Goal: Entertainment & Leisure: Consume media (video, audio)

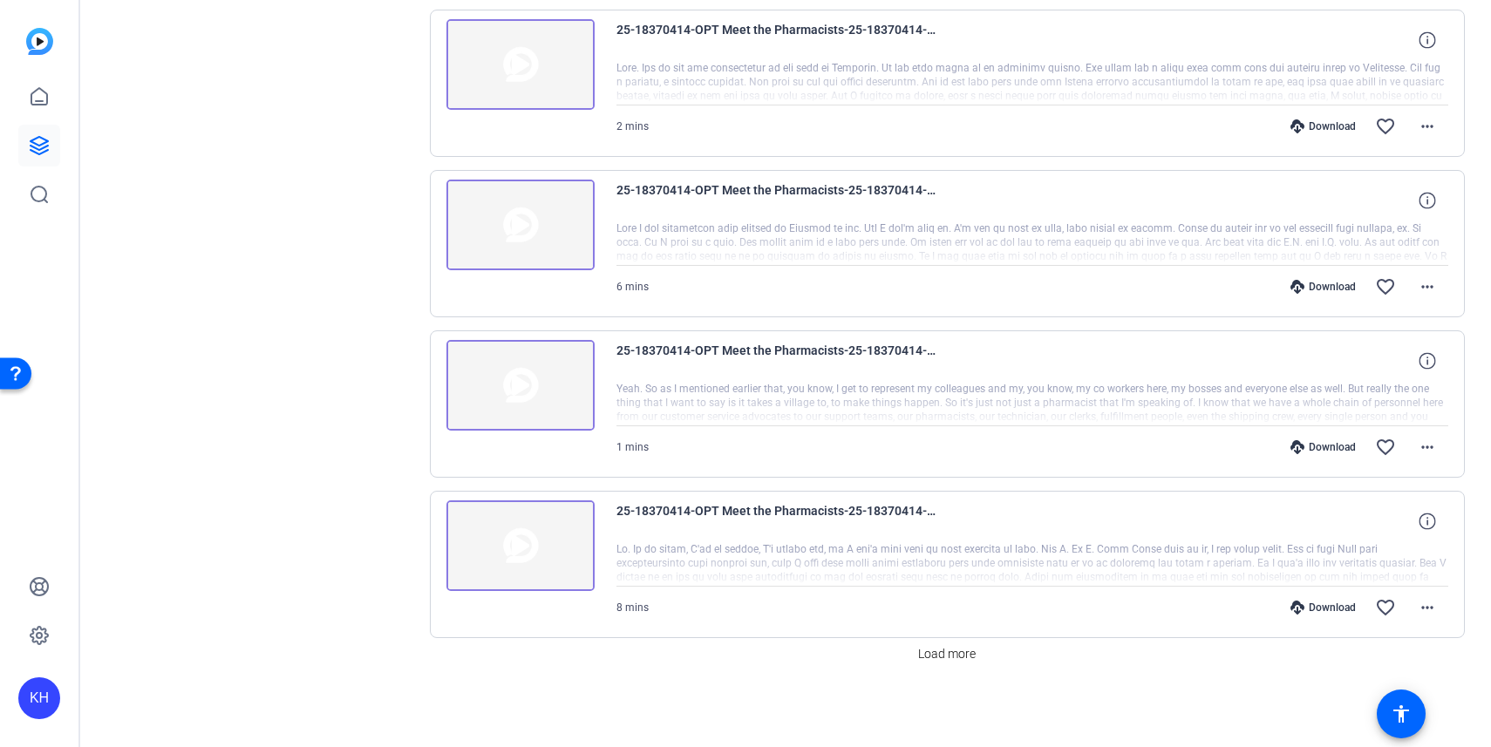
scroll to position [1182, 0]
click at [940, 656] on span "Load more" at bounding box center [947, 654] width 58 height 18
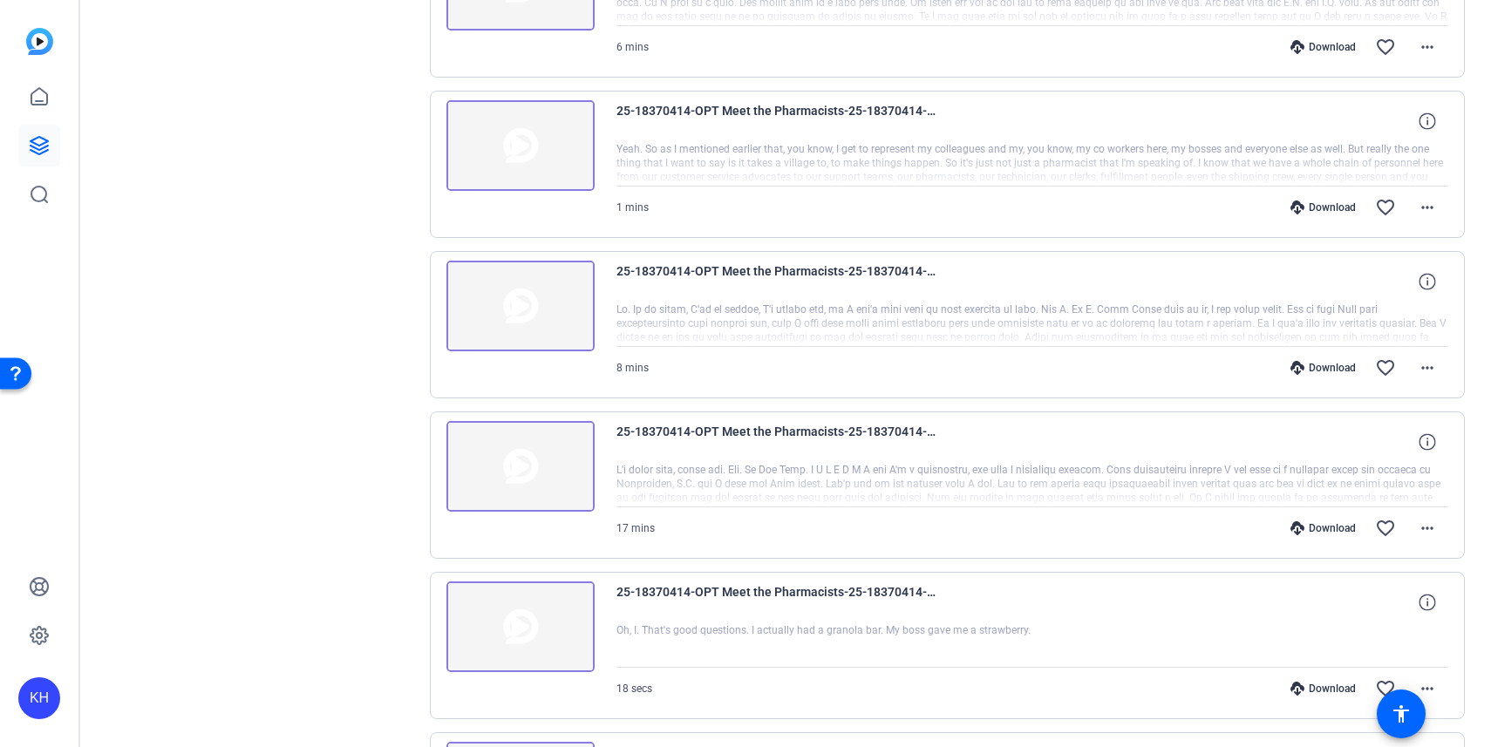
scroll to position [1420, 0]
click at [552, 479] on img at bounding box center [521, 468] width 148 height 91
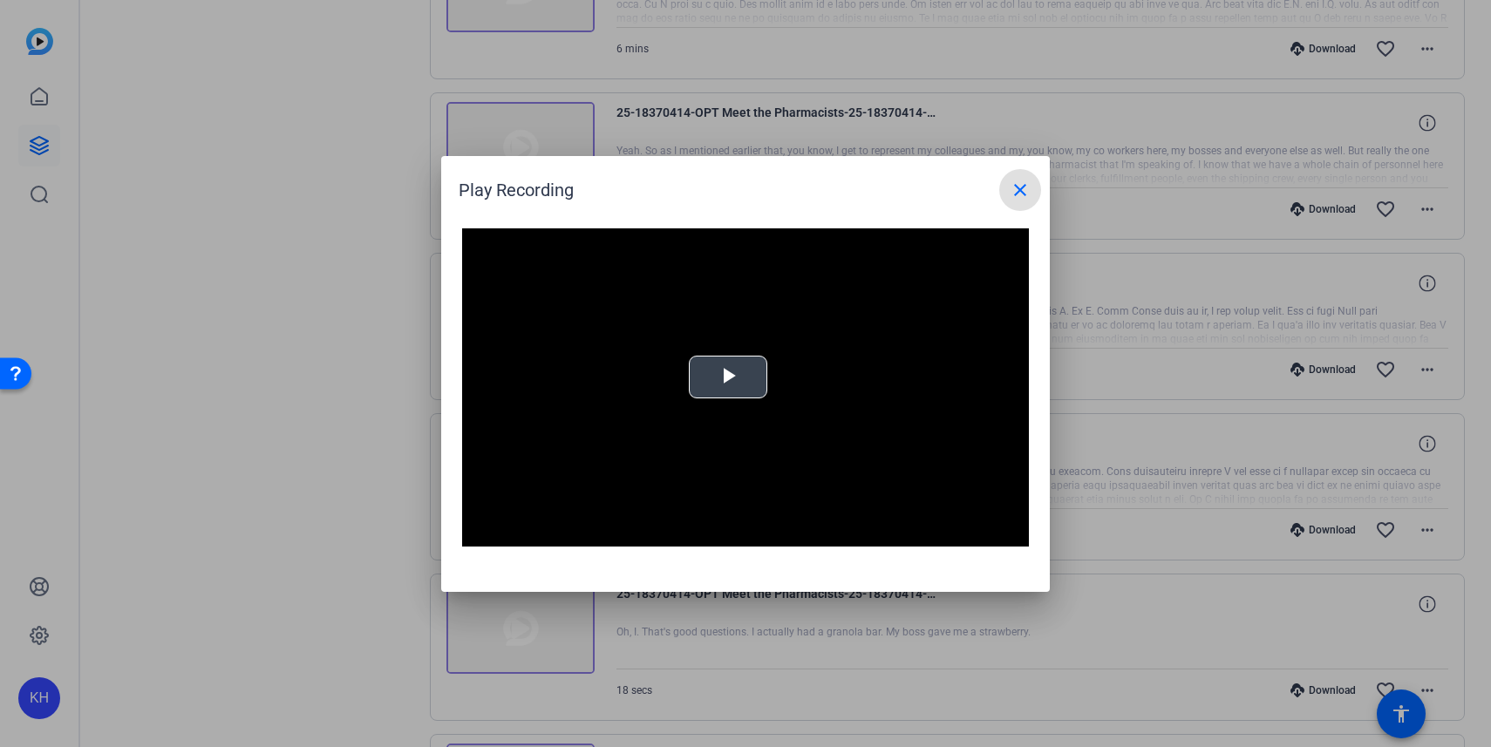
click at [728, 377] on span "Video Player" at bounding box center [728, 377] width 0 height 0
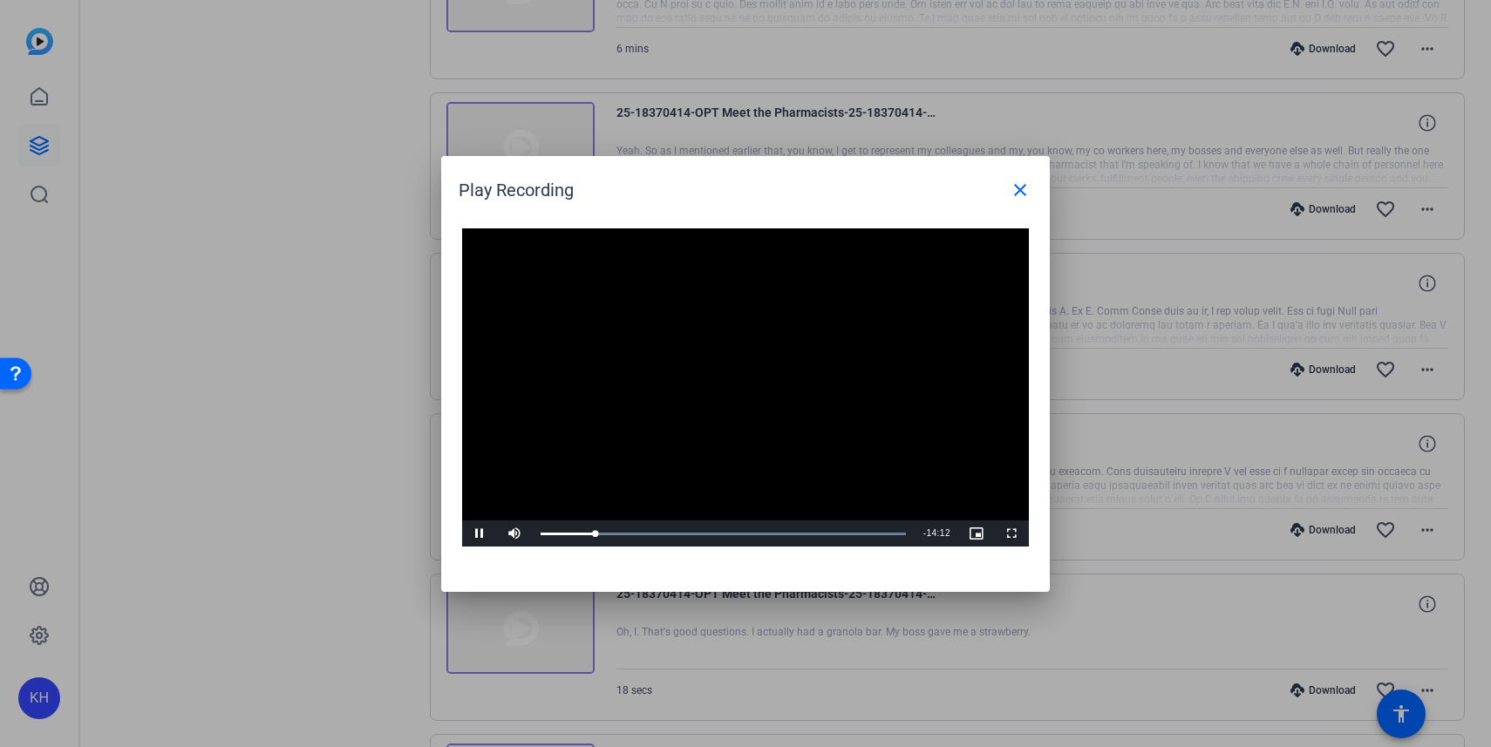
click at [479, 534] on span "Video Player" at bounding box center [479, 534] width 35 height 0
drag, startPoint x: 596, startPoint y: 532, endPoint x: 576, endPoint y: 524, distance: 21.5
click at [576, 524] on div "Loaded : 0.00% 01:35 01:35" at bounding box center [723, 534] width 383 height 26
click at [480, 534] on span "Video Player" at bounding box center [479, 534] width 35 height 0
click at [586, 533] on div "02:04" at bounding box center [563, 534] width 45 height 4
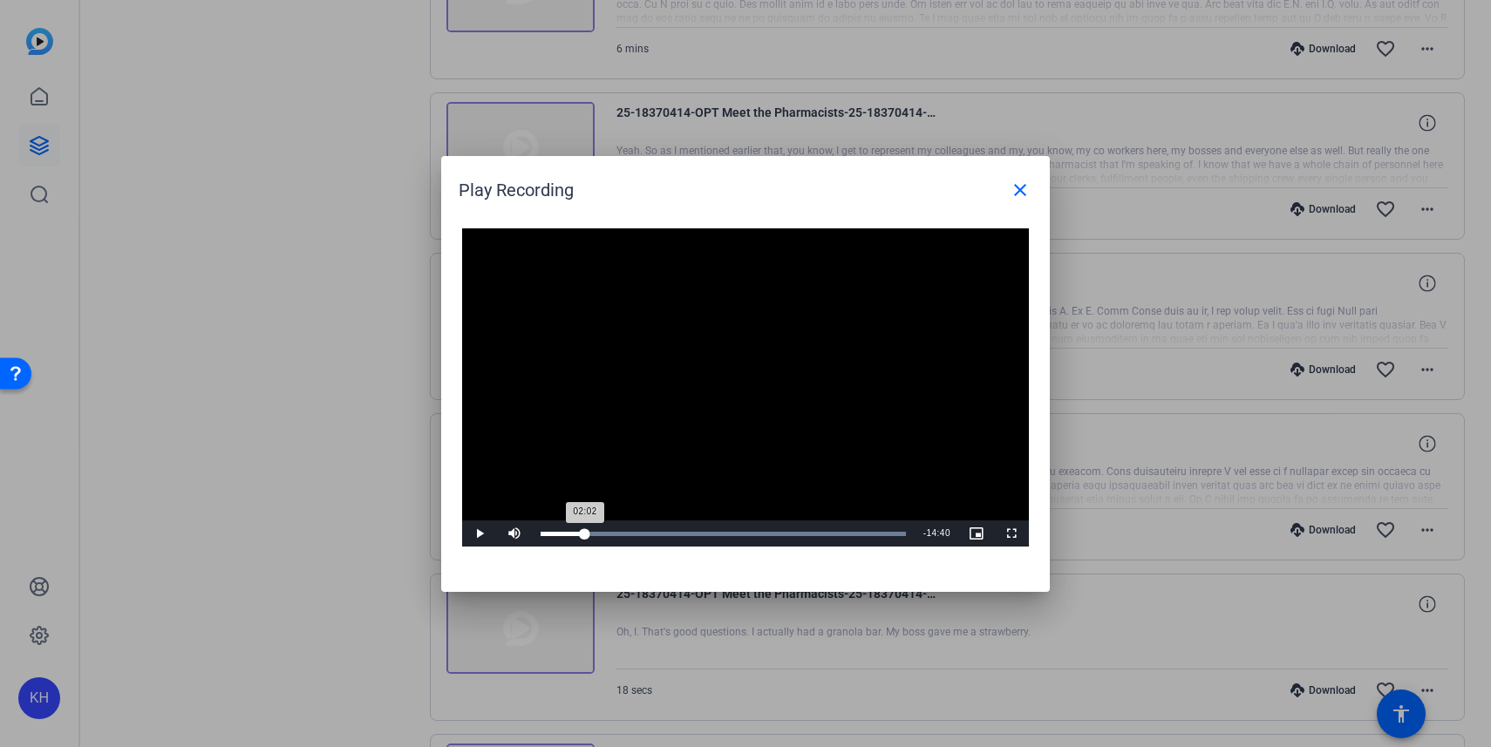
click at [585, 532] on div "02:02" at bounding box center [563, 534] width 44 height 4
click at [476, 534] on span "Video Player" at bounding box center [479, 534] width 35 height 0
drag, startPoint x: 592, startPoint y: 529, endPoint x: 801, endPoint y: 535, distance: 209.4
click at [801, 535] on div "11:45" at bounding box center [672, 534] width 262 height 4
click at [481, 534] on span "Video Player" at bounding box center [479, 534] width 35 height 0
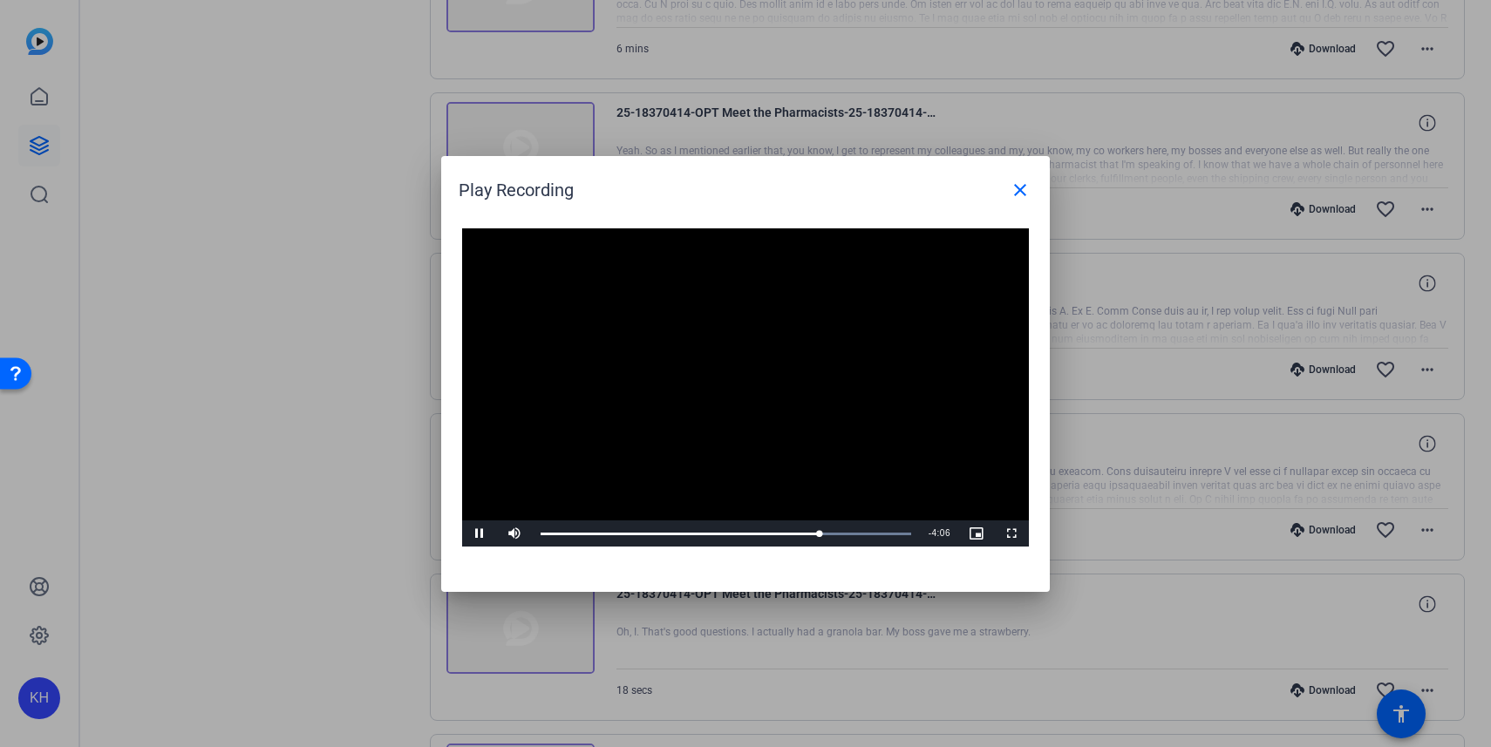
click at [481, 534] on span "Video Player" at bounding box center [479, 534] width 35 height 0
drag, startPoint x: 817, startPoint y: 530, endPoint x: 787, endPoint y: 529, distance: 30.5
click at [787, 532] on div "10:58" at bounding box center [664, 534] width 247 height 4
click at [478, 534] on span "Video Player" at bounding box center [479, 534] width 35 height 0
click at [479, 534] on span "Video Player" at bounding box center [479, 534] width 35 height 0
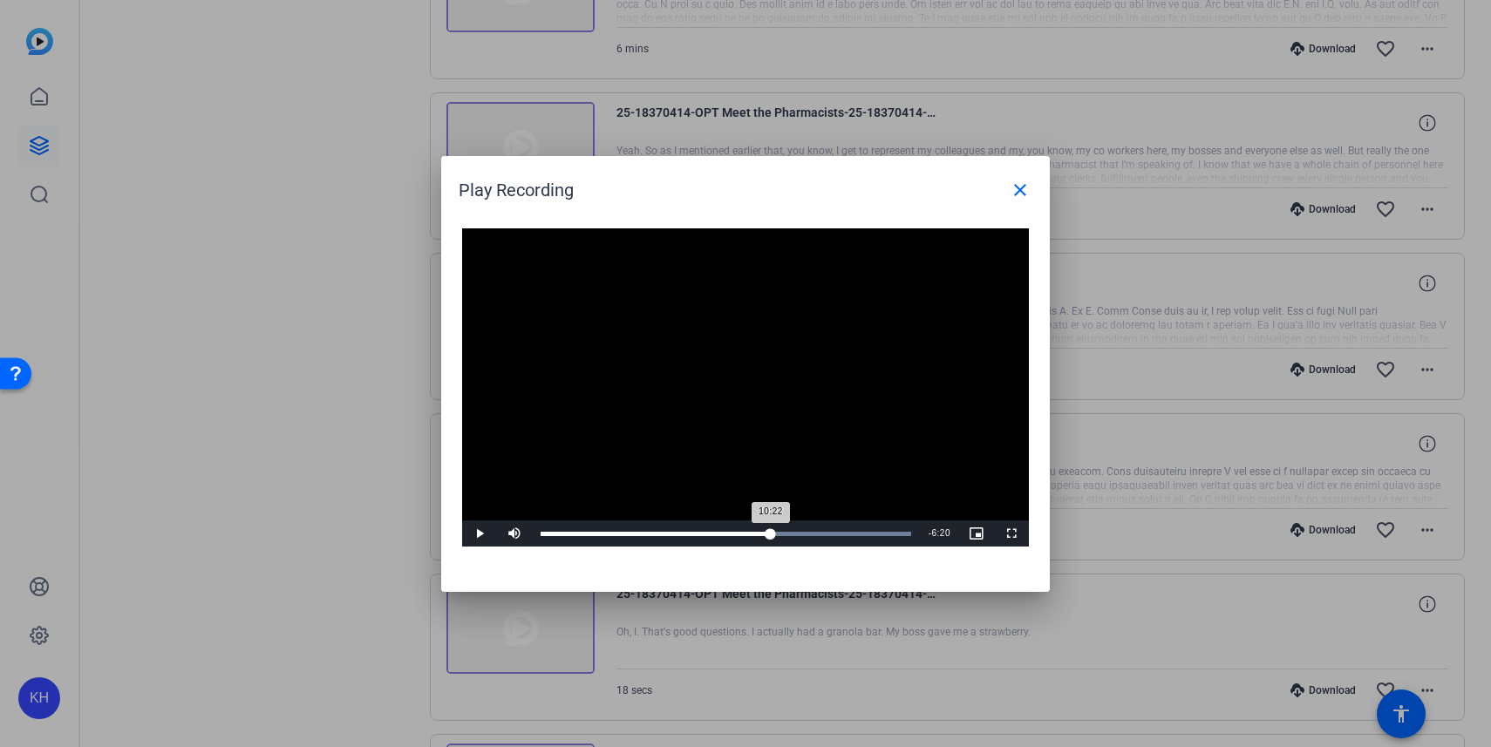
drag, startPoint x: 784, startPoint y: 529, endPoint x: 771, endPoint y: 529, distance: 13.1
click at [771, 532] on div "10:22" at bounding box center [656, 534] width 230 height 4
click at [484, 534] on span "Video Player" at bounding box center [479, 534] width 35 height 0
click at [481, 534] on span "Video Player" at bounding box center [479, 534] width 35 height 0
click at [479, 534] on span "Video Player" at bounding box center [479, 534] width 35 height 0
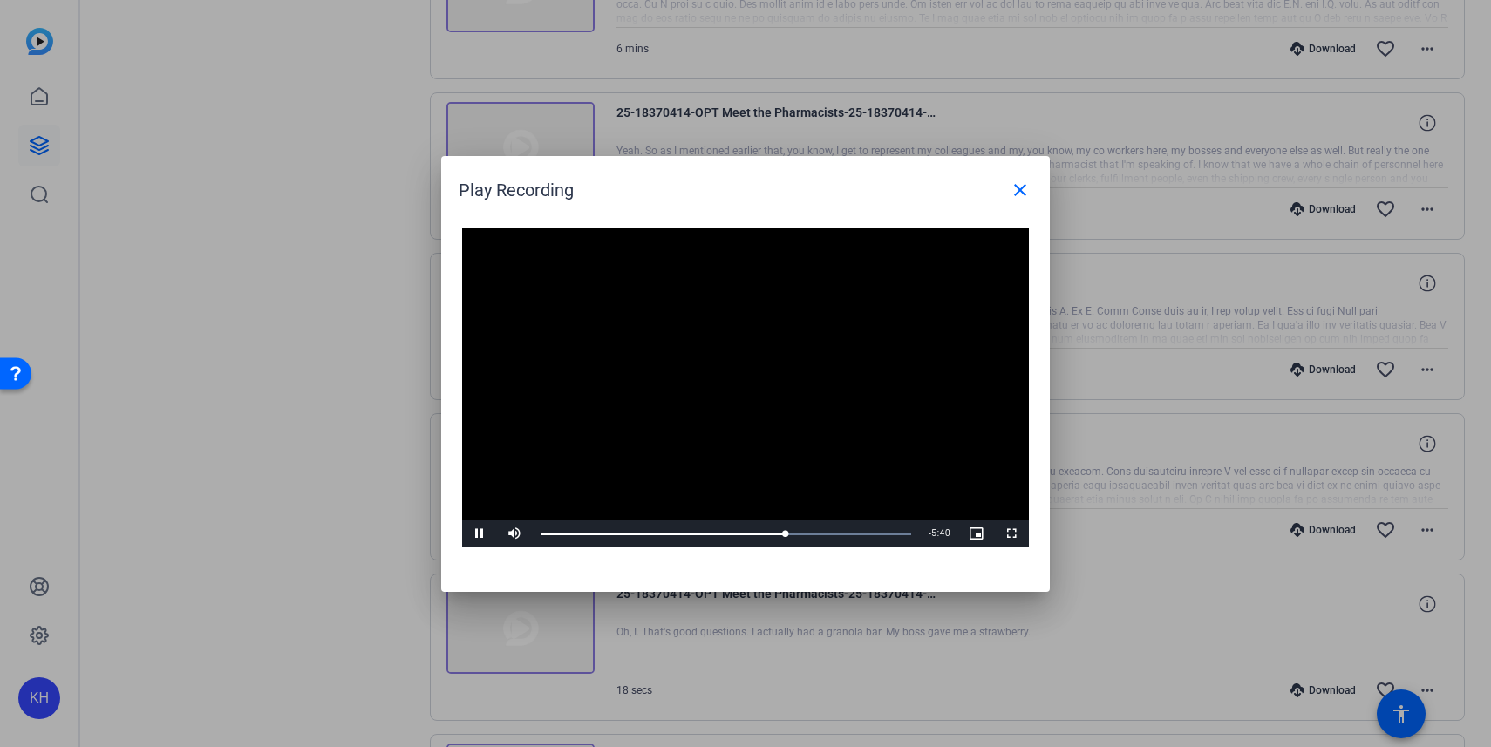
click at [478, 534] on span "Video Player" at bounding box center [479, 534] width 35 height 0
drag, startPoint x: 781, startPoint y: 529, endPoint x: 770, endPoint y: 529, distance: 11.4
click at [770, 532] on div "10:20" at bounding box center [655, 534] width 229 height 4
click at [483, 534] on span "Video Player" at bounding box center [479, 534] width 35 height 0
click at [480, 534] on span "Video Player" at bounding box center [479, 534] width 35 height 0
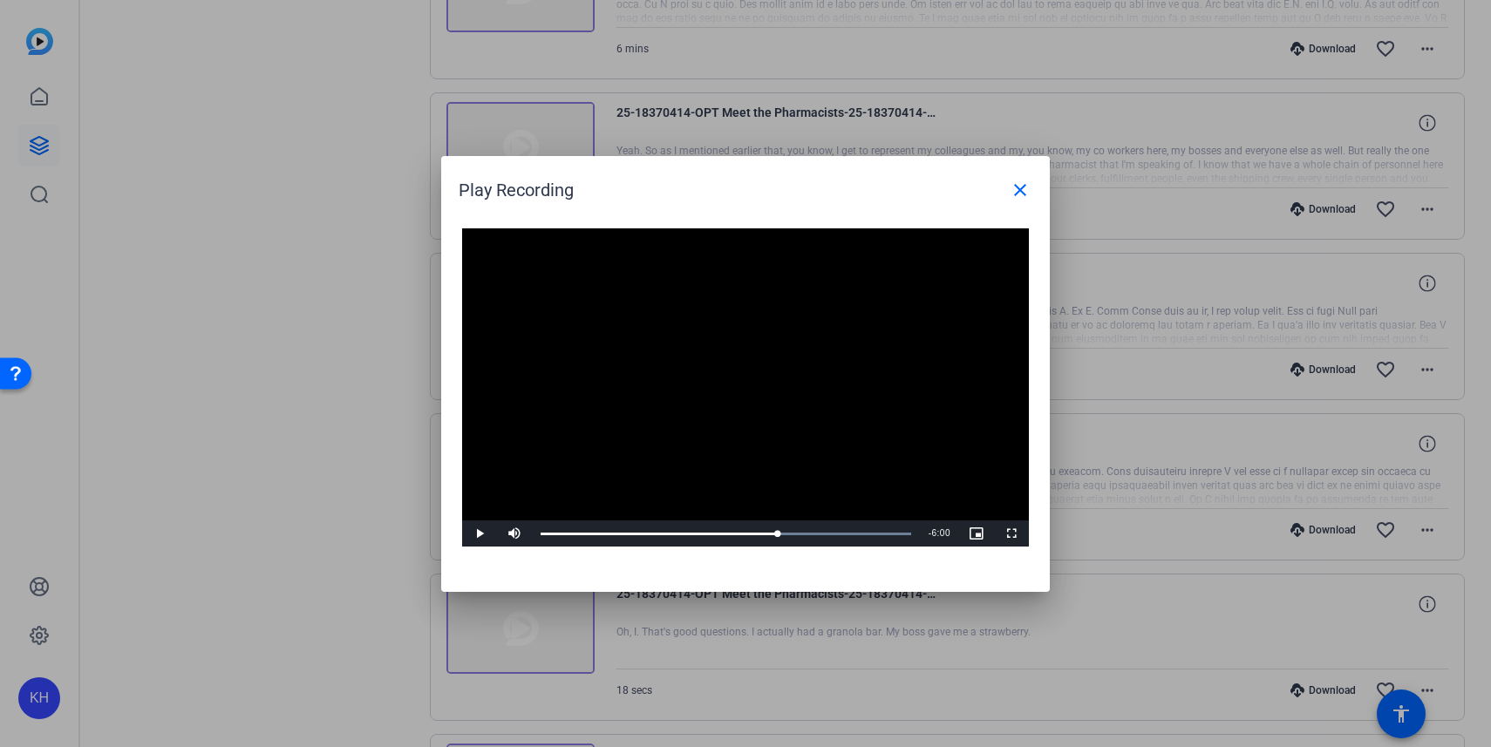
click at [481, 534] on span "Video Player" at bounding box center [479, 534] width 35 height 0
drag, startPoint x: 783, startPoint y: 530, endPoint x: 768, endPoint y: 533, distance: 15.1
click at [768, 533] on div "10:18" at bounding box center [655, 534] width 228 height 4
drag, startPoint x: 765, startPoint y: 530, endPoint x: 780, endPoint y: 531, distance: 14.9
click at [779, 532] on div "10:44" at bounding box center [660, 534] width 238 height 4
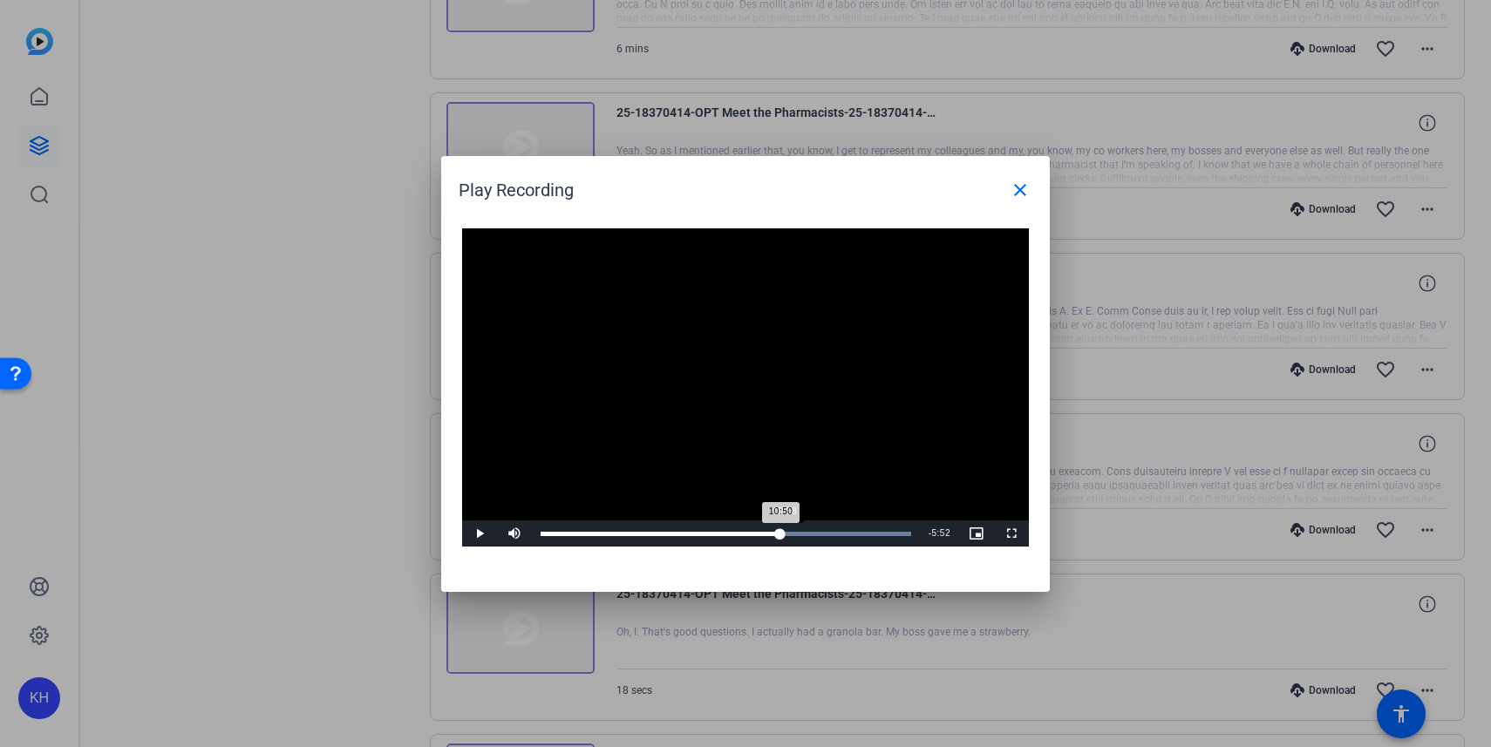
click at [781, 532] on div "10:50" at bounding box center [661, 534] width 240 height 4
click at [479, 534] on span "Video Player" at bounding box center [479, 534] width 35 height 0
drag, startPoint x: 788, startPoint y: 527, endPoint x: 902, endPoint y: 529, distance: 114.3
click at [897, 532] on div "16:06" at bounding box center [719, 534] width 357 height 4
click at [477, 534] on span "Video Player" at bounding box center [479, 534] width 35 height 0
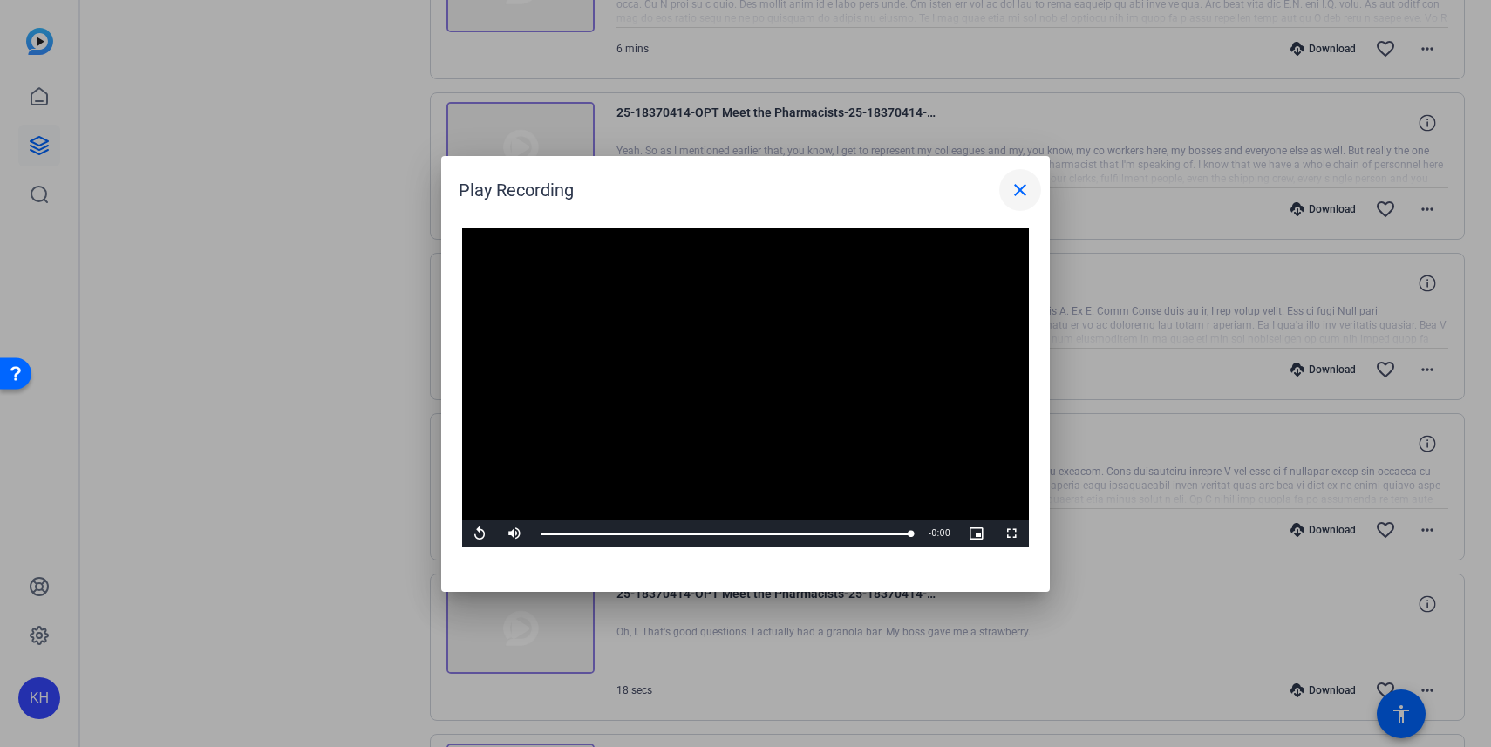
click at [1023, 188] on mat-icon "close" at bounding box center [1020, 190] width 21 height 21
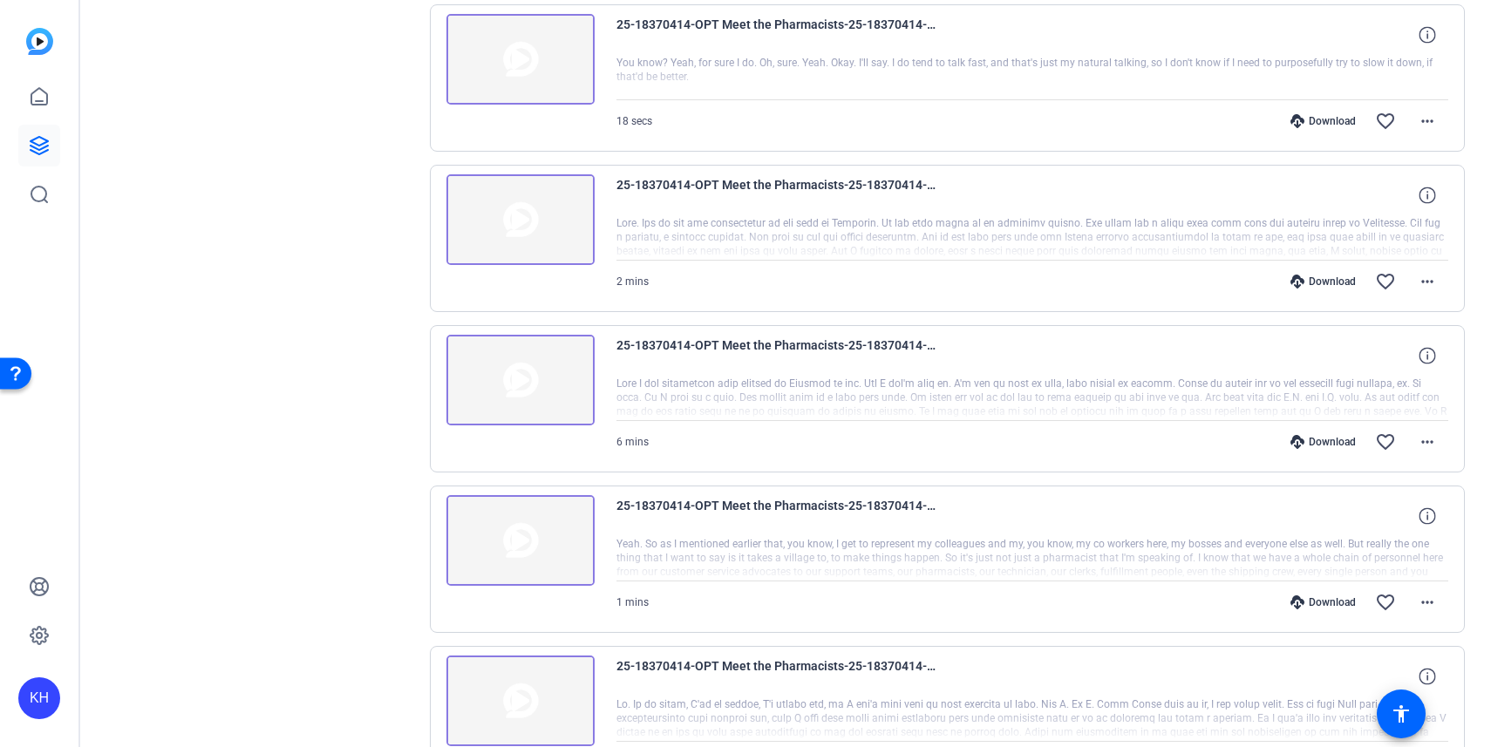
scroll to position [1017, 0]
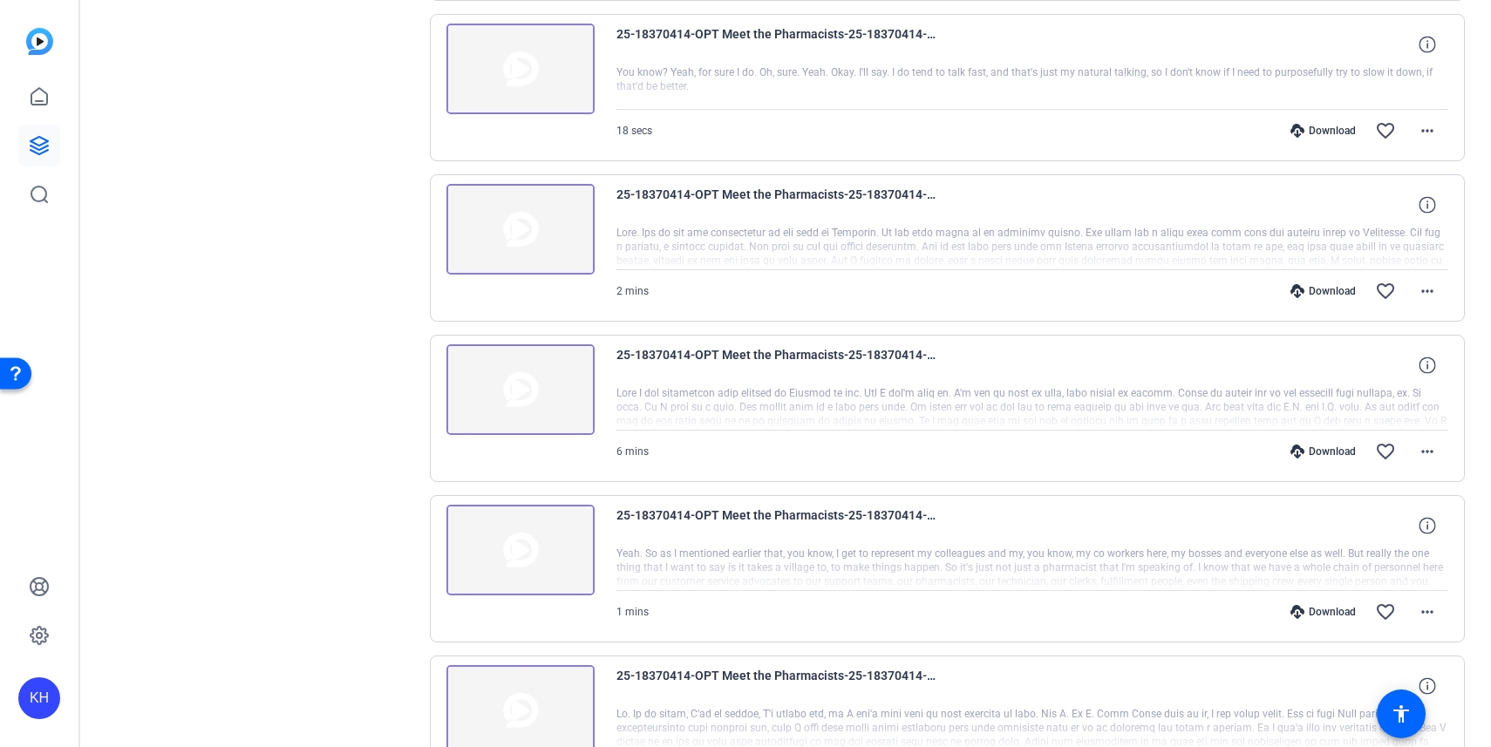
click at [574, 233] on img at bounding box center [521, 229] width 148 height 91
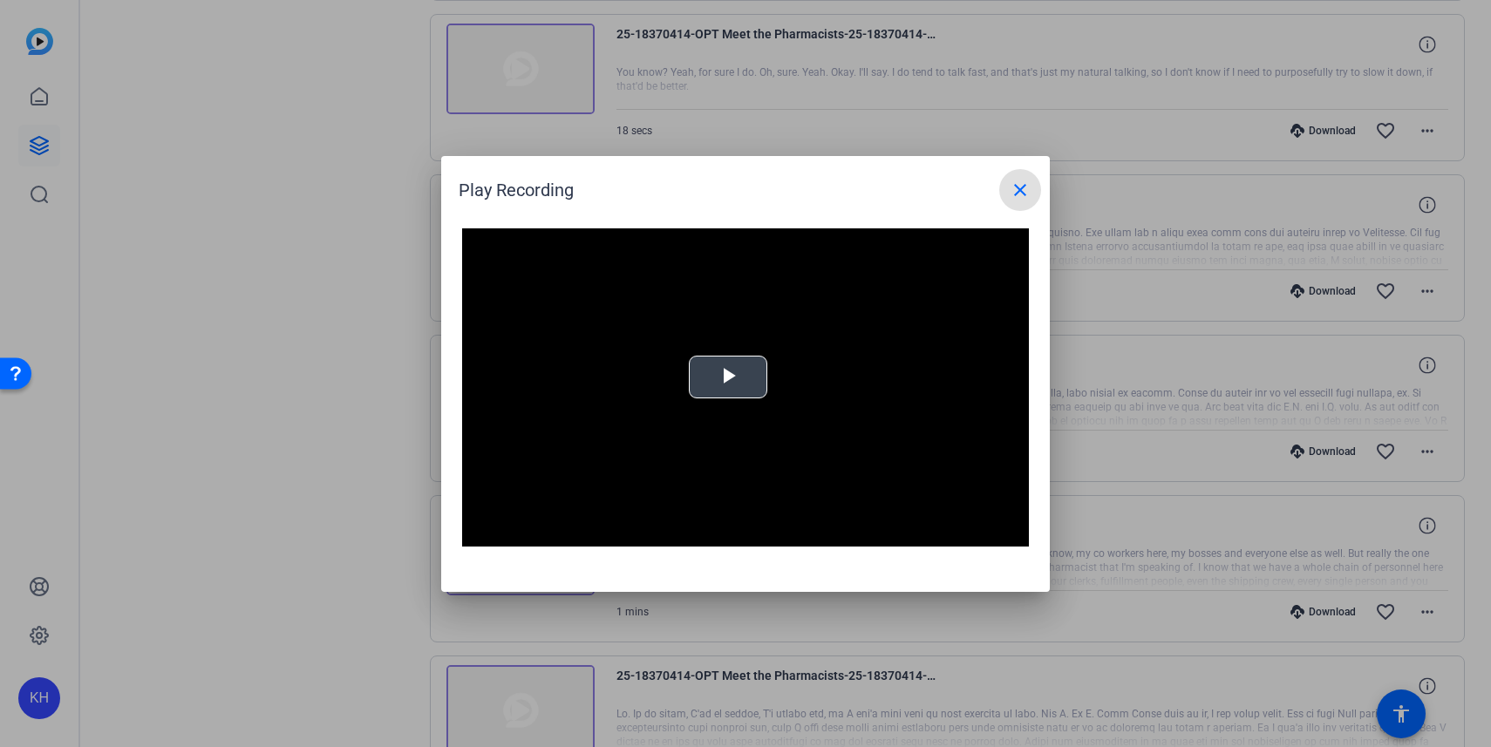
click at [728, 377] on span "Video Player" at bounding box center [728, 377] width 0 height 0
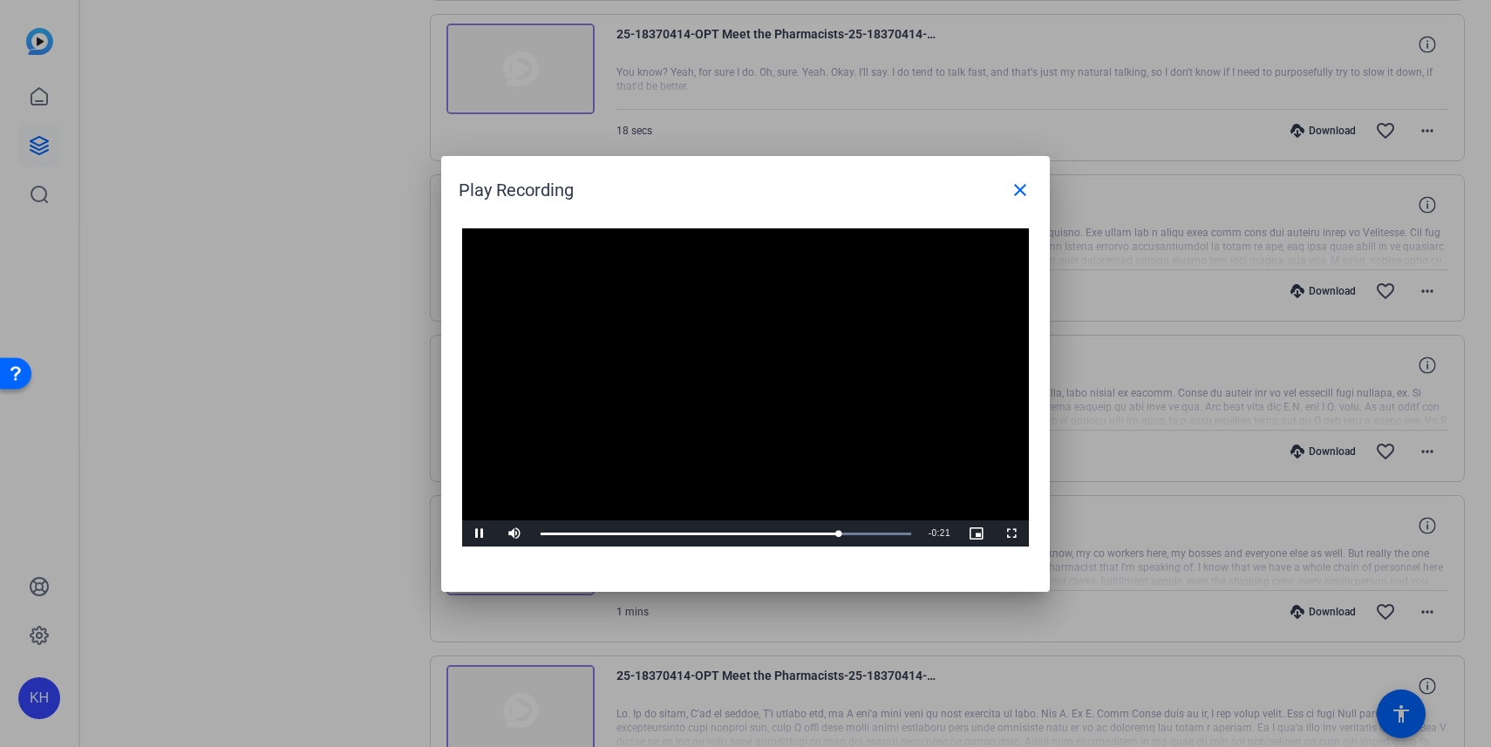
click at [481, 534] on span "Video Player" at bounding box center [479, 534] width 35 height 0
click at [480, 534] on span "Video Player" at bounding box center [479, 534] width 35 height 0
drag, startPoint x: 893, startPoint y: 531, endPoint x: 858, endPoint y: 529, distance: 34.9
click at [858, 529] on div "Loaded : 100.00% 1:30 1:23" at bounding box center [726, 534] width 388 height 26
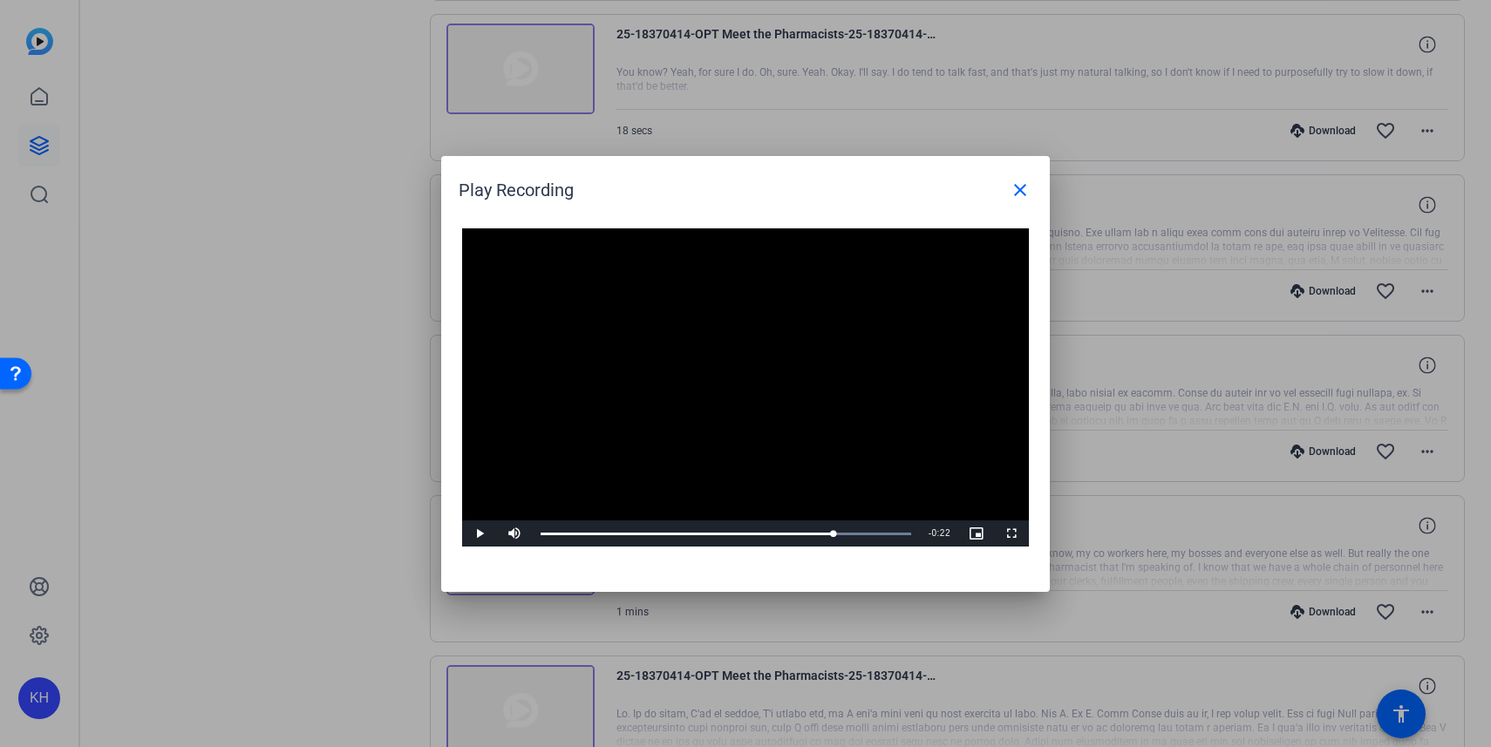
click at [480, 534] on span "Video Player" at bounding box center [479, 534] width 35 height 0
click at [834, 533] on div "1:23" at bounding box center [687, 534] width 293 height 4
click at [831, 535] on div "Loaded : 100.00% 1:22 1:15" at bounding box center [726, 534] width 371 height 4
click at [479, 534] on span "Video Player" at bounding box center [479, 534] width 35 height 0
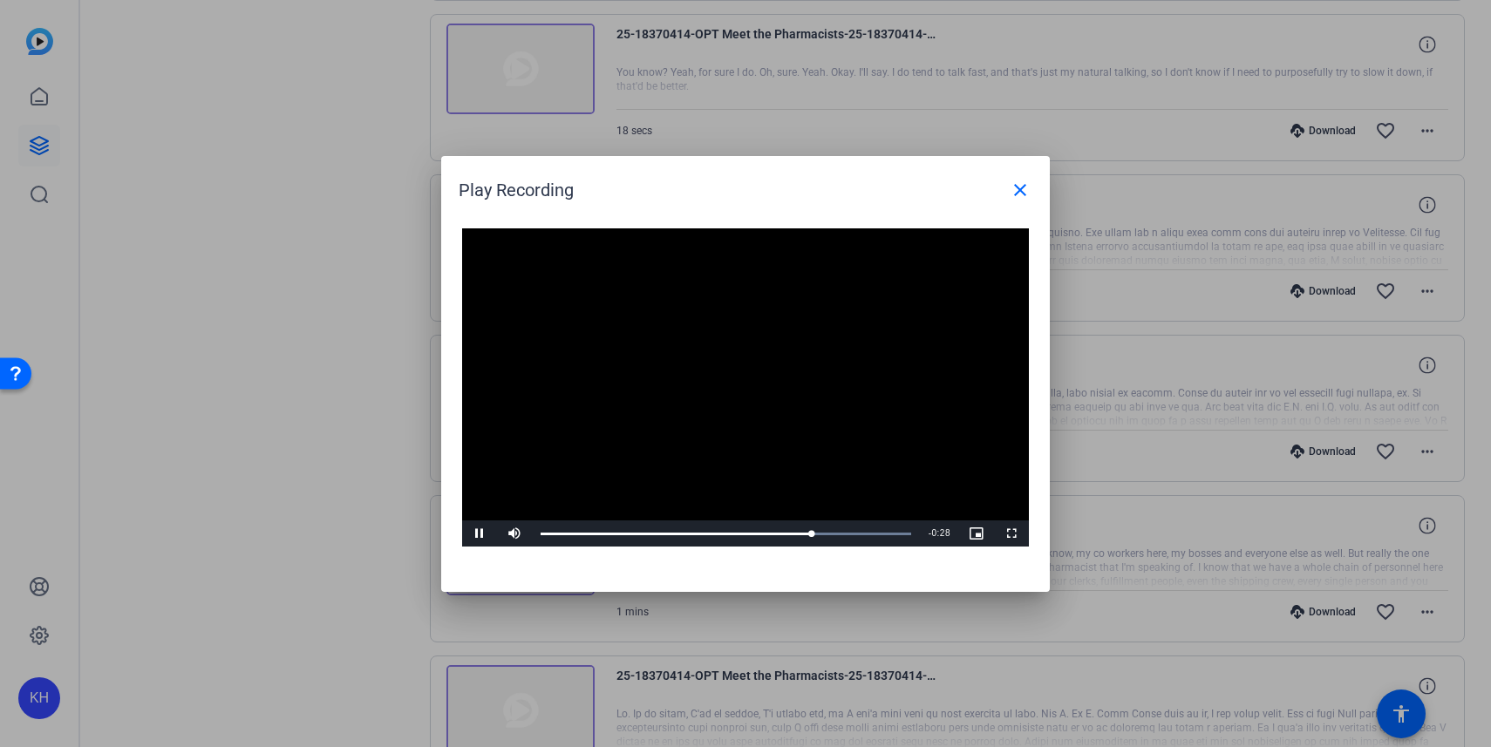
click at [479, 534] on span "Video Player" at bounding box center [479, 534] width 35 height 0
click at [805, 532] on div "1:15" at bounding box center [673, 534] width 264 height 4
drag, startPoint x: 806, startPoint y: 529, endPoint x: 790, endPoint y: 529, distance: 15.7
click at [790, 529] on div "Loaded : 100.00% 1:10 1:06" at bounding box center [726, 534] width 388 height 26
click at [482, 534] on span "Video Player" at bounding box center [479, 534] width 35 height 0
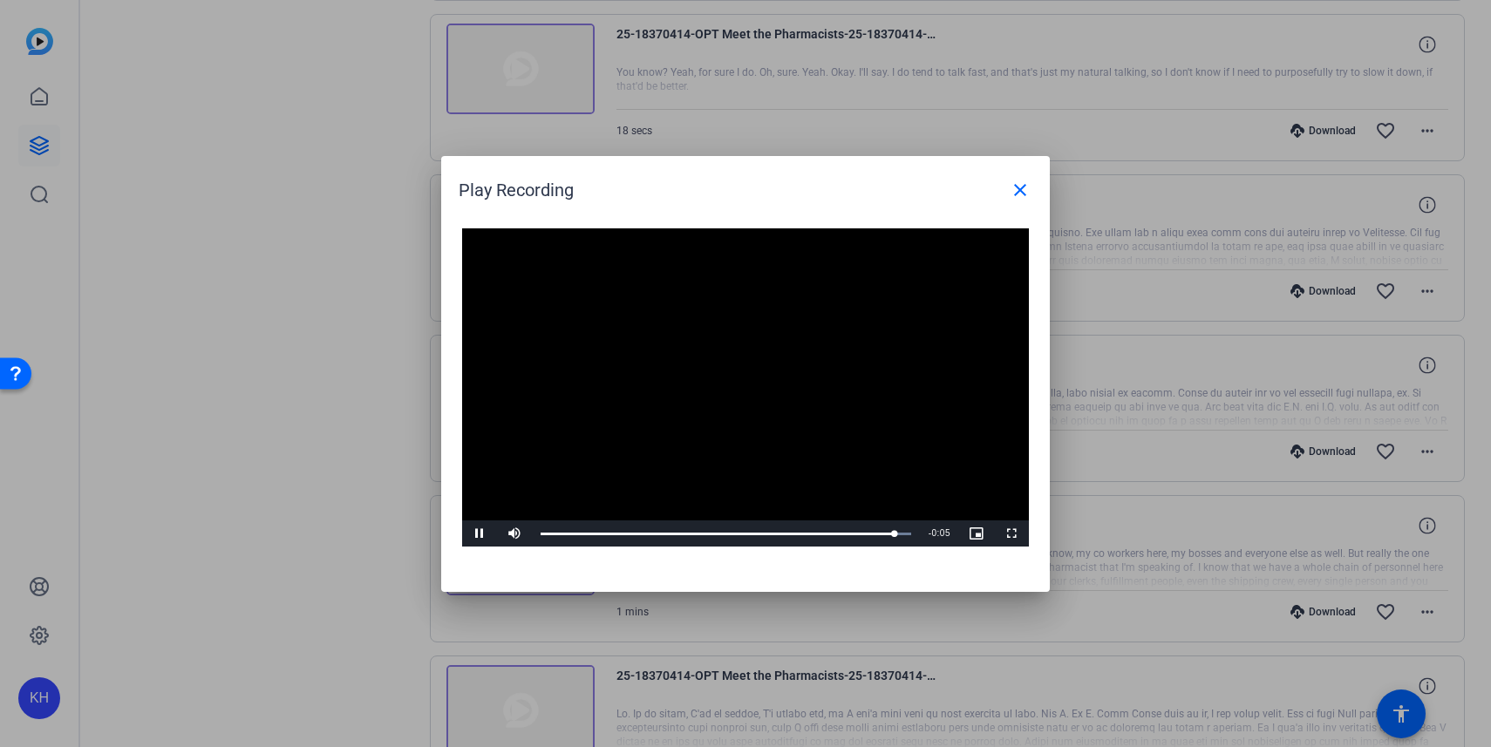
click at [478, 534] on span "Video Player" at bounding box center [479, 534] width 35 height 0
drag, startPoint x: 895, startPoint y: 535, endPoint x: 781, endPoint y: 531, distance: 113.4
click at [775, 532] on div "1:06" at bounding box center [658, 534] width 235 height 4
click at [482, 534] on span "Video Player" at bounding box center [479, 534] width 35 height 0
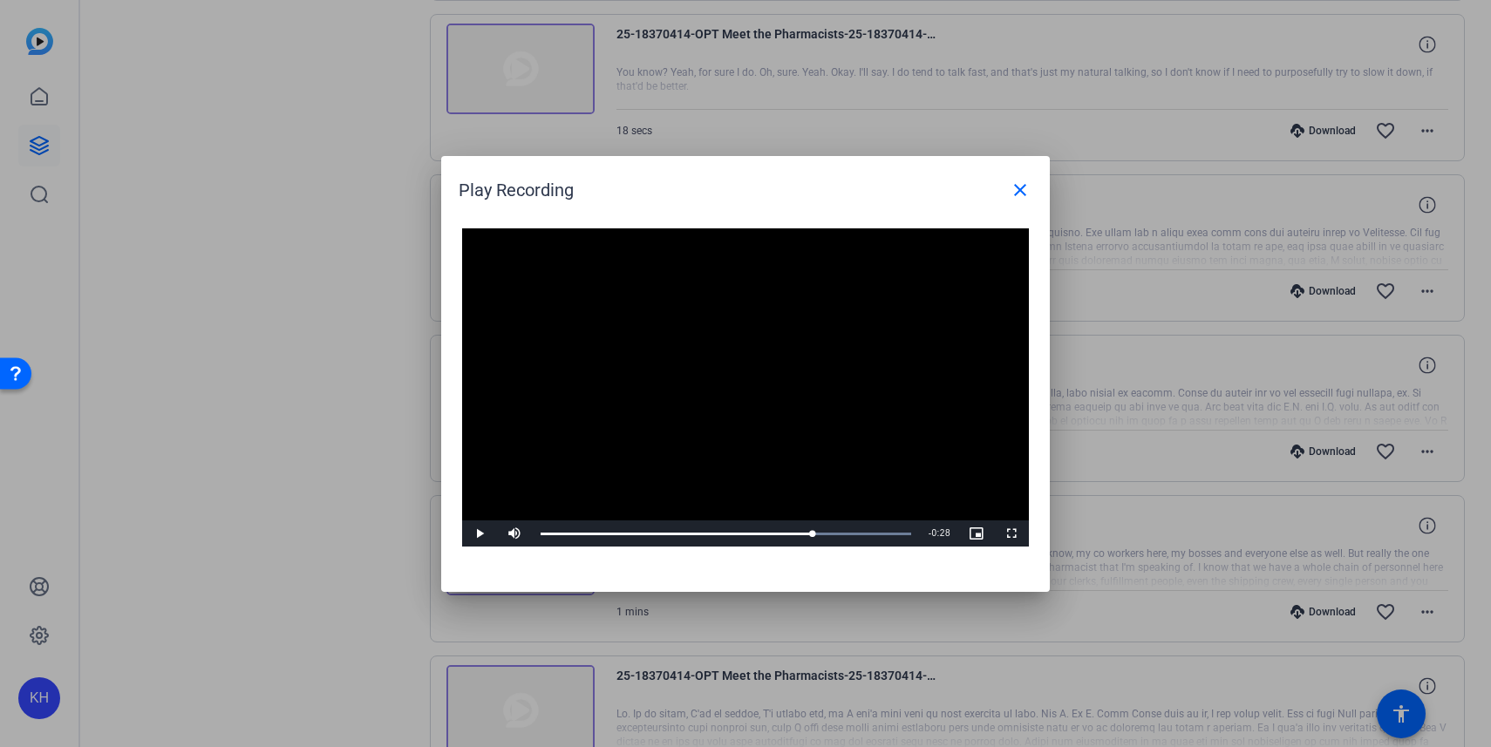
click at [477, 534] on span "Video Player" at bounding box center [479, 534] width 35 height 0
click at [1020, 189] on mat-icon "close" at bounding box center [1020, 190] width 21 height 21
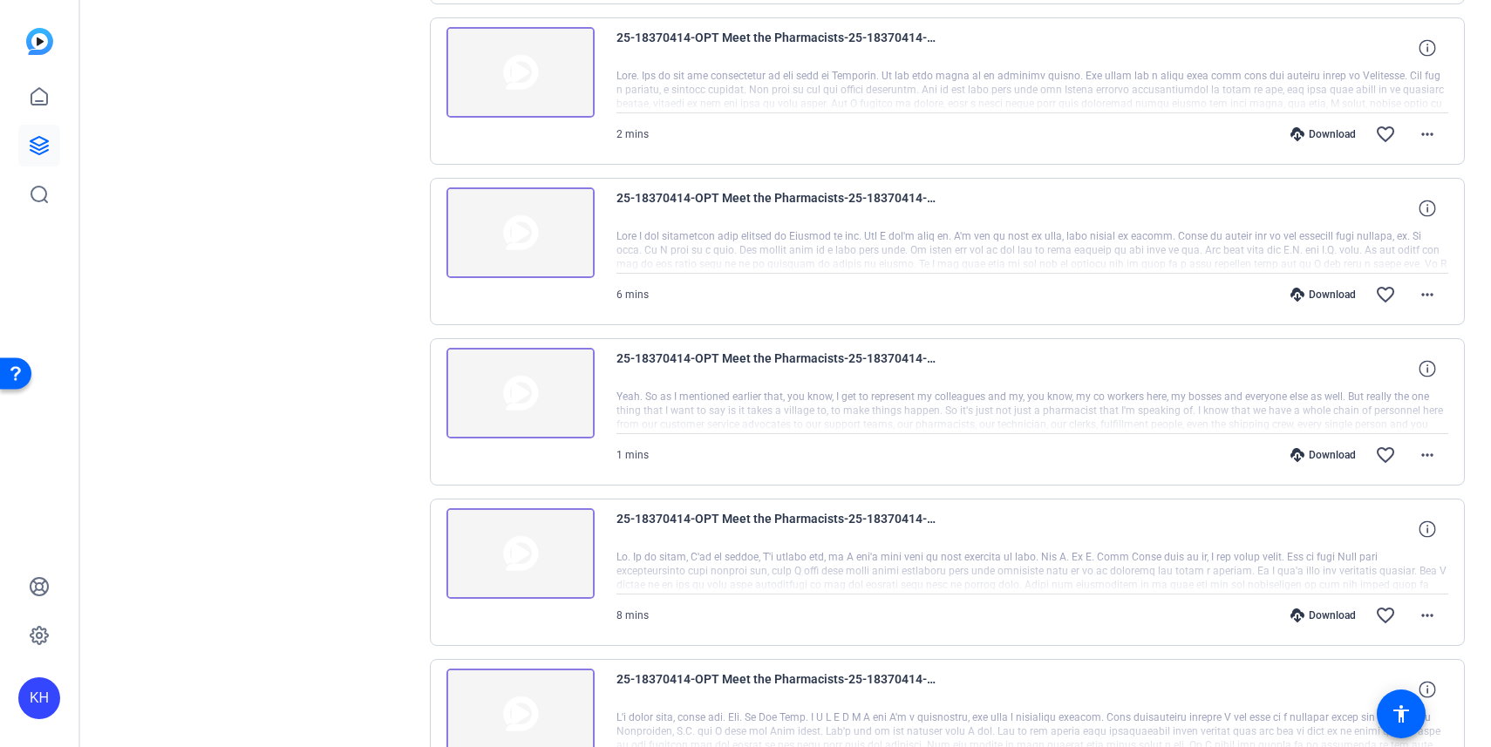
scroll to position [1270, 0]
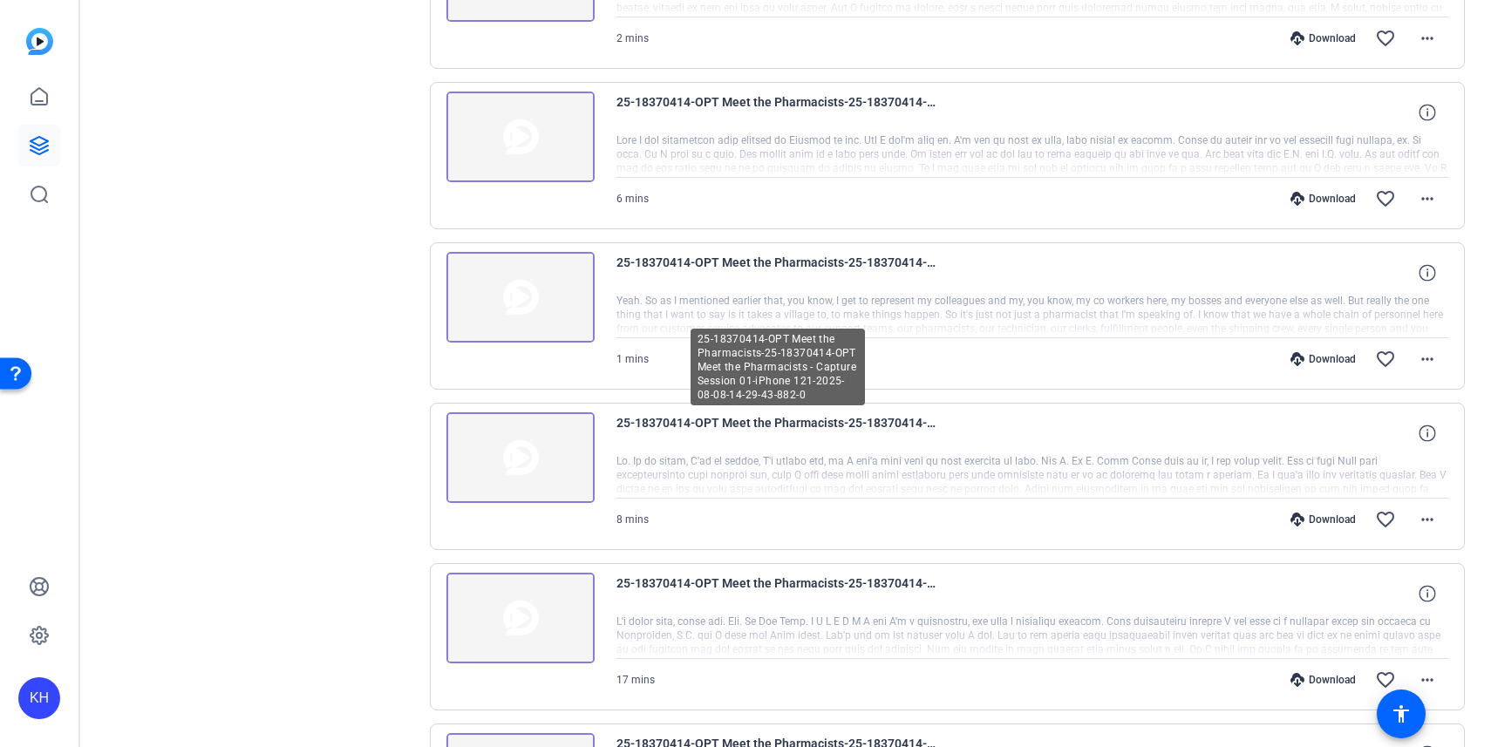
click at [794, 423] on span "25-18370414-OPT Meet the Pharmacists-25-18370414-OPT Meet the Pharmacists - Cap…" at bounding box center [778, 434] width 323 height 42
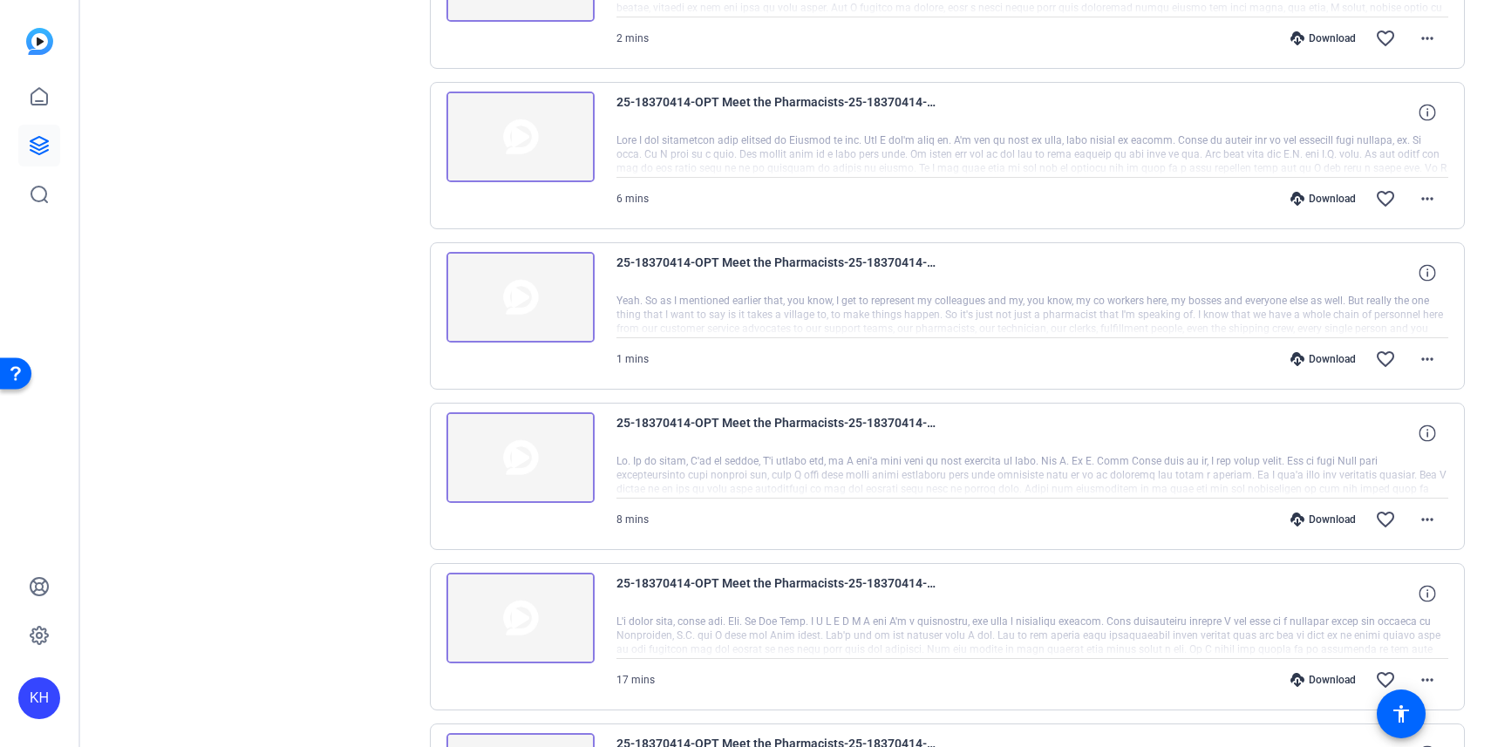
click at [550, 463] on img at bounding box center [521, 458] width 148 height 91
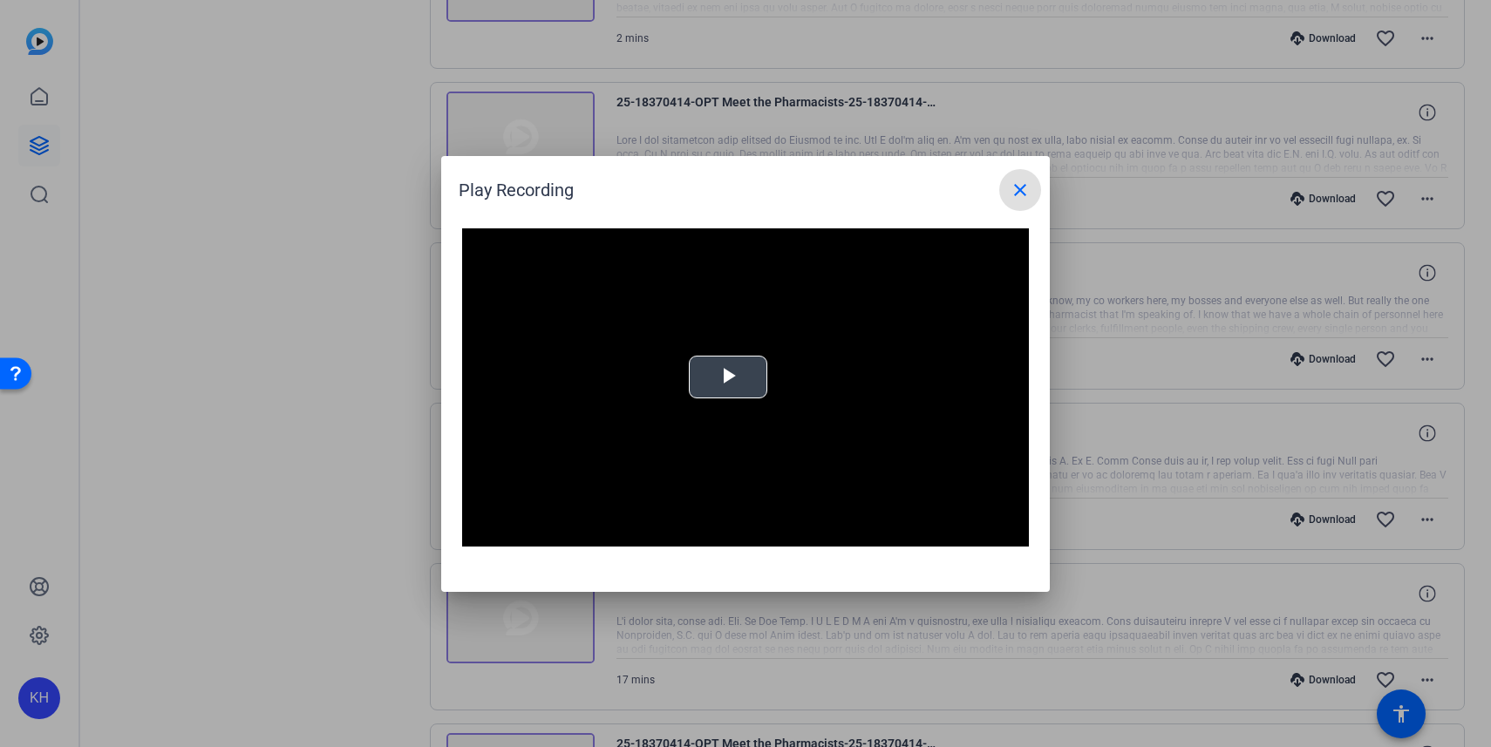
click at [728, 377] on span "Video Player" at bounding box center [728, 377] width 0 height 0
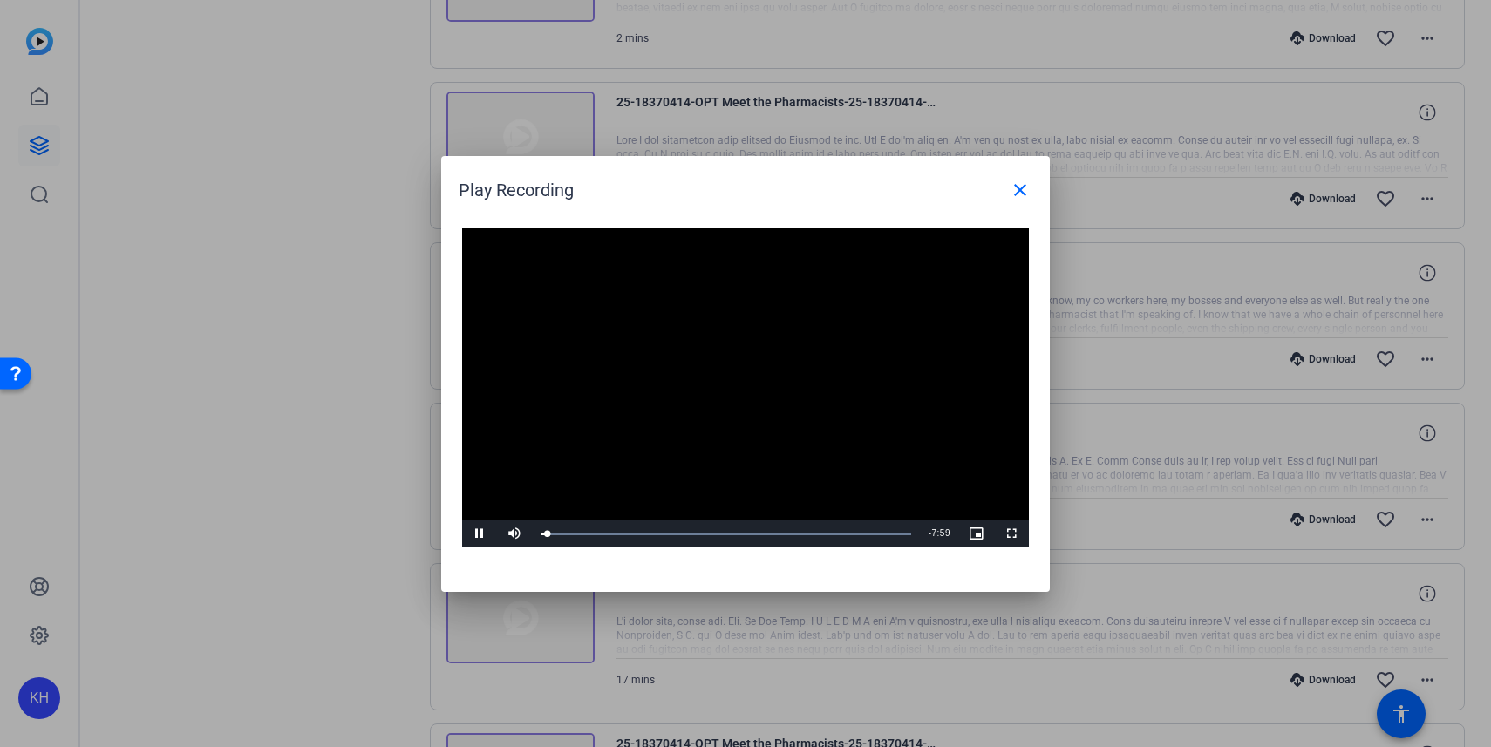
click at [481, 534] on span "Video Player" at bounding box center [479, 534] width 35 height 0
drag, startPoint x: 571, startPoint y: 528, endPoint x: 897, endPoint y: 529, distance: 325.3
click at [896, 532] on div "7:48" at bounding box center [718, 534] width 355 height 4
click at [1015, 192] on mat-icon "close" at bounding box center [1020, 190] width 21 height 21
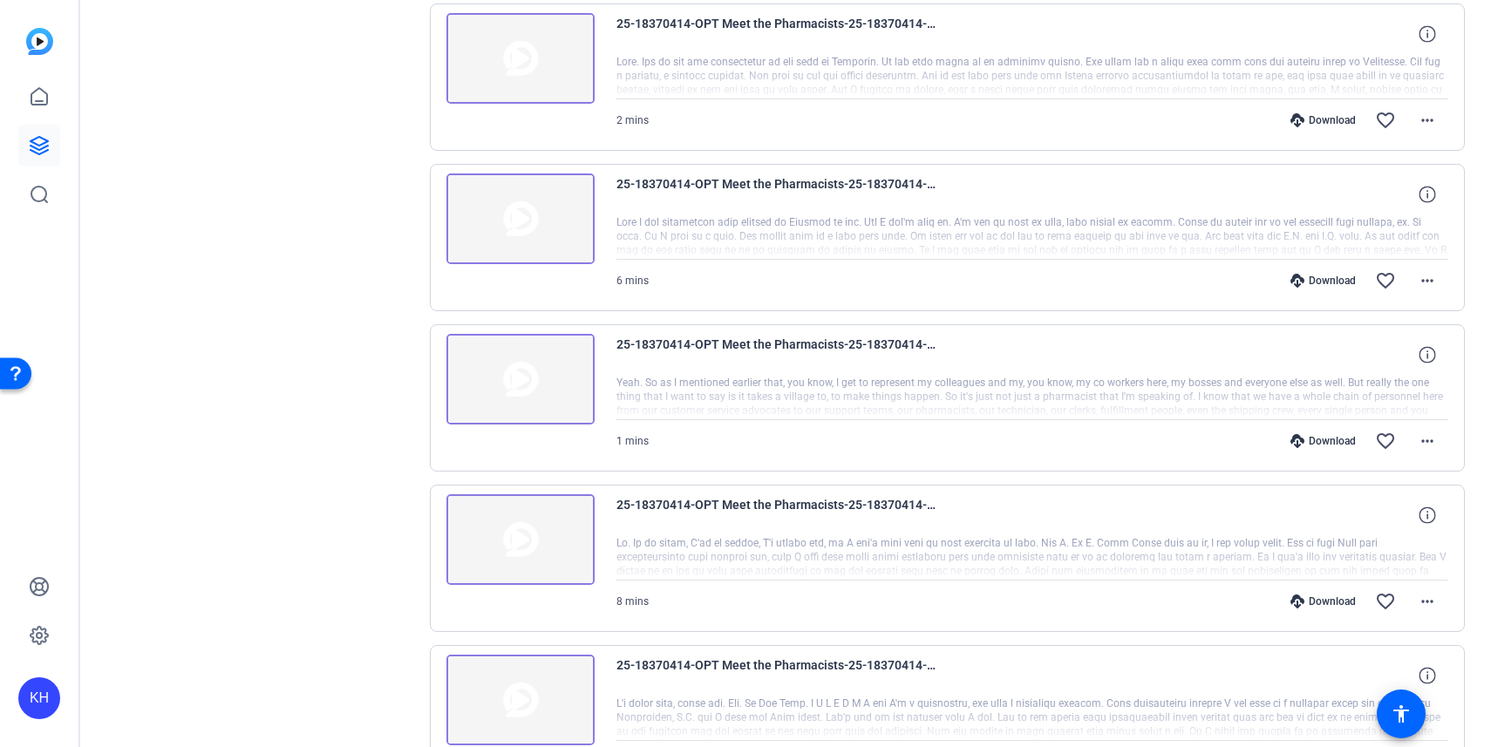
scroll to position [1058, 0]
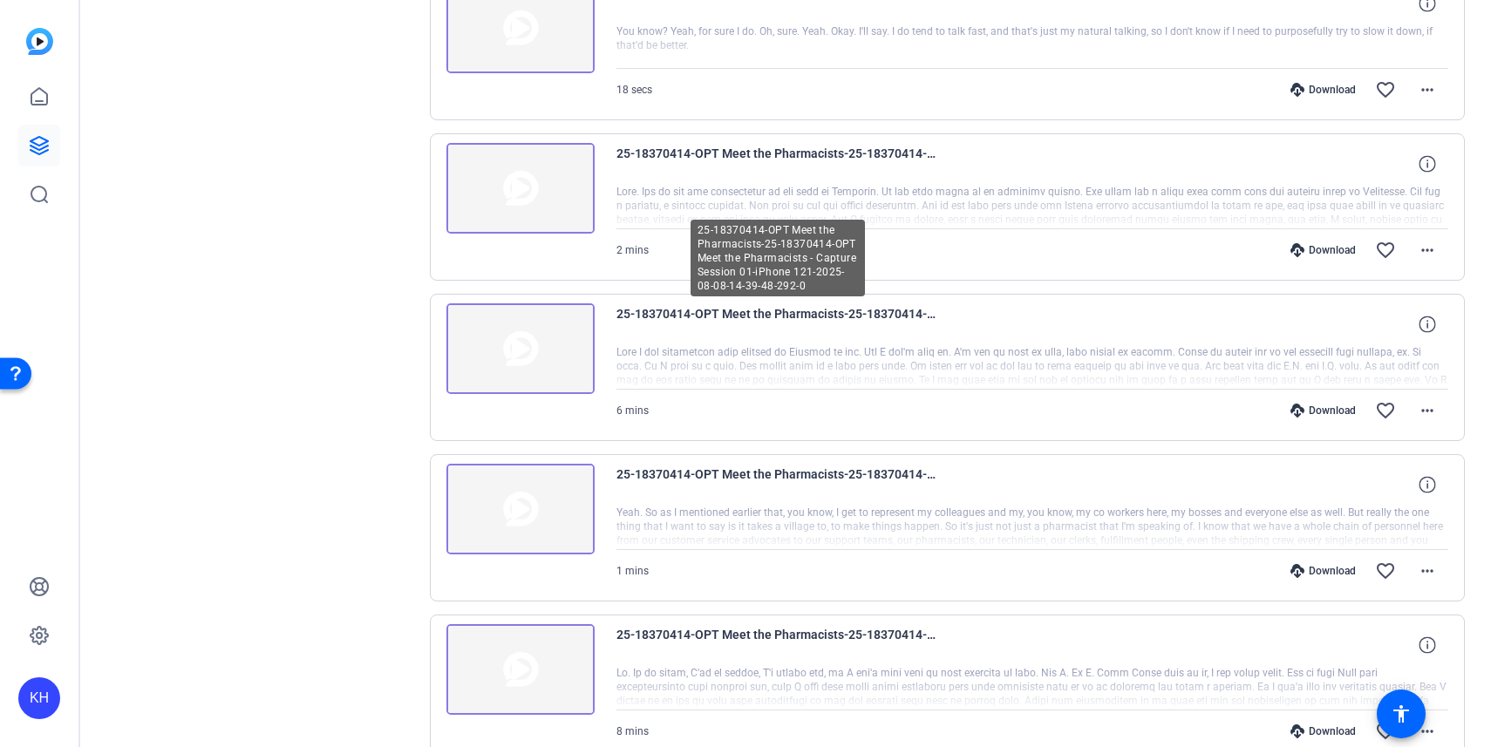
click at [793, 309] on span "25-18370414-OPT Meet the Pharmacists-25-18370414-OPT Meet the Pharmacists - Cap…" at bounding box center [778, 324] width 323 height 42
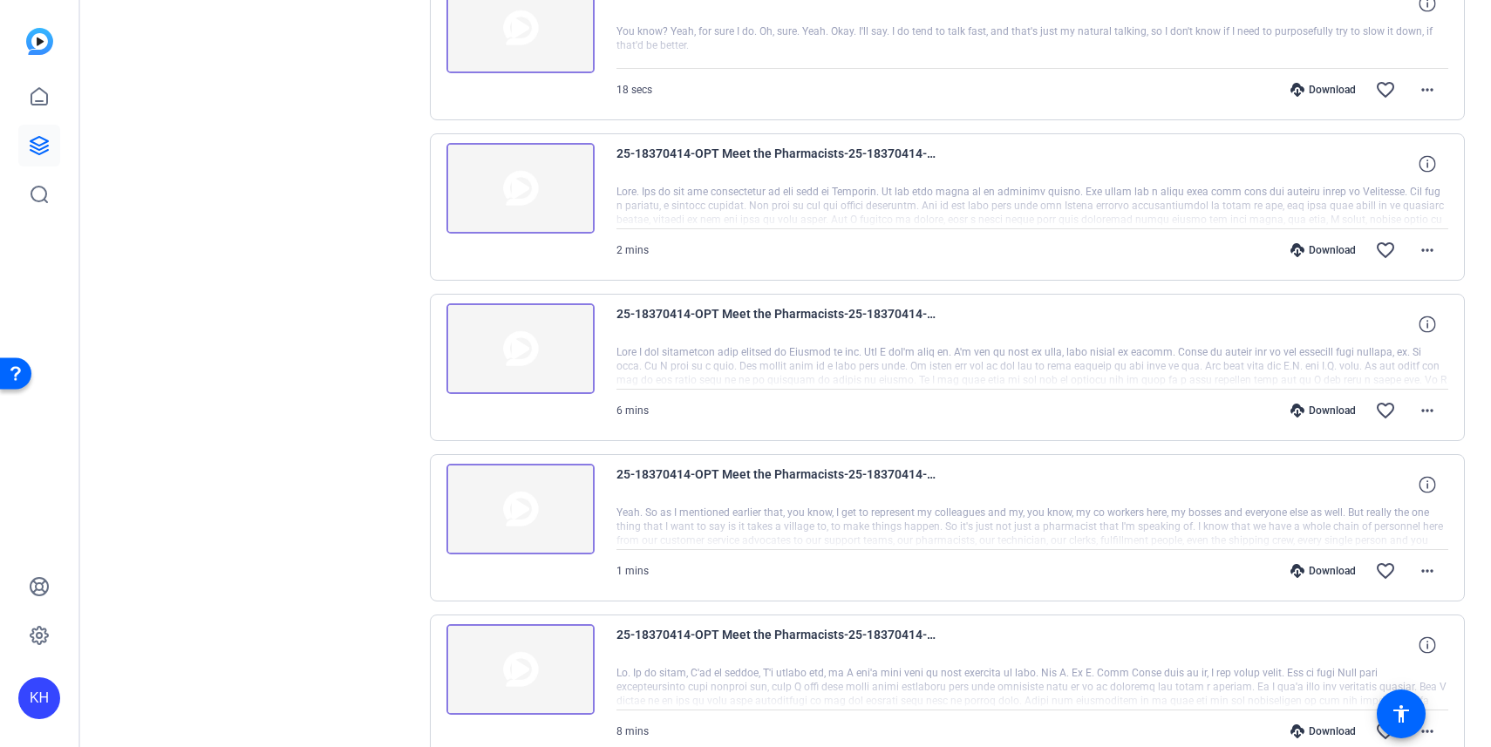
click at [781, 349] on div at bounding box center [1033, 367] width 833 height 44
click at [561, 347] on img at bounding box center [521, 348] width 148 height 91
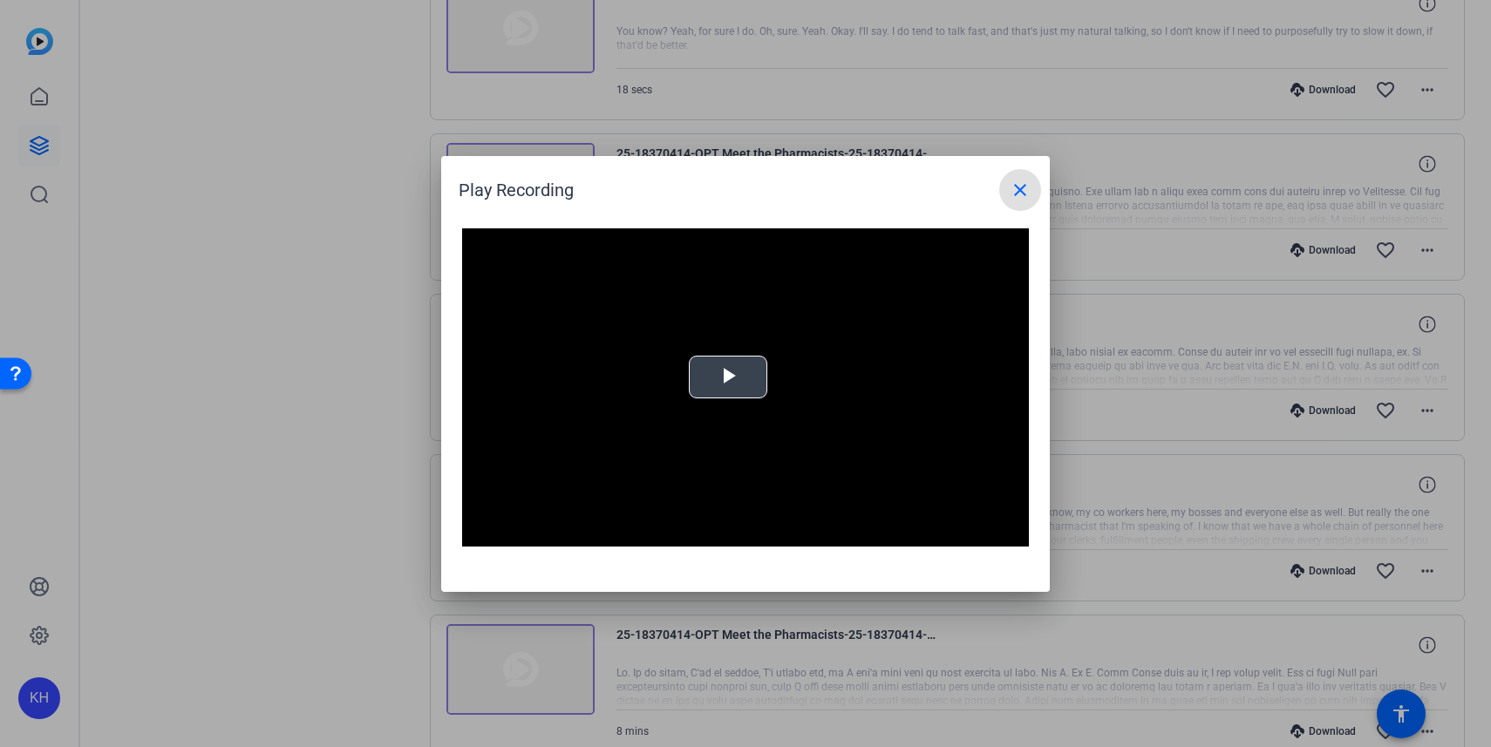
click at [728, 377] on span "Video Player" at bounding box center [728, 377] width 0 height 0
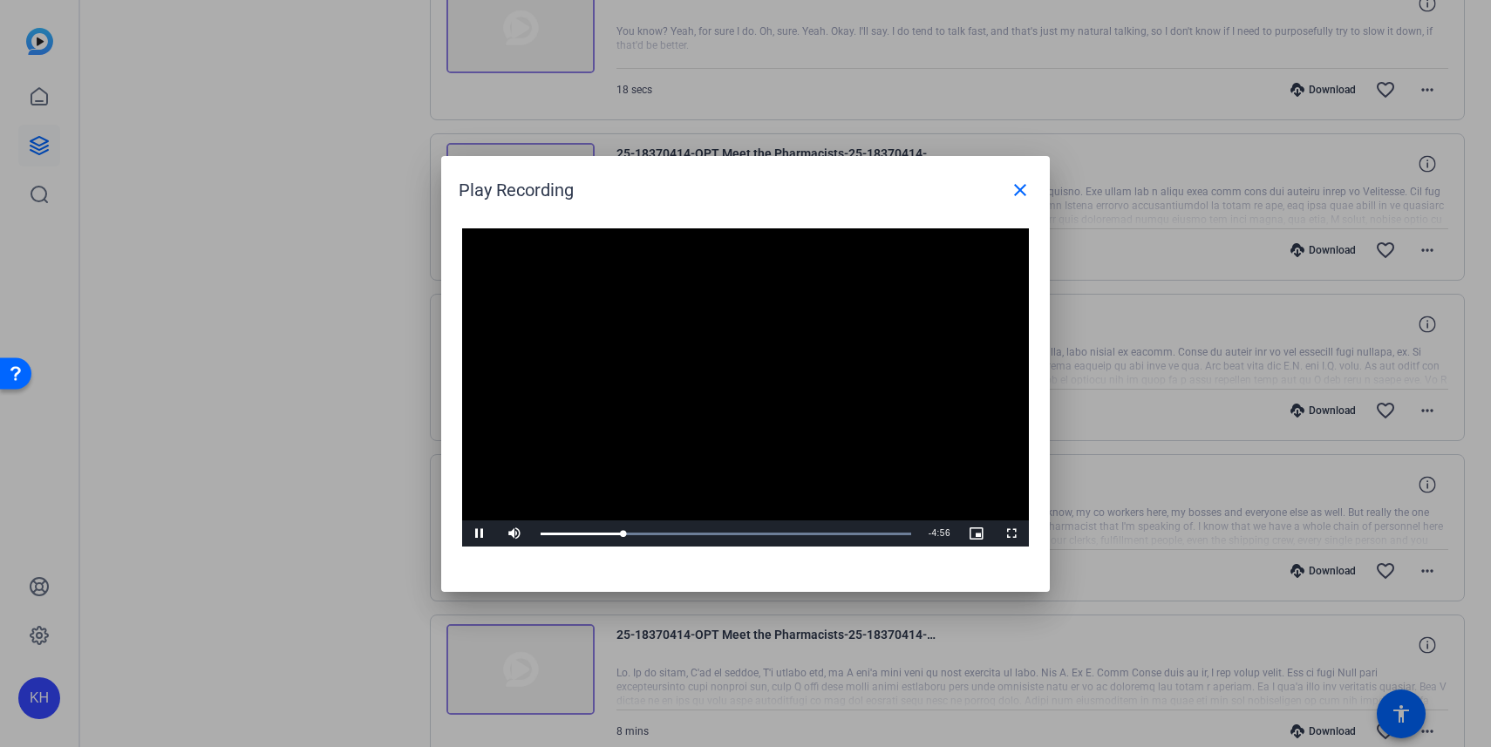
click at [475, 534] on span "Video Player" at bounding box center [479, 534] width 35 height 0
click at [477, 534] on span "Video Player" at bounding box center [479, 534] width 35 height 0
click at [485, 534] on span "Video Player" at bounding box center [479, 534] width 35 height 0
drag, startPoint x: 631, startPoint y: 534, endPoint x: 619, endPoint y: 532, distance: 12.3
click at [614, 532] on div "1:15" at bounding box center [577, 534] width 73 height 4
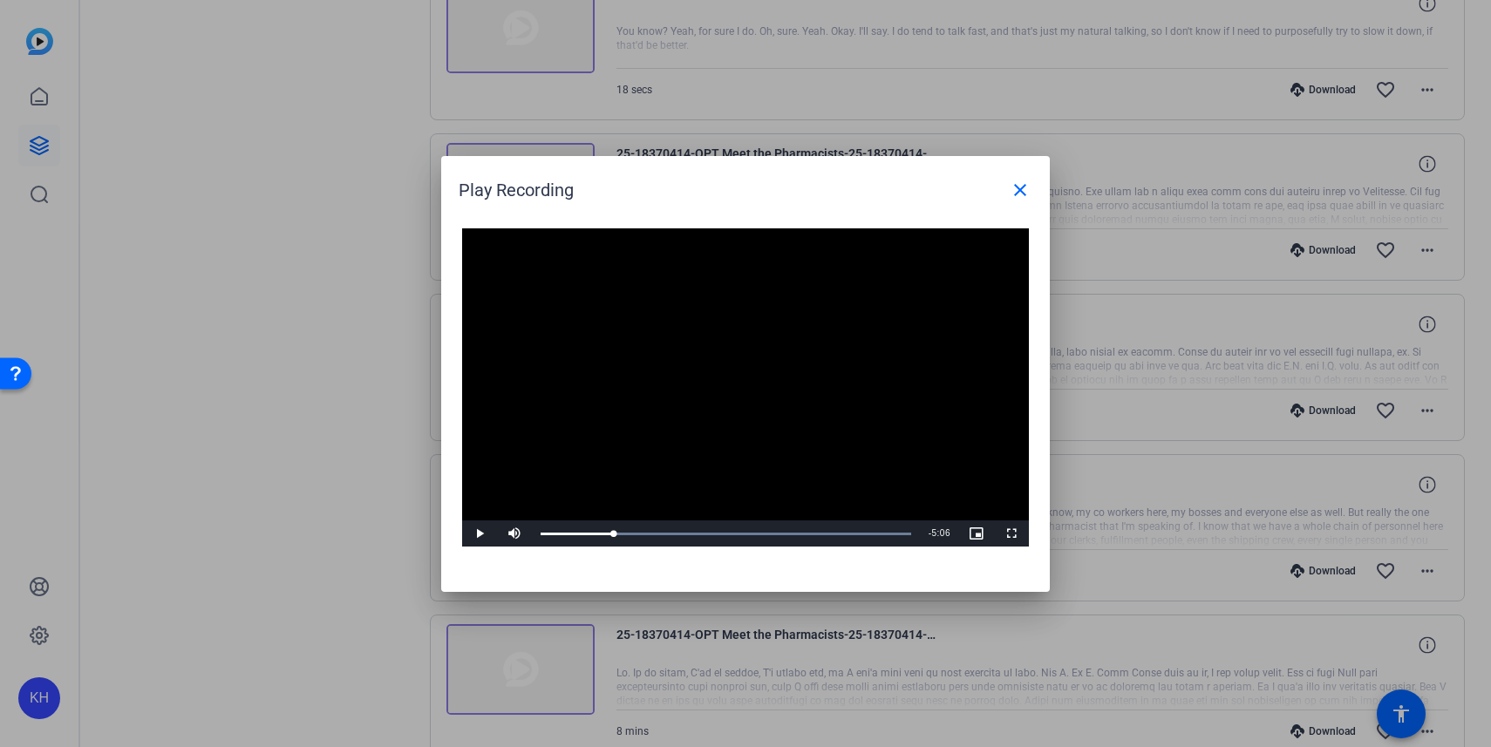
click at [479, 534] on span "Video Player" at bounding box center [479, 534] width 35 height 0
click at [481, 534] on span "Video Player" at bounding box center [479, 534] width 35 height 0
click at [627, 526] on div "Loaded : 100.00% 1:27 1:23" at bounding box center [726, 534] width 388 height 26
click at [476, 534] on span "Video Player" at bounding box center [479, 534] width 35 height 0
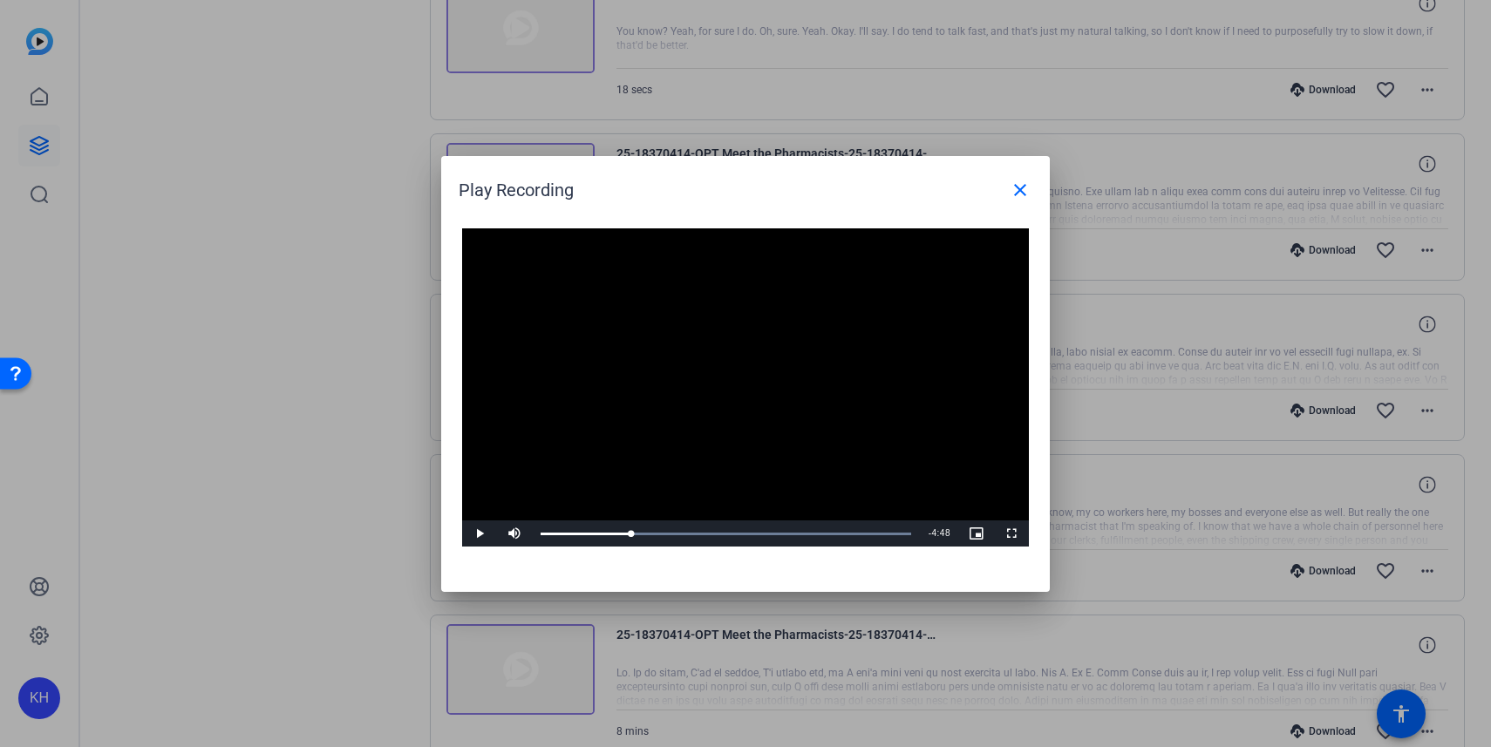
click at [481, 534] on span "Video Player" at bounding box center [479, 534] width 35 height 0
click at [472, 534] on span "Video Player" at bounding box center [479, 534] width 35 height 0
drag, startPoint x: 647, startPoint y: 534, endPoint x: 633, endPoint y: 532, distance: 14.1
click at [633, 532] on div "1:31" at bounding box center [587, 534] width 93 height 4
click at [480, 534] on span "Video Player" at bounding box center [479, 534] width 35 height 0
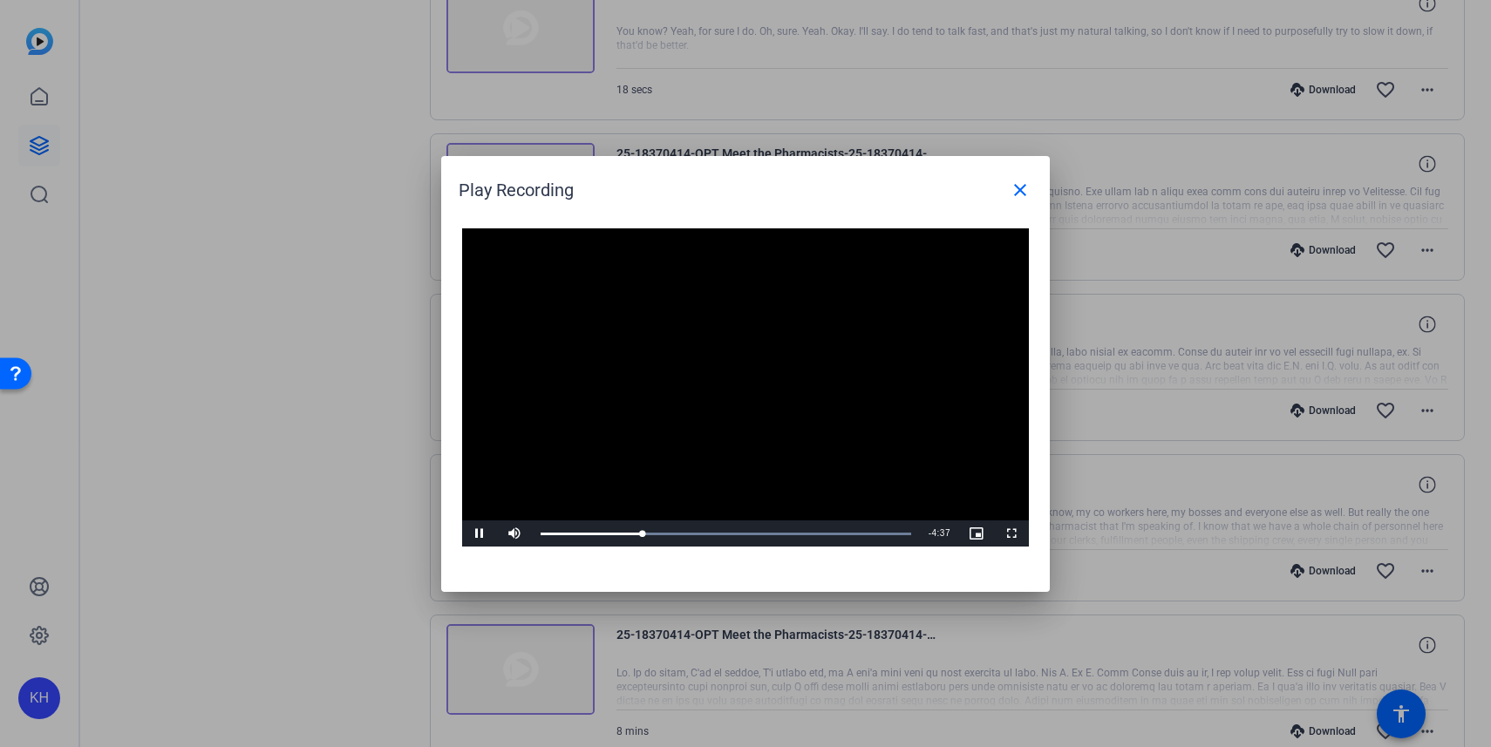
click at [479, 534] on span "Video Player" at bounding box center [479, 534] width 35 height 0
click at [638, 526] on div "Loaded : 100.00% 1:40 1:40" at bounding box center [726, 534] width 388 height 26
click at [481, 534] on span "Video Player" at bounding box center [479, 534] width 35 height 0
click at [479, 534] on span "Video Player" at bounding box center [479, 534] width 35 height 0
click at [478, 534] on span "Video Player" at bounding box center [479, 534] width 35 height 0
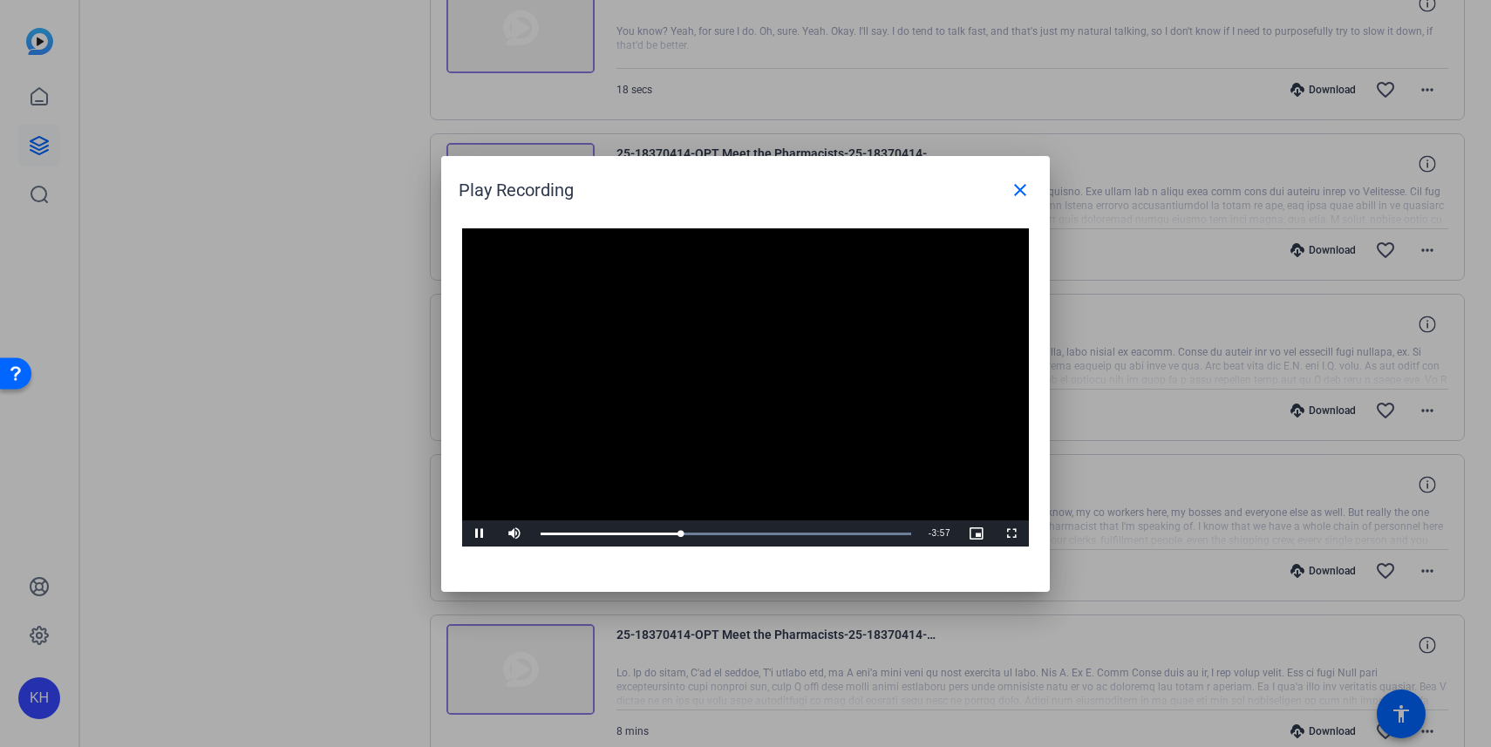
click at [480, 534] on span "Video Player" at bounding box center [479, 534] width 35 height 0
click at [479, 534] on span "Video Player" at bounding box center [479, 534] width 35 height 0
click at [678, 532] on div "Loaded : 100.00% 2:20 2:13" at bounding box center [726, 534] width 371 height 4
click at [480, 534] on span "Video Player" at bounding box center [479, 534] width 35 height 0
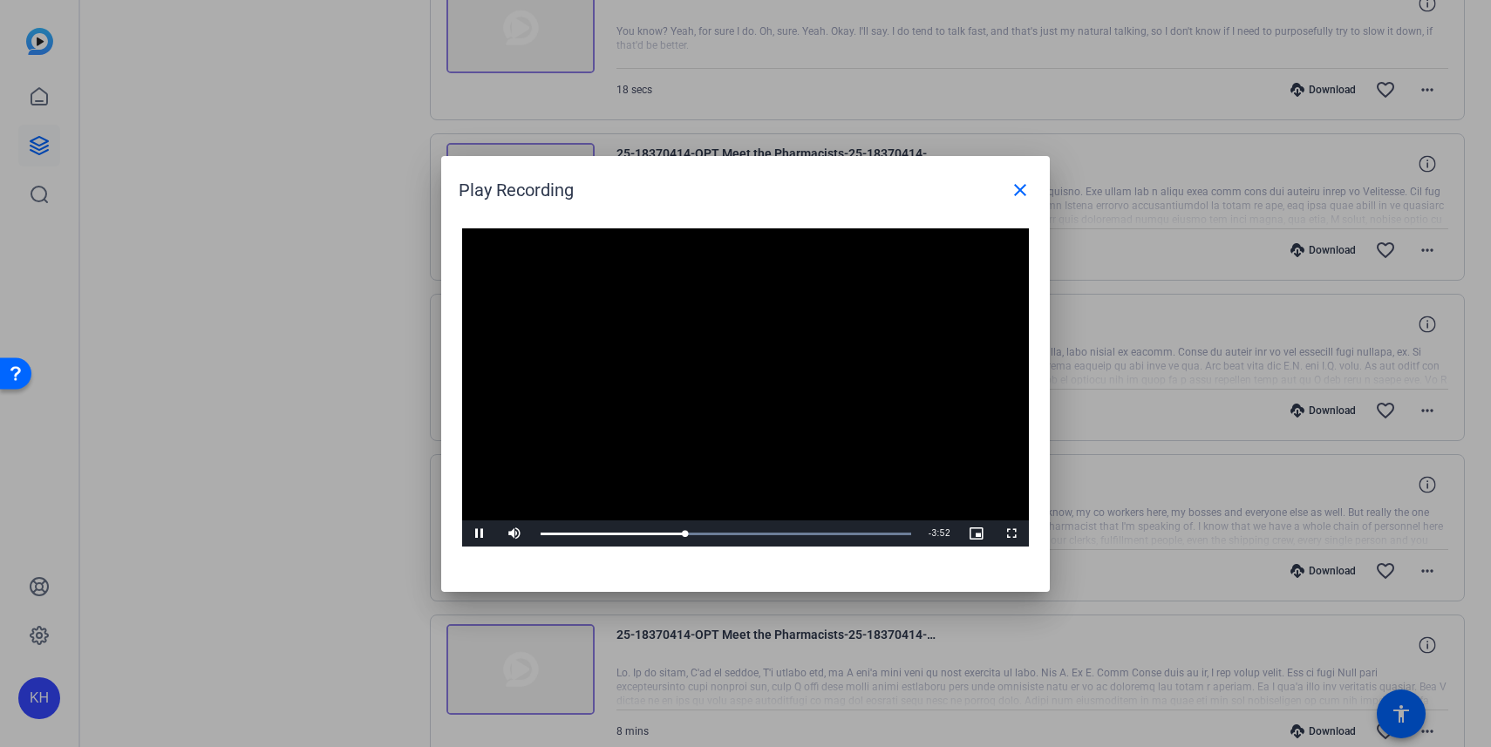
click at [478, 534] on span "Video Player" at bounding box center [479, 534] width 35 height 0
click at [481, 534] on span "Video Player" at bounding box center [479, 534] width 35 height 0
click at [477, 534] on span "Video Player" at bounding box center [479, 534] width 35 height 0
click at [476, 534] on span "Video Player" at bounding box center [479, 534] width 35 height 0
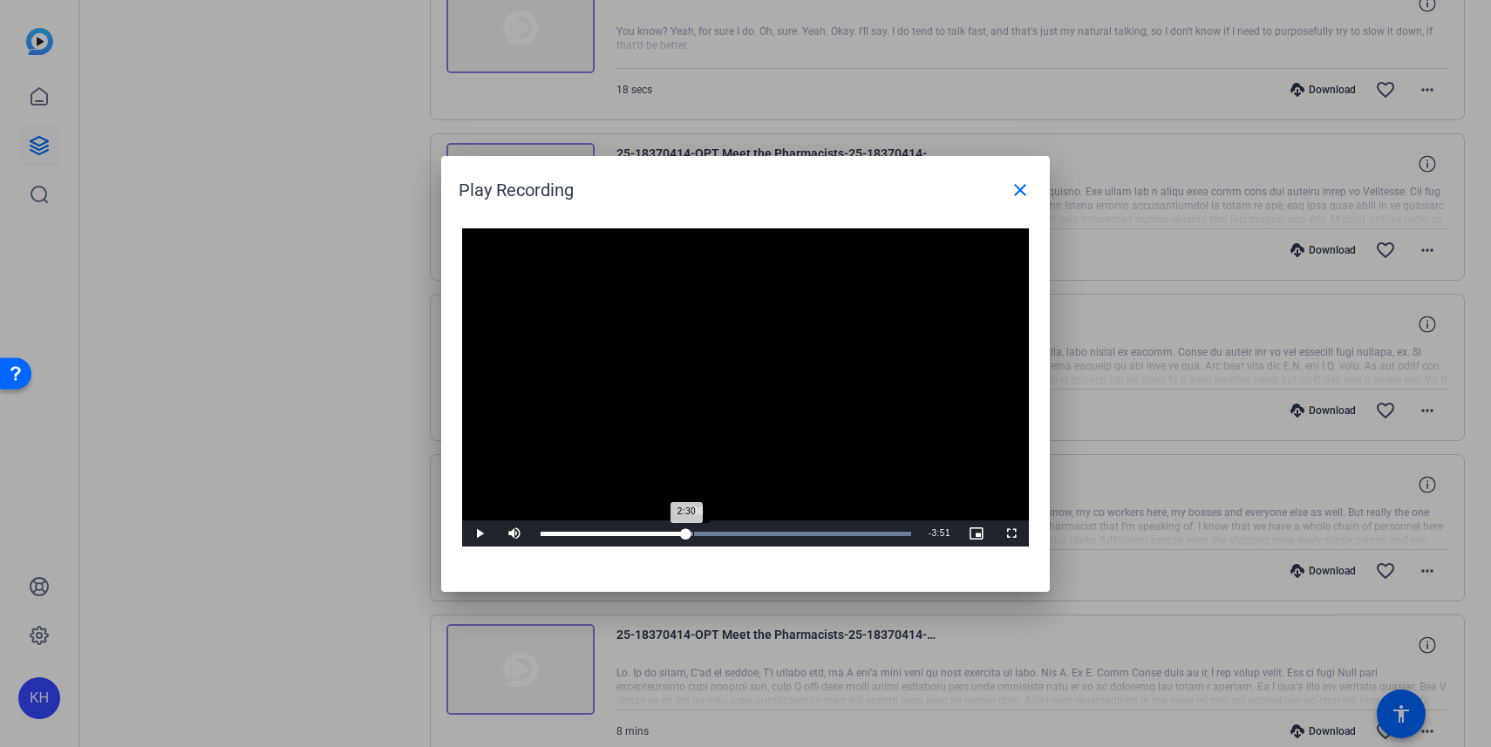
drag, startPoint x: 730, startPoint y: 529, endPoint x: 692, endPoint y: 526, distance: 38.5
click at [686, 532] on div "2:30" at bounding box center [614, 534] width 146 height 4
click at [481, 534] on span "Video Player" at bounding box center [479, 534] width 35 height 0
click at [482, 534] on span "Video Player" at bounding box center [479, 534] width 35 height 0
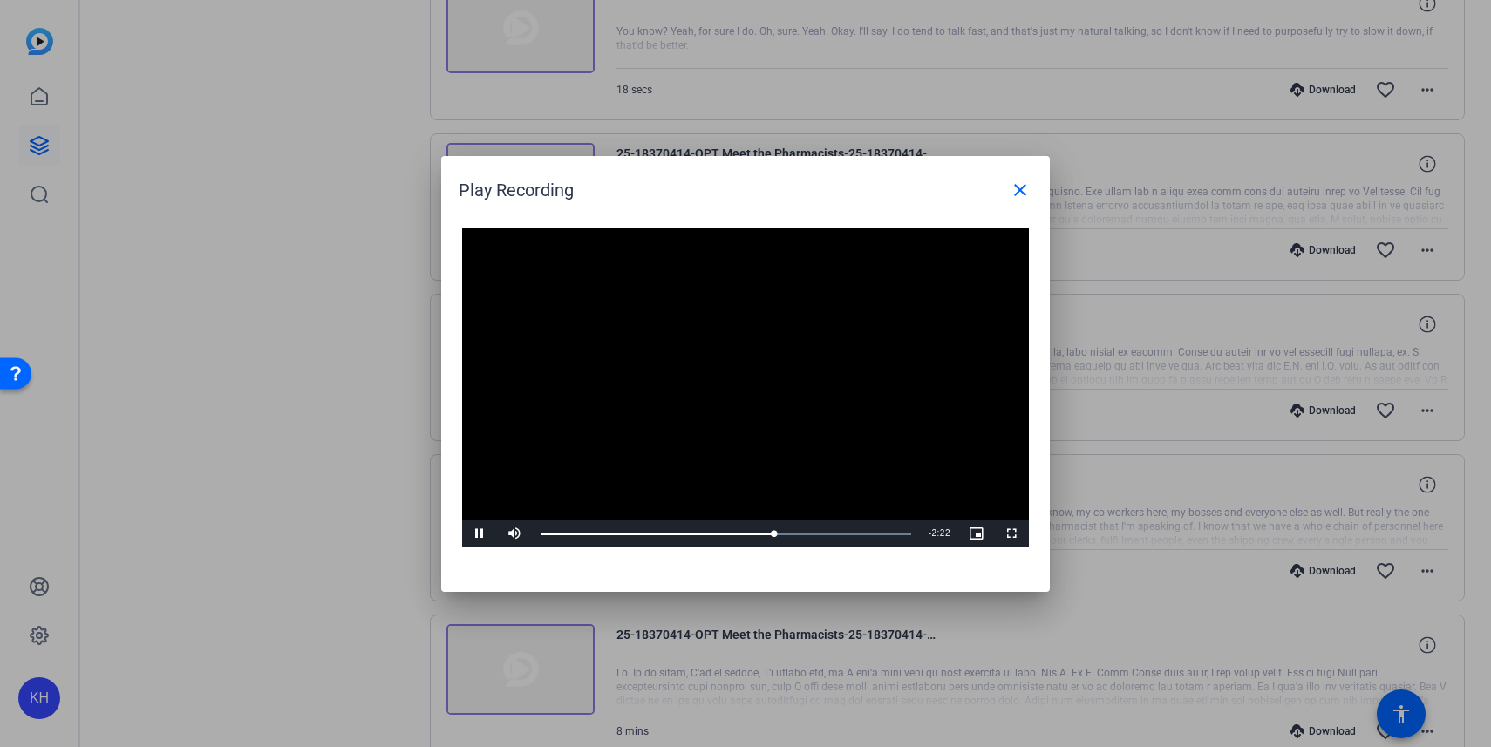
click at [484, 534] on span "Video Player" at bounding box center [479, 534] width 35 height 0
click at [772, 532] on div "3:57" at bounding box center [656, 534] width 231 height 4
click at [481, 534] on span "Video Player" at bounding box center [479, 534] width 35 height 0
click at [487, 534] on span "Video Player" at bounding box center [479, 534] width 35 height 0
click at [767, 532] on div "3:53" at bounding box center [654, 534] width 227 height 4
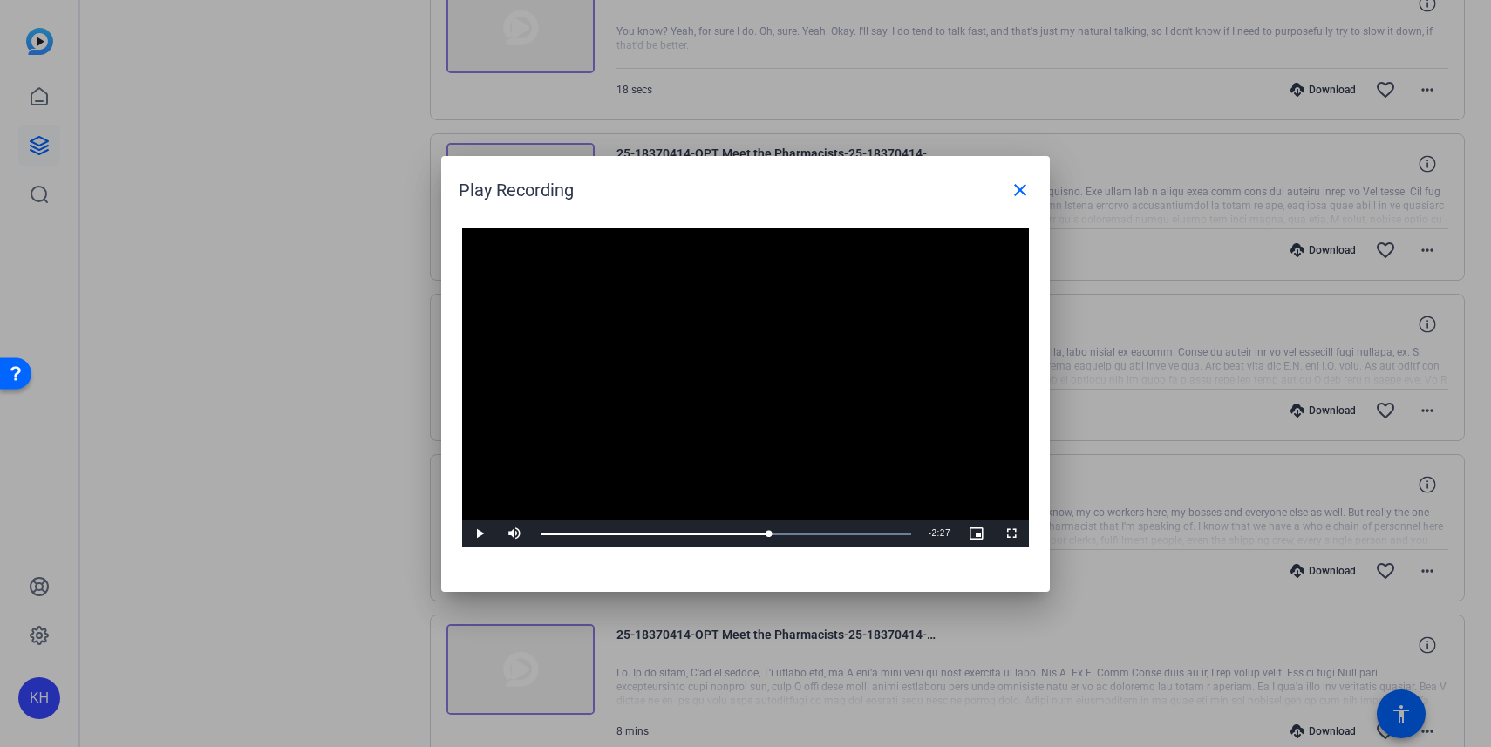
click at [481, 534] on span "Video Player" at bounding box center [479, 534] width 35 height 0
click at [477, 534] on span "Video Player" at bounding box center [479, 534] width 35 height 0
click at [768, 532] on div "3:54" at bounding box center [655, 534] width 228 height 4
click at [478, 534] on span "Video Player" at bounding box center [479, 534] width 35 height 0
click at [481, 534] on span "Video Player" at bounding box center [479, 534] width 35 height 0
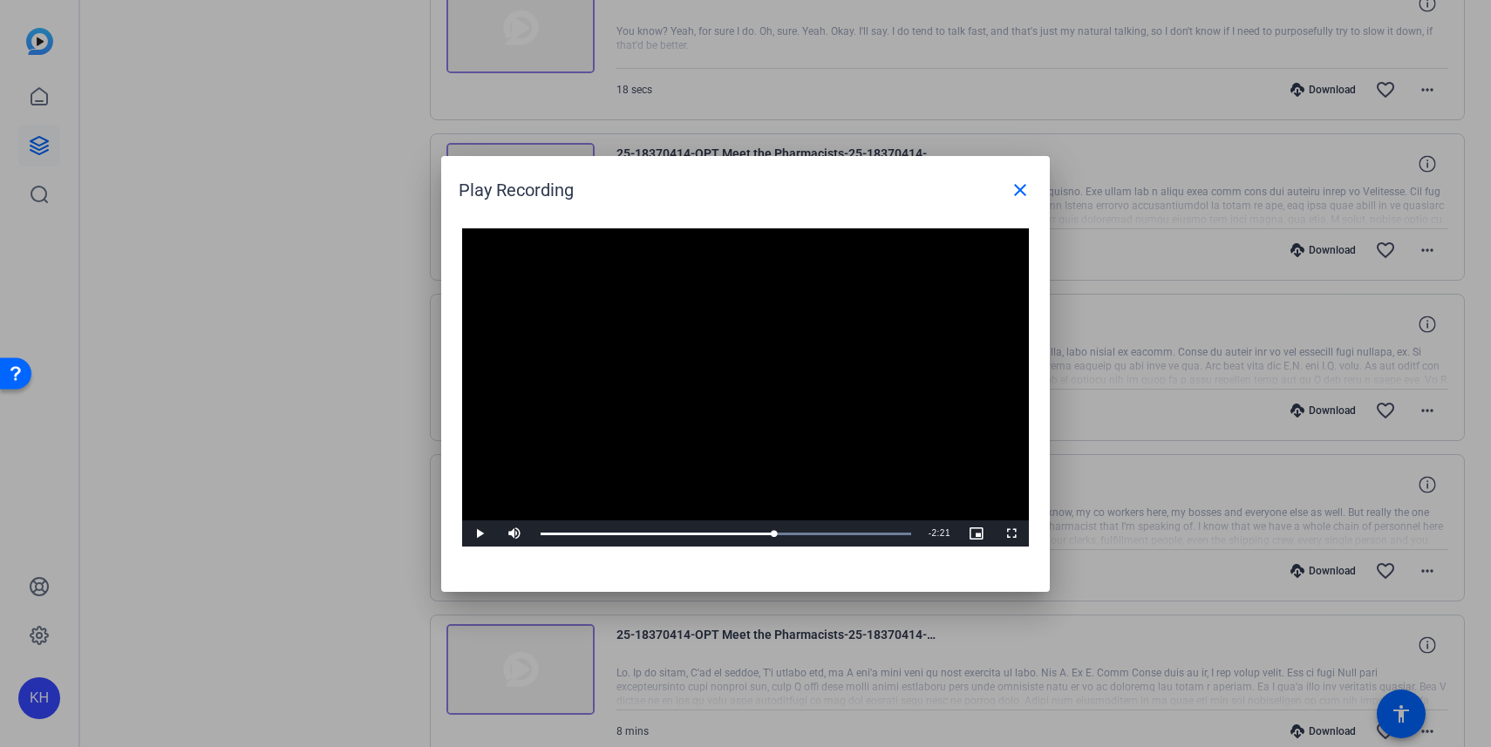
click at [481, 534] on span "Video Player" at bounding box center [479, 534] width 35 height 0
click at [479, 534] on span "Video Player" at bounding box center [479, 534] width 35 height 0
drag, startPoint x: 799, startPoint y: 530, endPoint x: 788, endPoint y: 530, distance: 11.3
click at [784, 532] on div "4:10" at bounding box center [662, 534] width 243 height 4
click at [474, 534] on span "Video Player" at bounding box center [479, 534] width 35 height 0
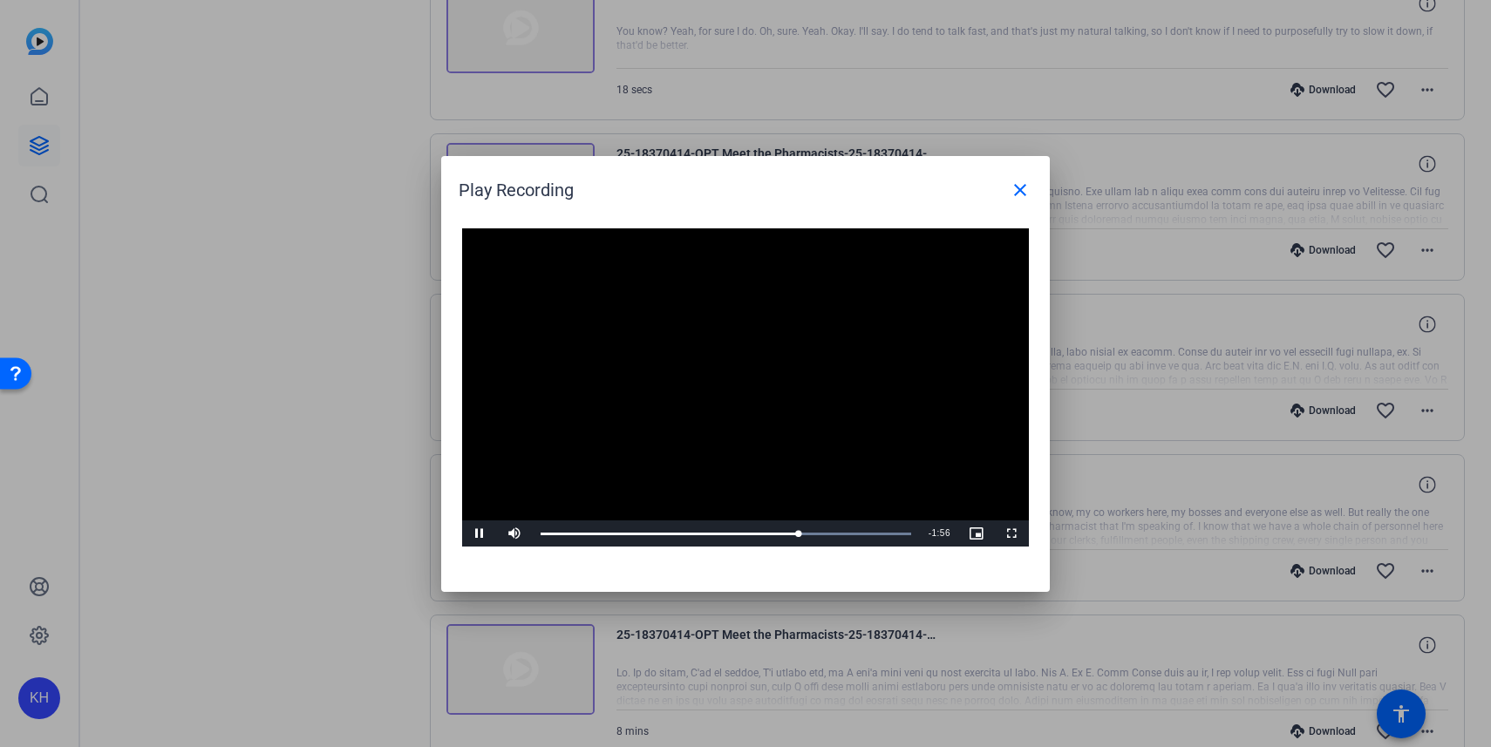
click at [478, 534] on span "Video Player" at bounding box center [479, 534] width 35 height 0
click at [477, 534] on span "Video Player" at bounding box center [479, 534] width 35 height 0
click at [808, 533] on div "4:35" at bounding box center [674, 534] width 267 height 4
click at [477, 534] on span "Video Player" at bounding box center [479, 534] width 35 height 0
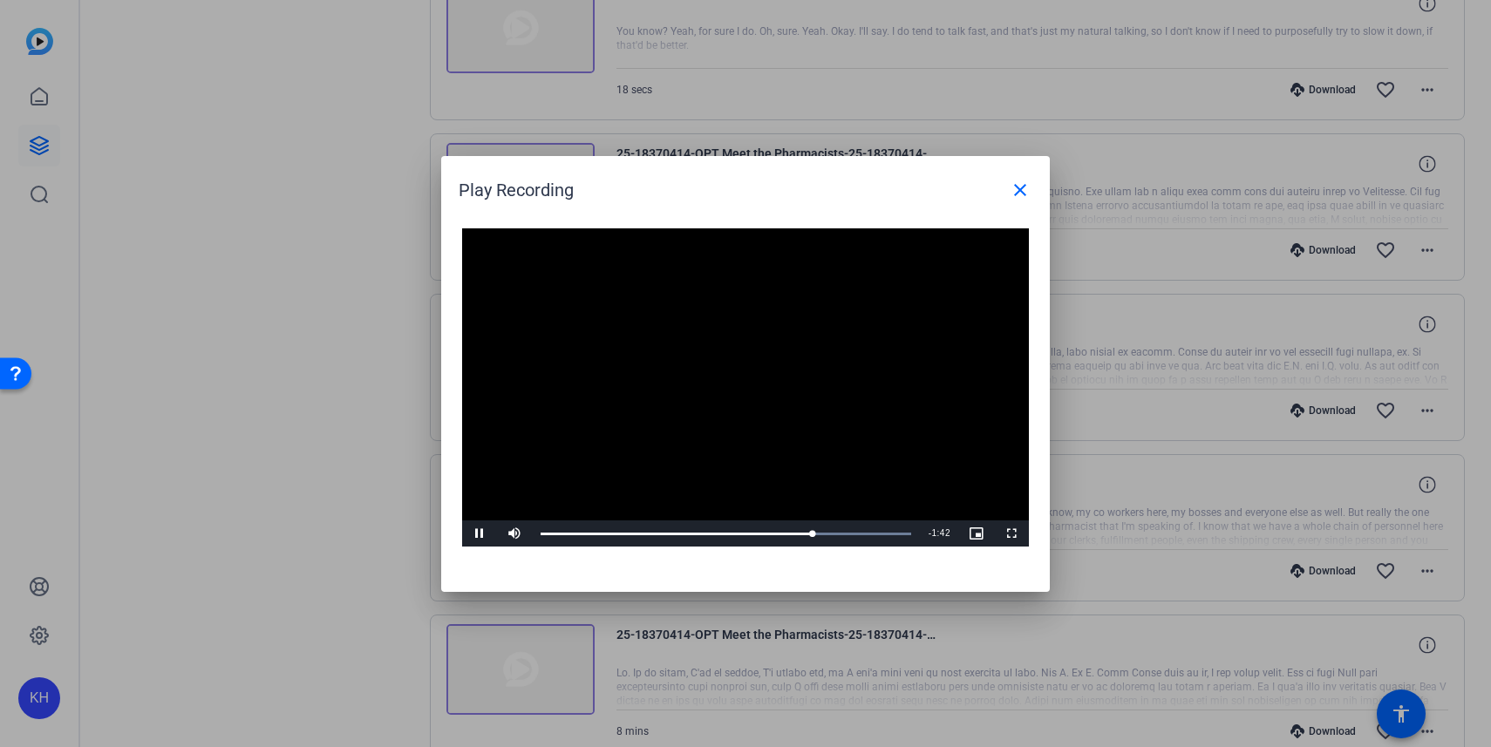
click at [476, 534] on span "Video Player" at bounding box center [479, 534] width 35 height 0
click at [478, 534] on span "Video Player" at bounding box center [479, 534] width 35 height 0
click at [479, 534] on span "Video Player" at bounding box center [479, 534] width 35 height 0
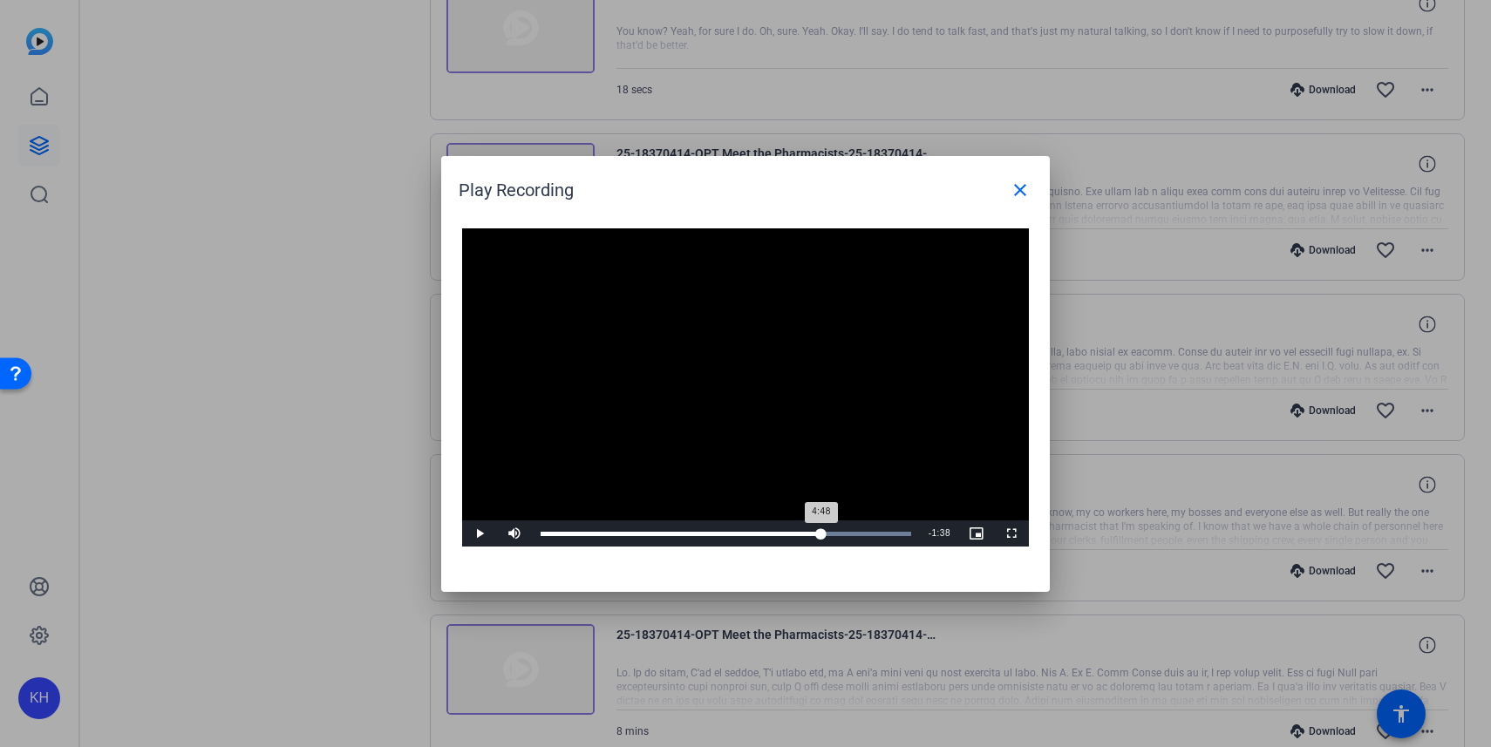
click at [821, 532] on div "4:48" at bounding box center [681, 534] width 281 height 4
click at [478, 534] on span "Video Player" at bounding box center [479, 534] width 35 height 0
drag, startPoint x: 822, startPoint y: 527, endPoint x: 802, endPoint y: 527, distance: 19.2
click at [802, 532] on div "4:26" at bounding box center [672, 534] width 263 height 4
click at [481, 534] on span "Video Player" at bounding box center [479, 534] width 35 height 0
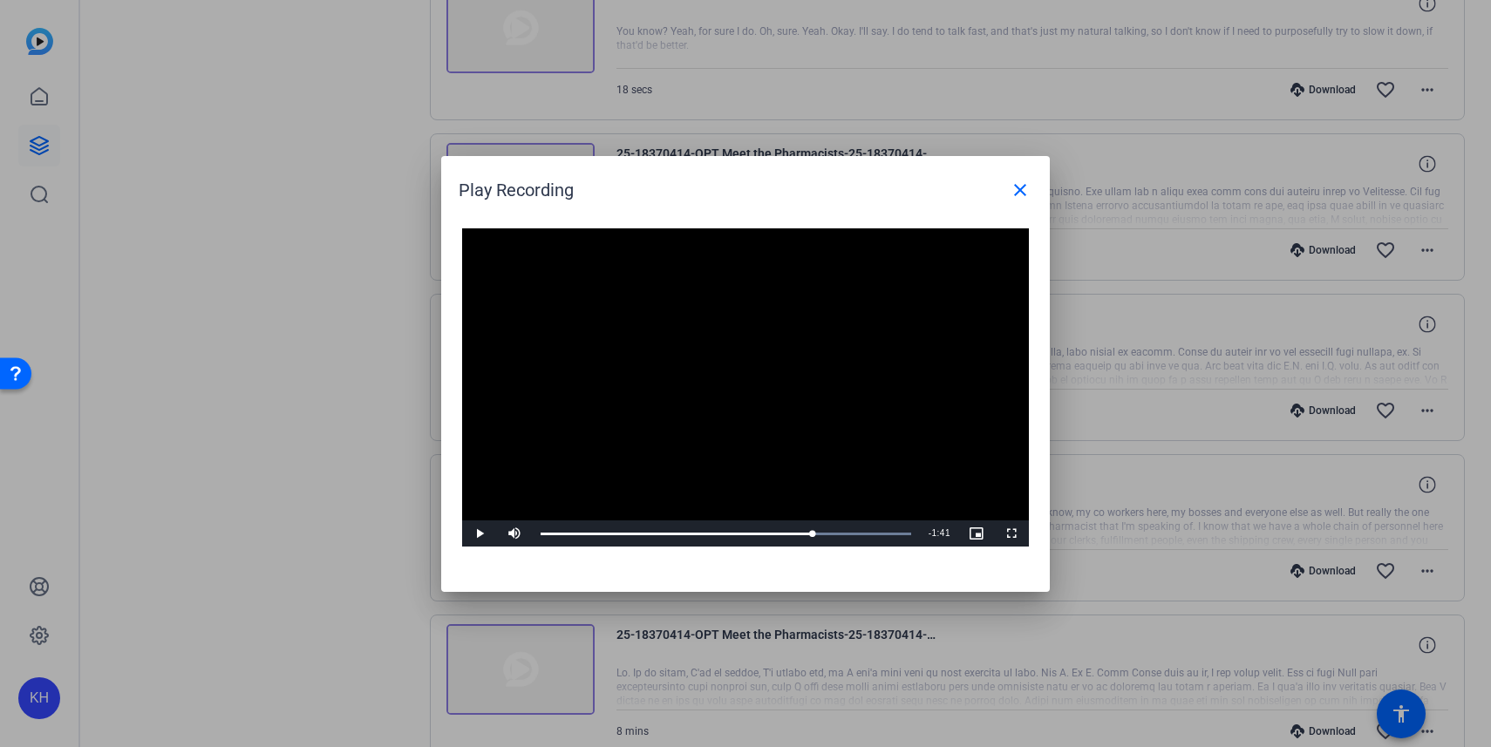
click at [481, 534] on span "Video Player" at bounding box center [479, 534] width 35 height 0
click at [480, 534] on span "Video Player" at bounding box center [479, 534] width 35 height 0
click at [478, 534] on span "Video Player" at bounding box center [479, 534] width 35 height 0
drag, startPoint x: 908, startPoint y: 533, endPoint x: 858, endPoint y: 531, distance: 49.7
click at [856, 532] on div "5:25" at bounding box center [699, 534] width 316 height 4
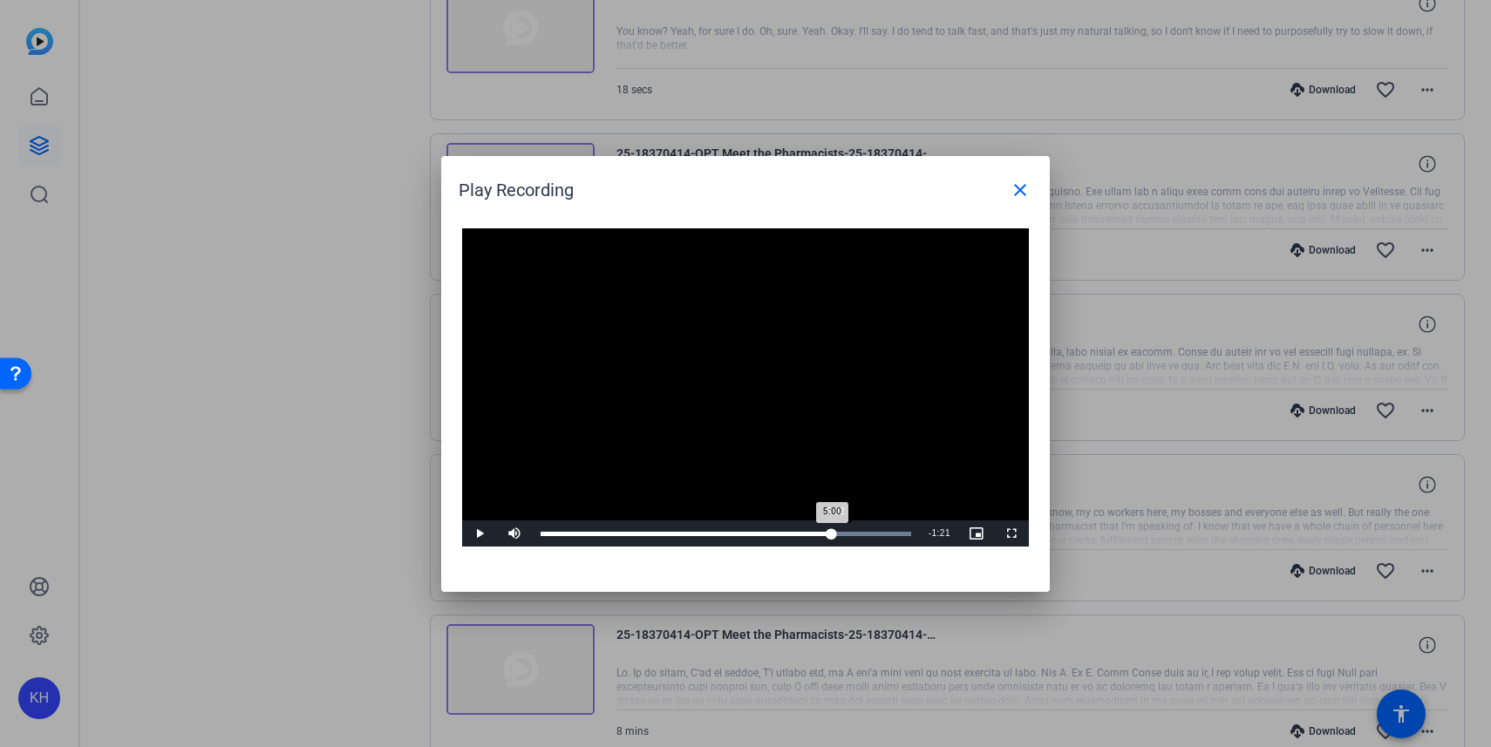
drag, startPoint x: 859, startPoint y: 532, endPoint x: 835, endPoint y: 532, distance: 24.4
click at [832, 532] on div "5:00" at bounding box center [686, 534] width 291 height 4
click at [478, 534] on span "Video Player" at bounding box center [479, 534] width 35 height 0
click at [480, 534] on span "Video Player" at bounding box center [479, 534] width 35 height 0
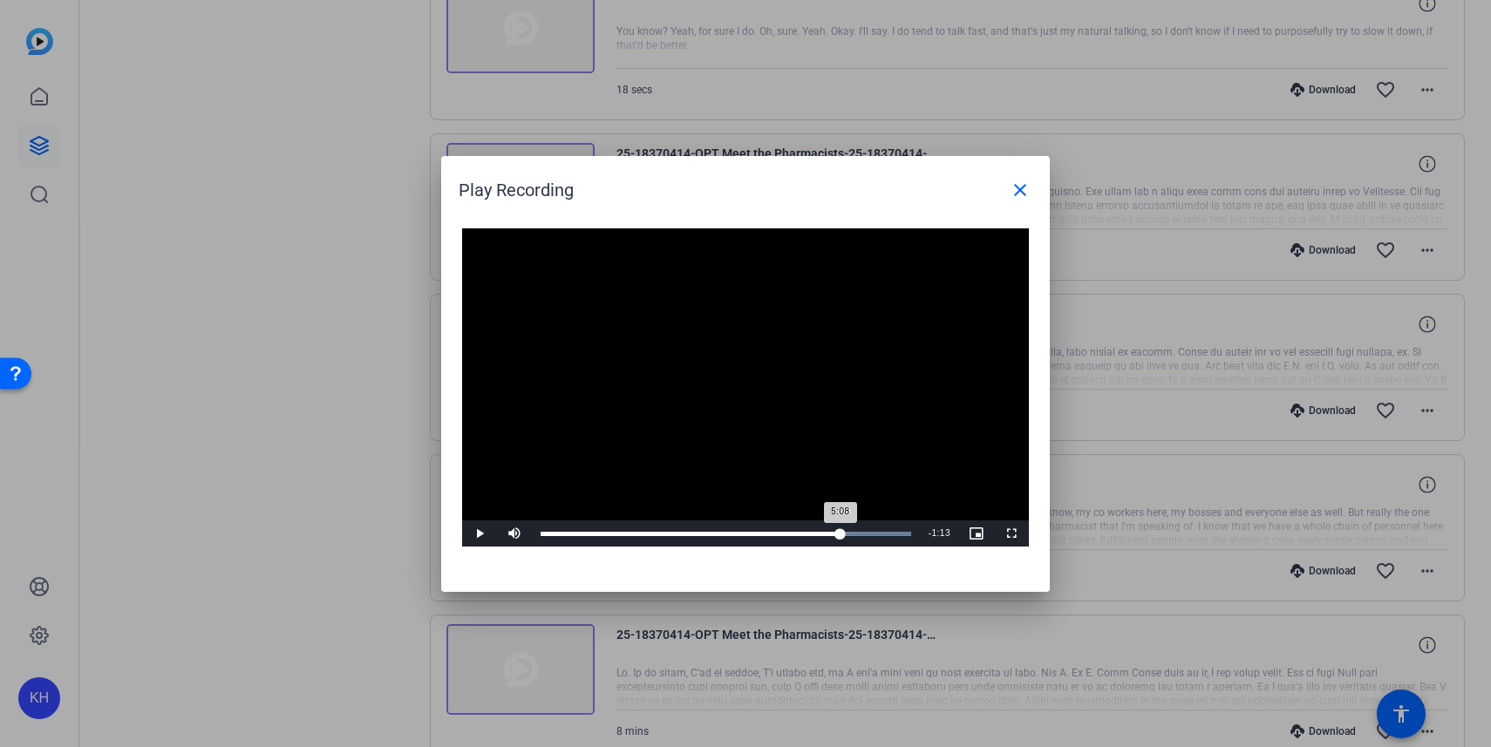
click at [841, 534] on div "5:08" at bounding box center [691, 534] width 300 height 4
click at [480, 534] on span "Video Player" at bounding box center [479, 534] width 35 height 0
click at [478, 534] on span "Video Player" at bounding box center [479, 534] width 35 height 0
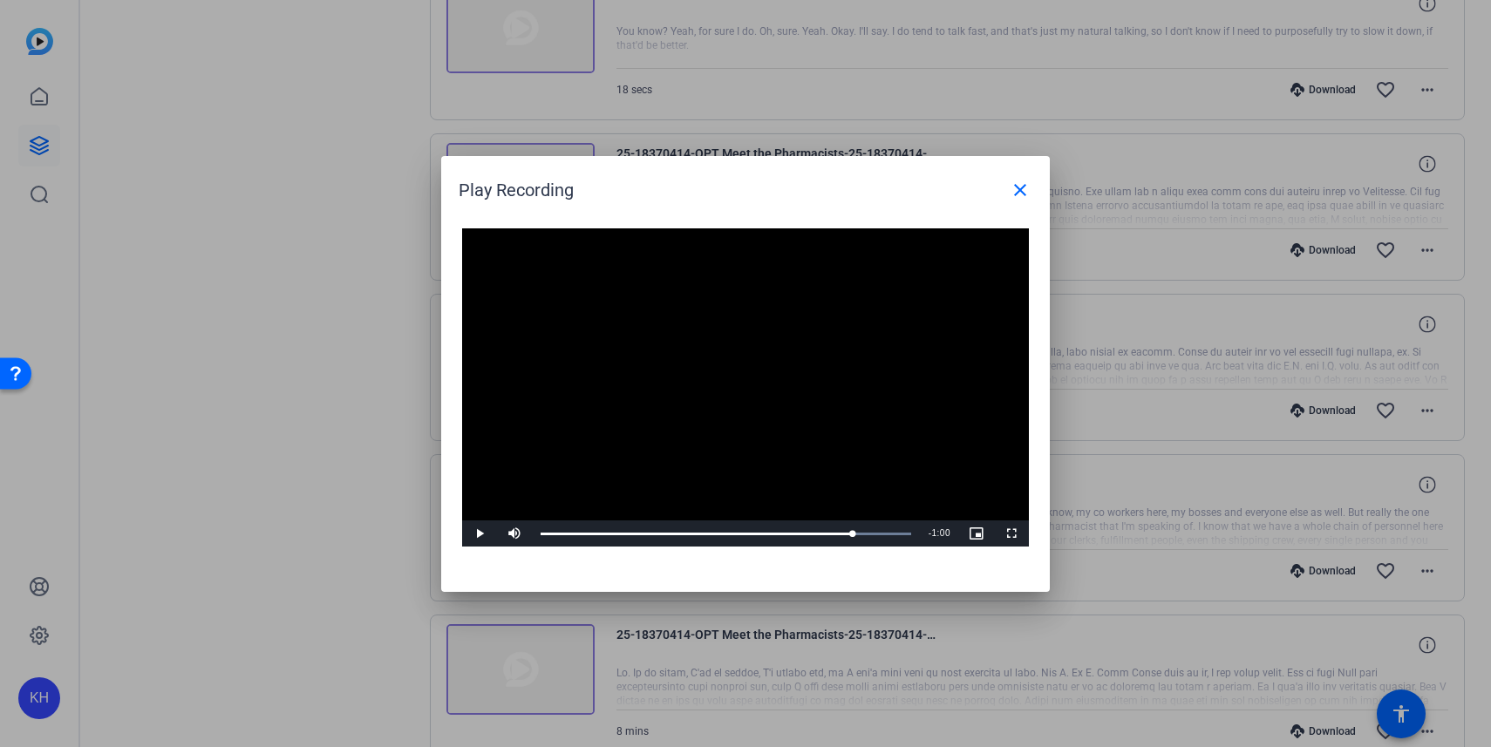
click at [478, 534] on span "Video Player" at bounding box center [479, 534] width 35 height 0
click at [477, 534] on span "Video Player" at bounding box center [479, 534] width 35 height 0
click at [479, 534] on span "Video Player" at bounding box center [479, 534] width 35 height 0
click at [859, 532] on div "5:27" at bounding box center [700, 534] width 318 height 4
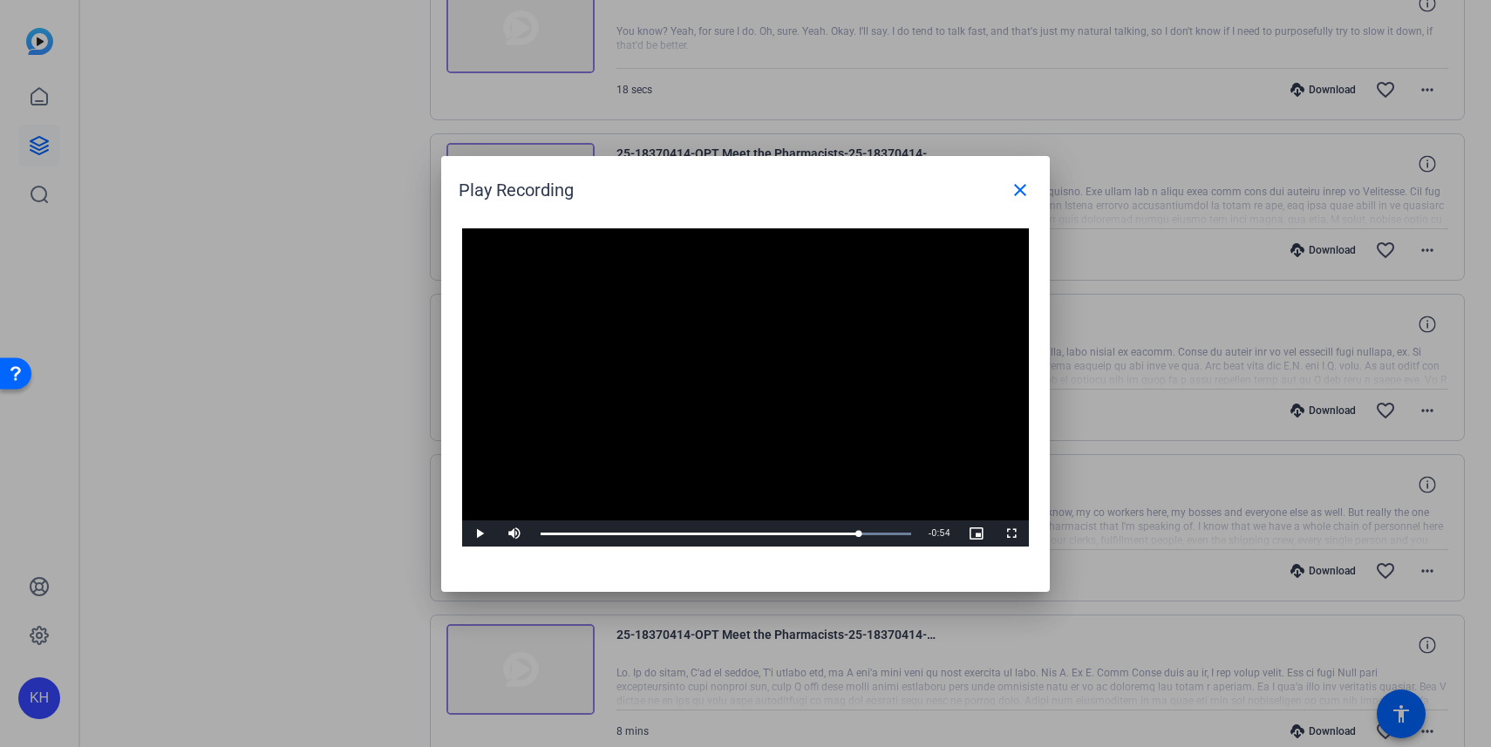
click at [477, 534] on span "Video Player" at bounding box center [479, 534] width 35 height 0
click at [476, 534] on span "Video Player" at bounding box center [479, 534] width 35 height 0
click at [479, 534] on span "Video Player" at bounding box center [479, 534] width 35 height 0
drag, startPoint x: 870, startPoint y: 530, endPoint x: 836, endPoint y: 524, distance: 34.6
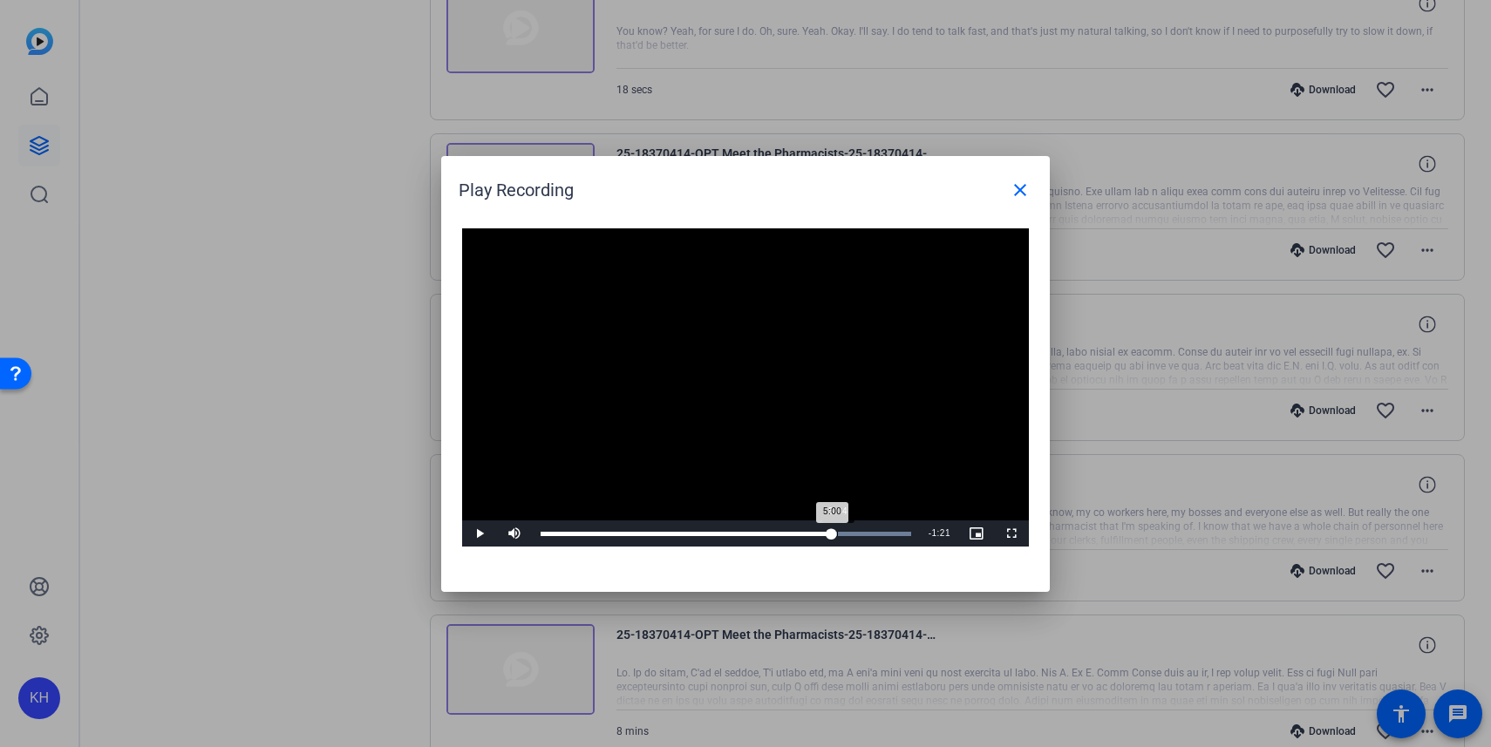
click at [836, 524] on div "Loaded : 100.00% 5:04 5:00" at bounding box center [726, 534] width 388 height 26
click at [476, 534] on span "Video Player" at bounding box center [479, 534] width 35 height 0
click at [479, 534] on span "Video Player" at bounding box center [479, 534] width 35 height 0
click at [481, 534] on span "Video Player" at bounding box center [479, 534] width 35 height 0
click at [485, 534] on span "Video Player" at bounding box center [479, 534] width 35 height 0
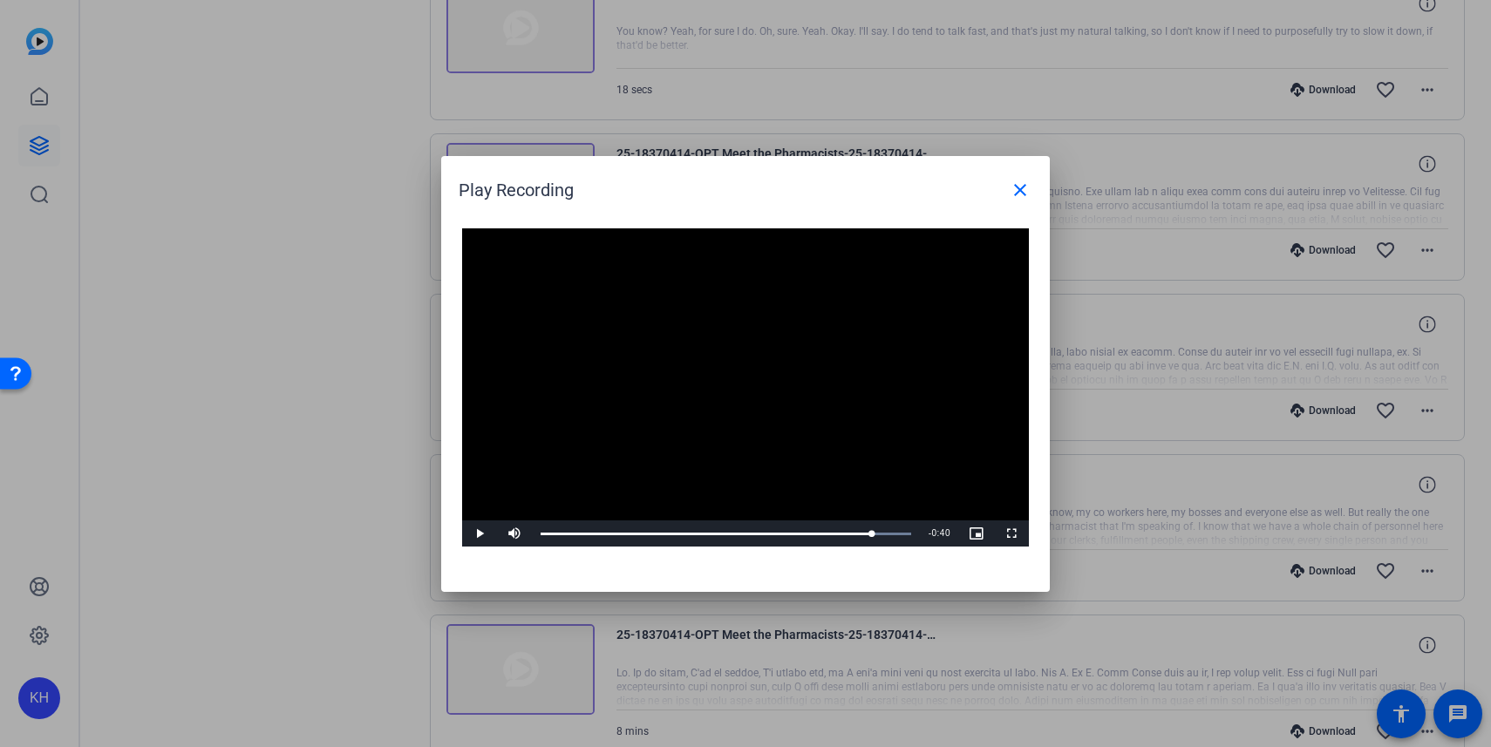
click at [479, 534] on span "Video Player" at bounding box center [479, 534] width 35 height 0
drag, startPoint x: 888, startPoint y: 533, endPoint x: 864, endPoint y: 533, distance: 23.5
click at [864, 533] on div "5:33" at bounding box center [703, 534] width 324 height 4
click at [478, 534] on span "Video Player" at bounding box center [479, 534] width 35 height 0
click at [481, 534] on span "Video Player" at bounding box center [479, 534] width 35 height 0
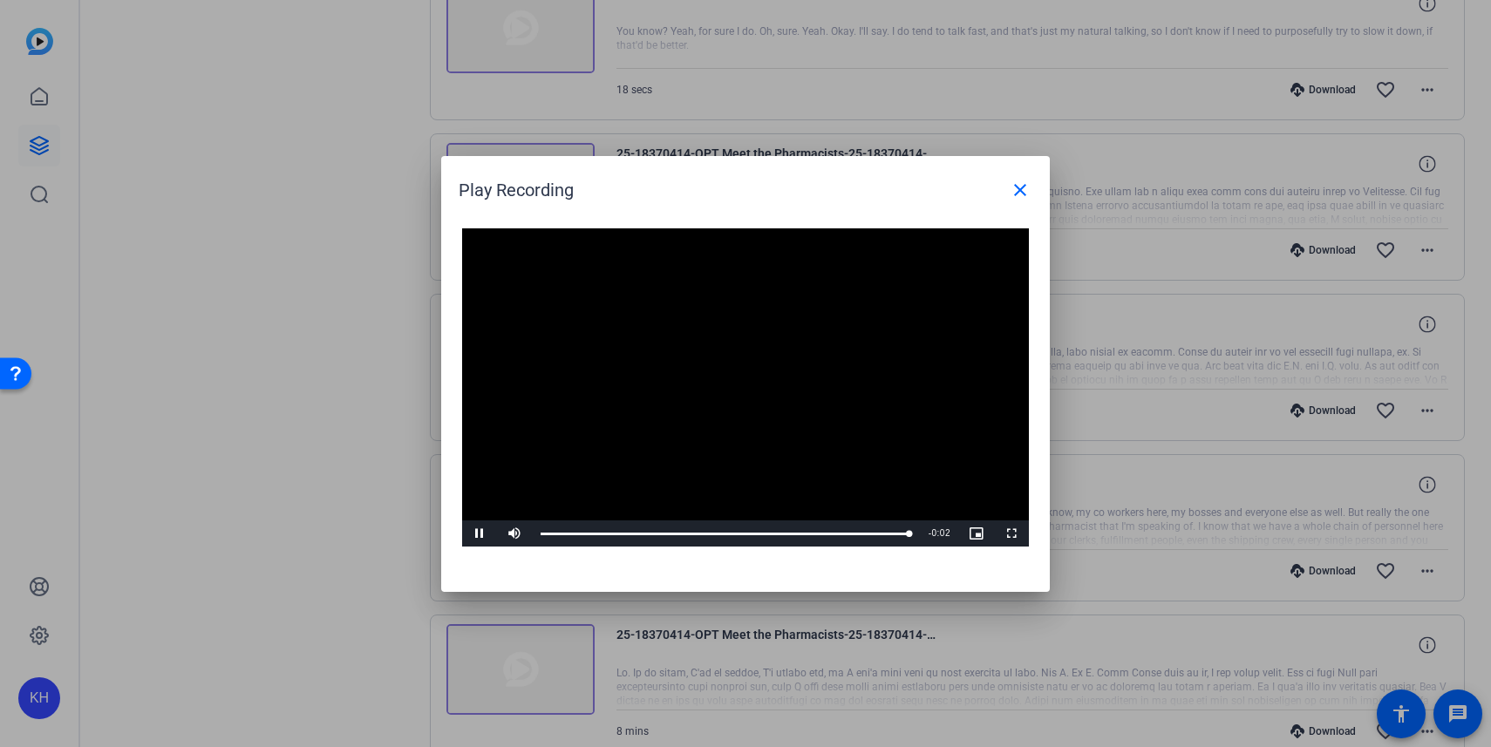
click at [479, 534] on span "Video Player" at bounding box center [479, 534] width 35 height 0
click at [1025, 187] on mat-icon "close" at bounding box center [1020, 190] width 21 height 21
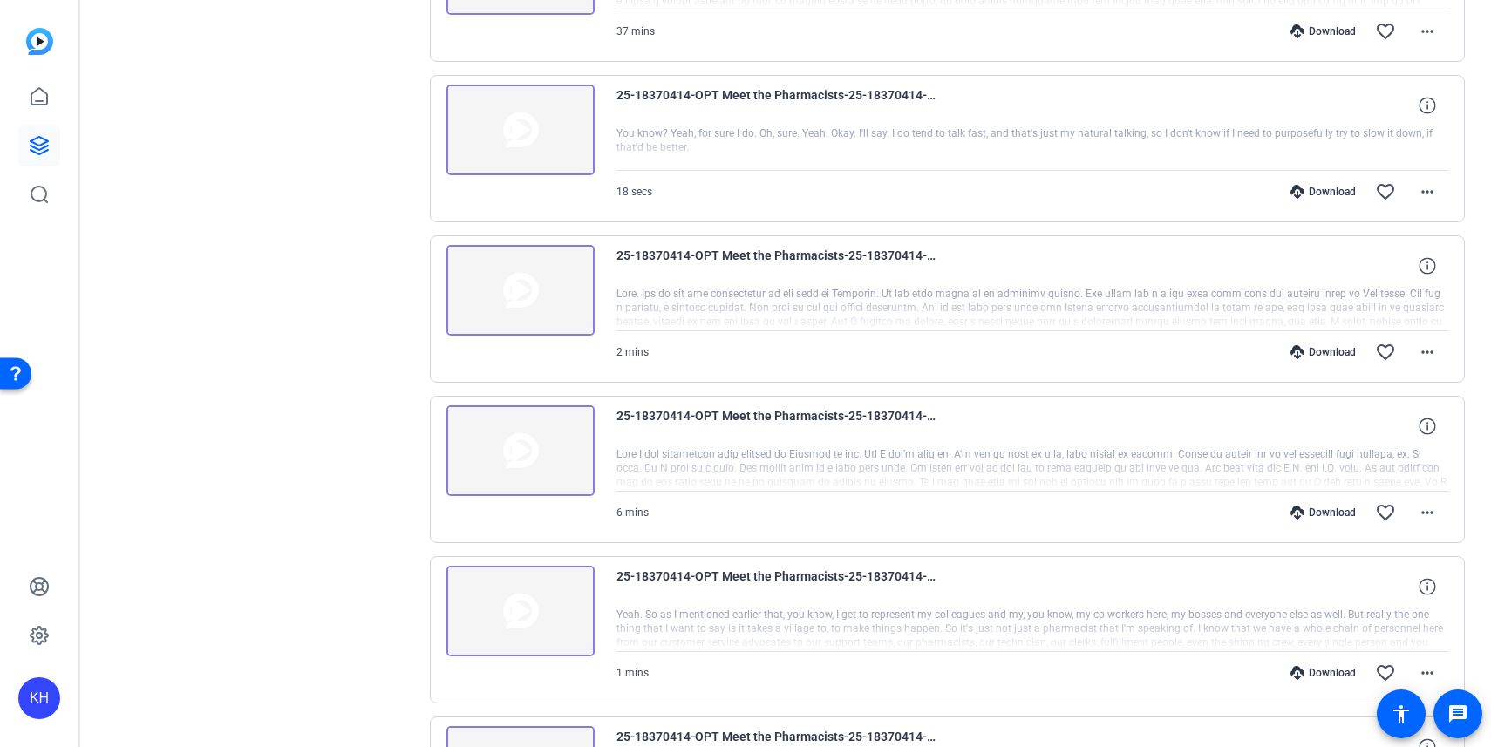
scroll to position [945, 0]
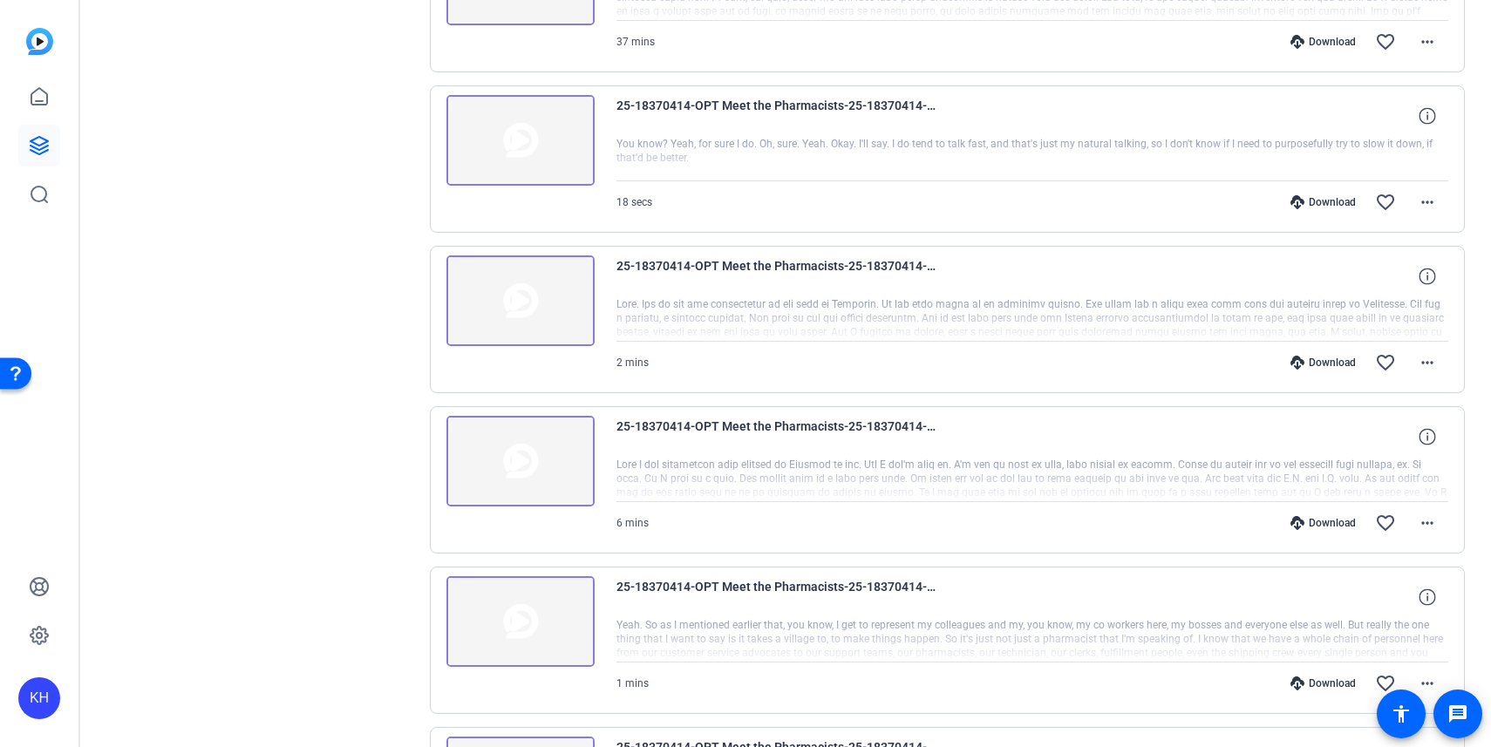
click at [532, 303] on img at bounding box center [521, 301] width 148 height 91
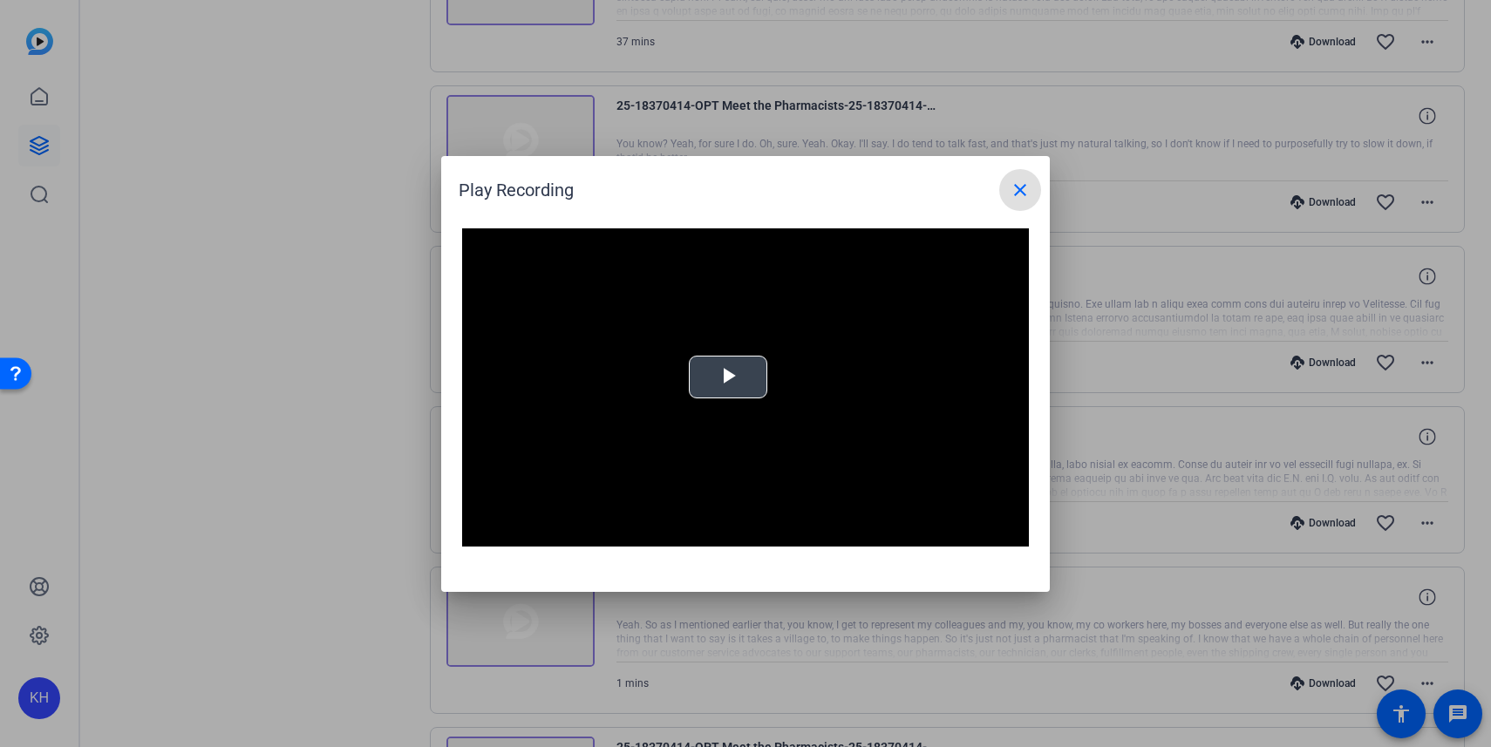
click at [728, 377] on span "Video Player" at bounding box center [728, 377] width 0 height 0
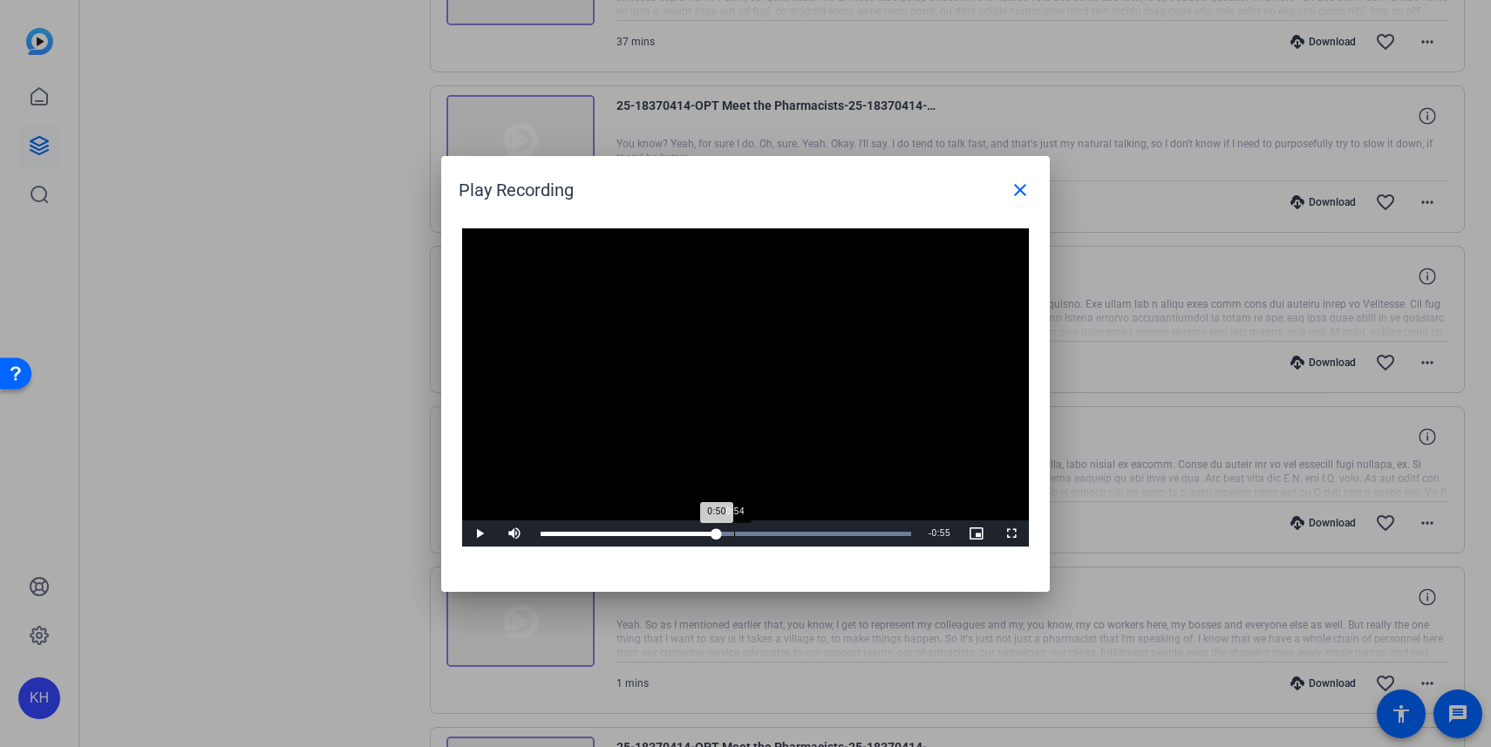
drag, startPoint x: 589, startPoint y: 531, endPoint x: 734, endPoint y: 526, distance: 145.7
click at [734, 526] on div "Loaded : 100.00% 0:54 0:50" at bounding box center [726, 534] width 388 height 26
drag, startPoint x: 906, startPoint y: 533, endPoint x: 848, endPoint y: 530, distance: 58.5
click at [848, 530] on div "Loaded : 100.00% 1:27 1:23" at bounding box center [726, 534] width 388 height 26
drag, startPoint x: 839, startPoint y: 530, endPoint x: 796, endPoint y: 529, distance: 42.7
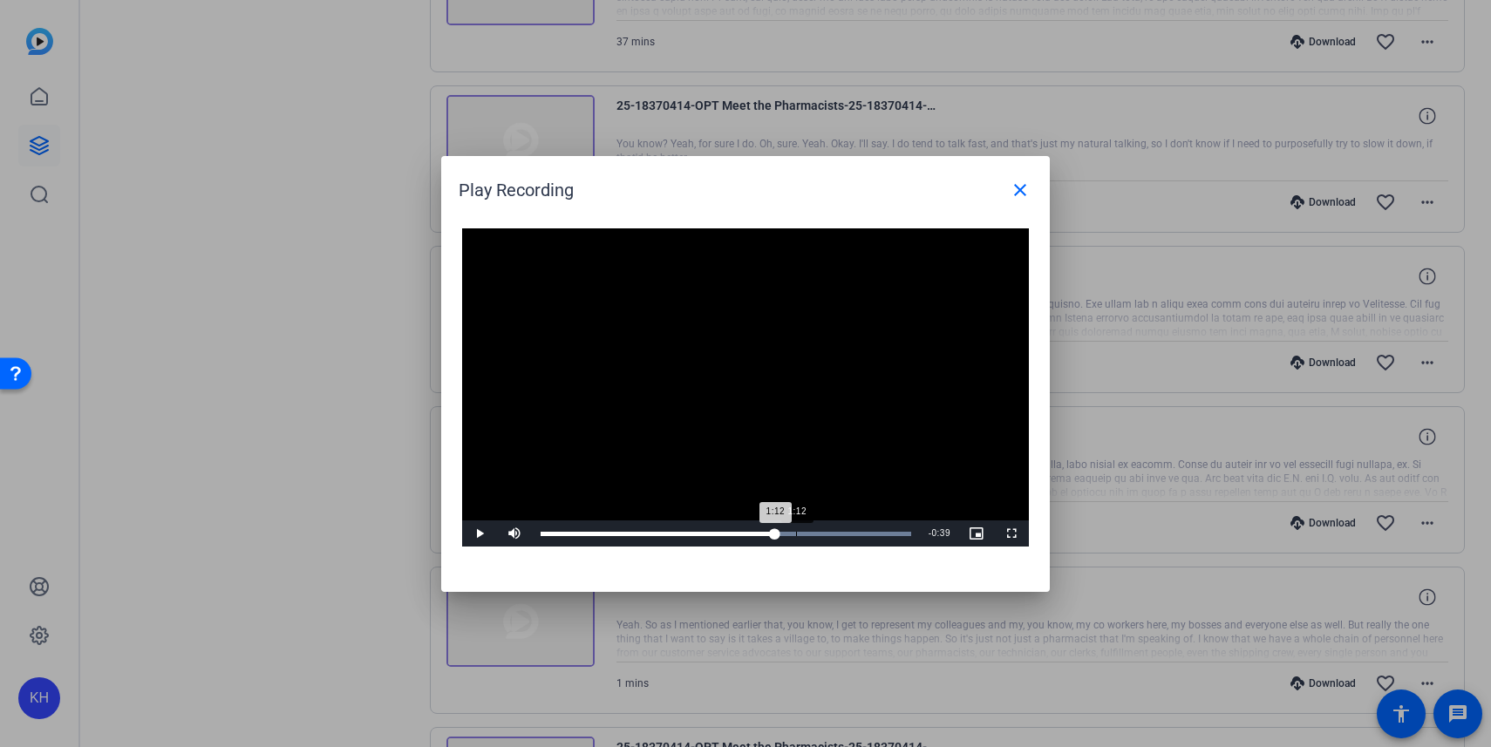
click at [796, 529] on div "Loaded : 100.00% 1:12 1:12" at bounding box center [726, 534] width 388 height 26
drag, startPoint x: 803, startPoint y: 529, endPoint x: 769, endPoint y: 529, distance: 34.0
click at [769, 529] on div "Loaded : 100.00% 1:06 0:58" at bounding box center [726, 534] width 388 height 26
click at [479, 534] on span "Video Player" at bounding box center [479, 534] width 35 height 0
click at [481, 534] on span "Video Player" at bounding box center [479, 534] width 35 height 0
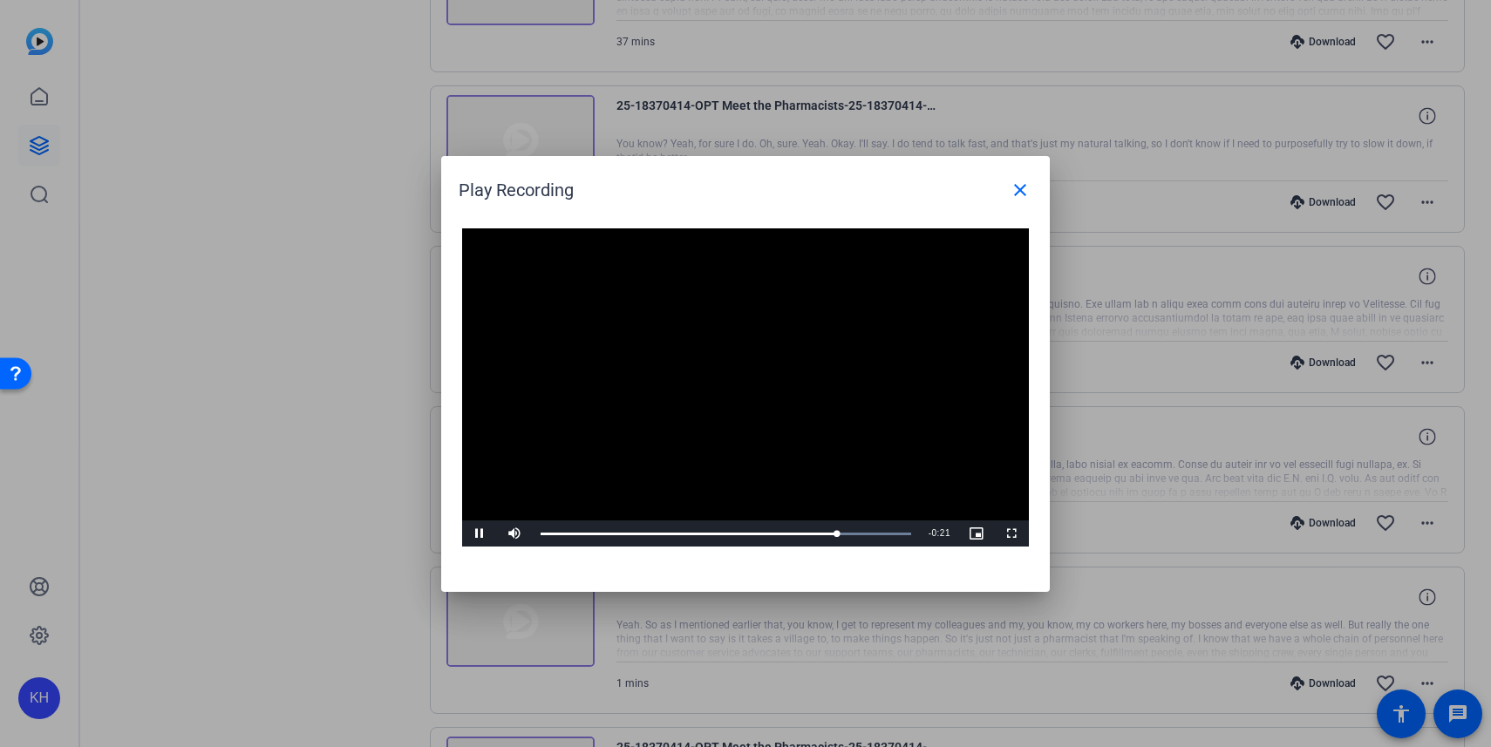
click at [479, 534] on span "Video Player" at bounding box center [479, 534] width 35 height 0
click at [1019, 186] on mat-icon "close" at bounding box center [1020, 190] width 21 height 21
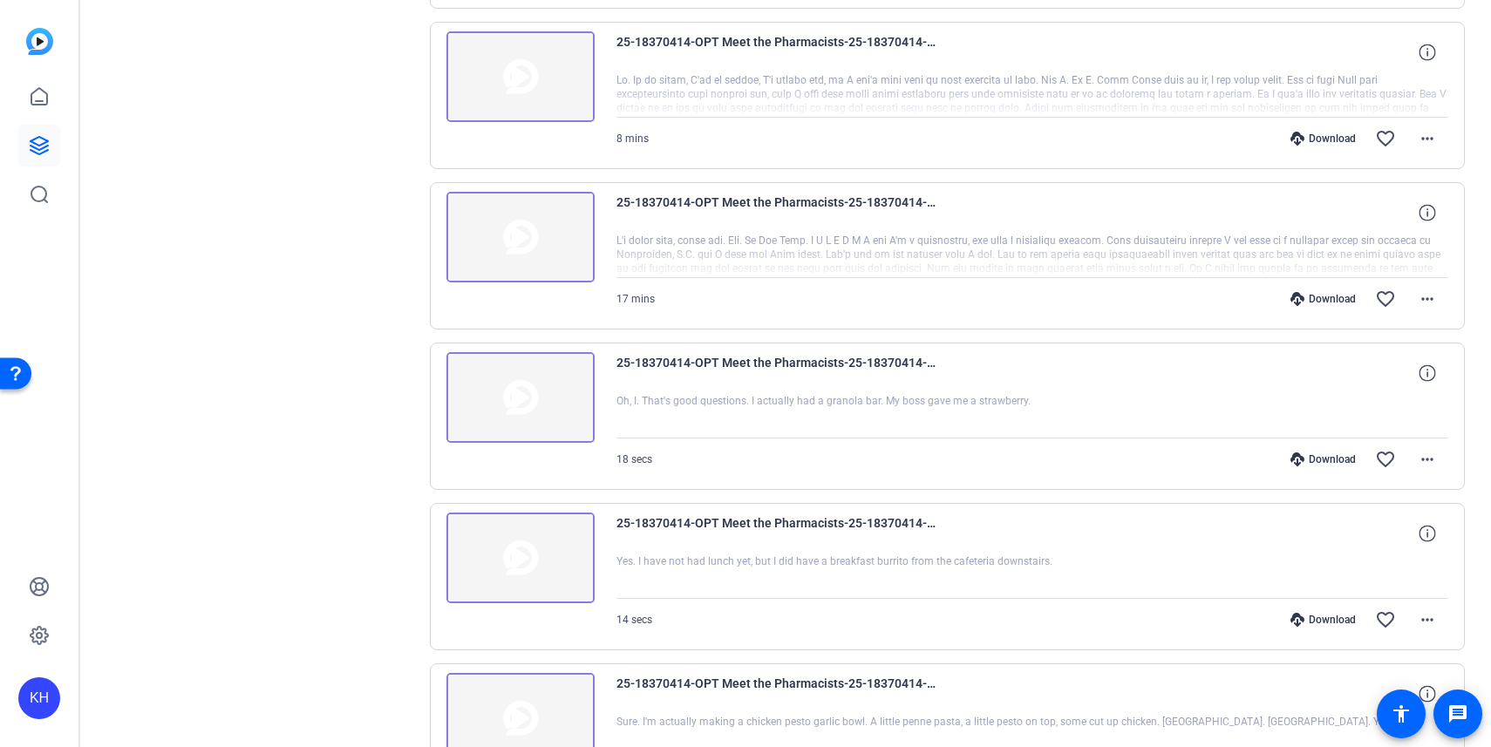
scroll to position [1526, 0]
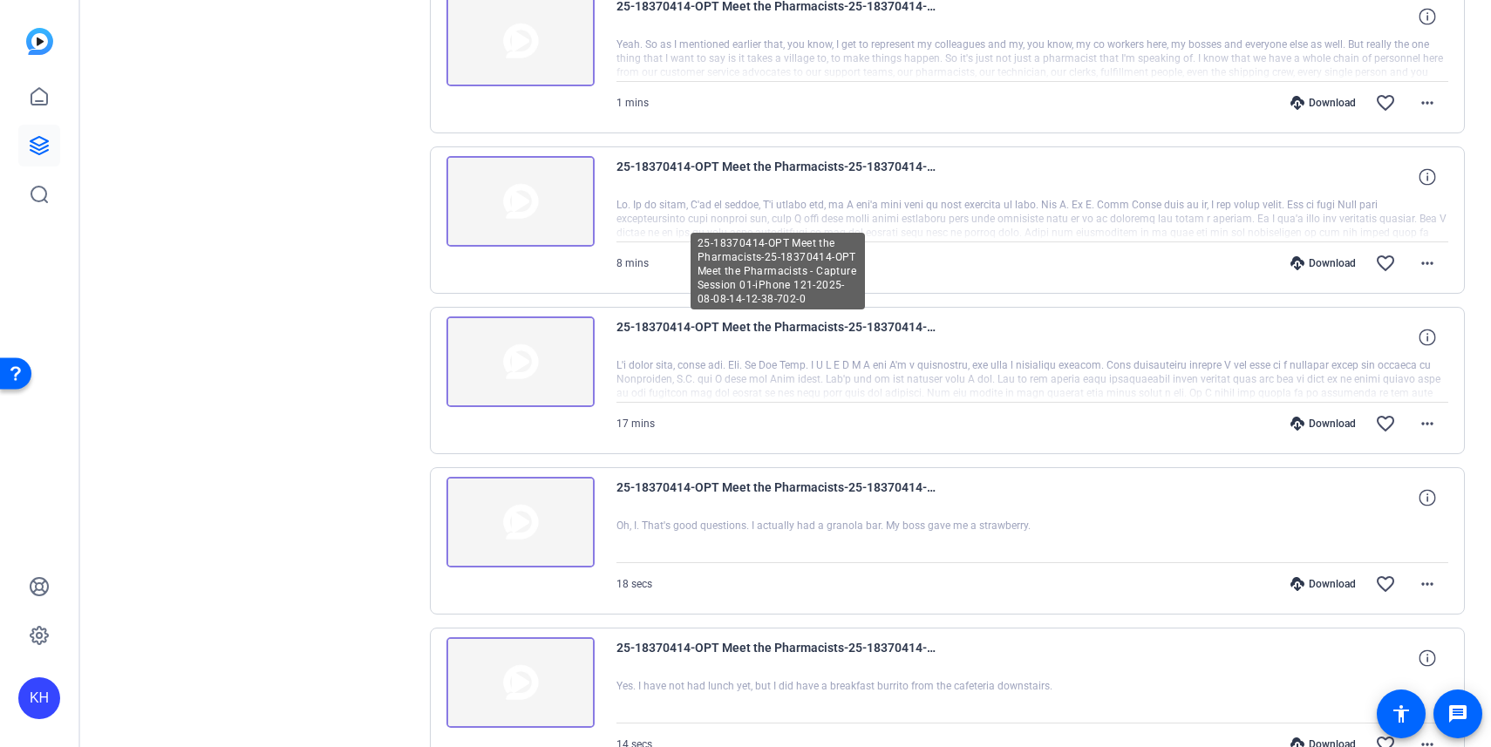
click at [890, 342] on span "25-18370414-OPT Meet the Pharmacists-25-18370414-OPT Meet the Pharmacists - Cap…" at bounding box center [778, 338] width 323 height 42
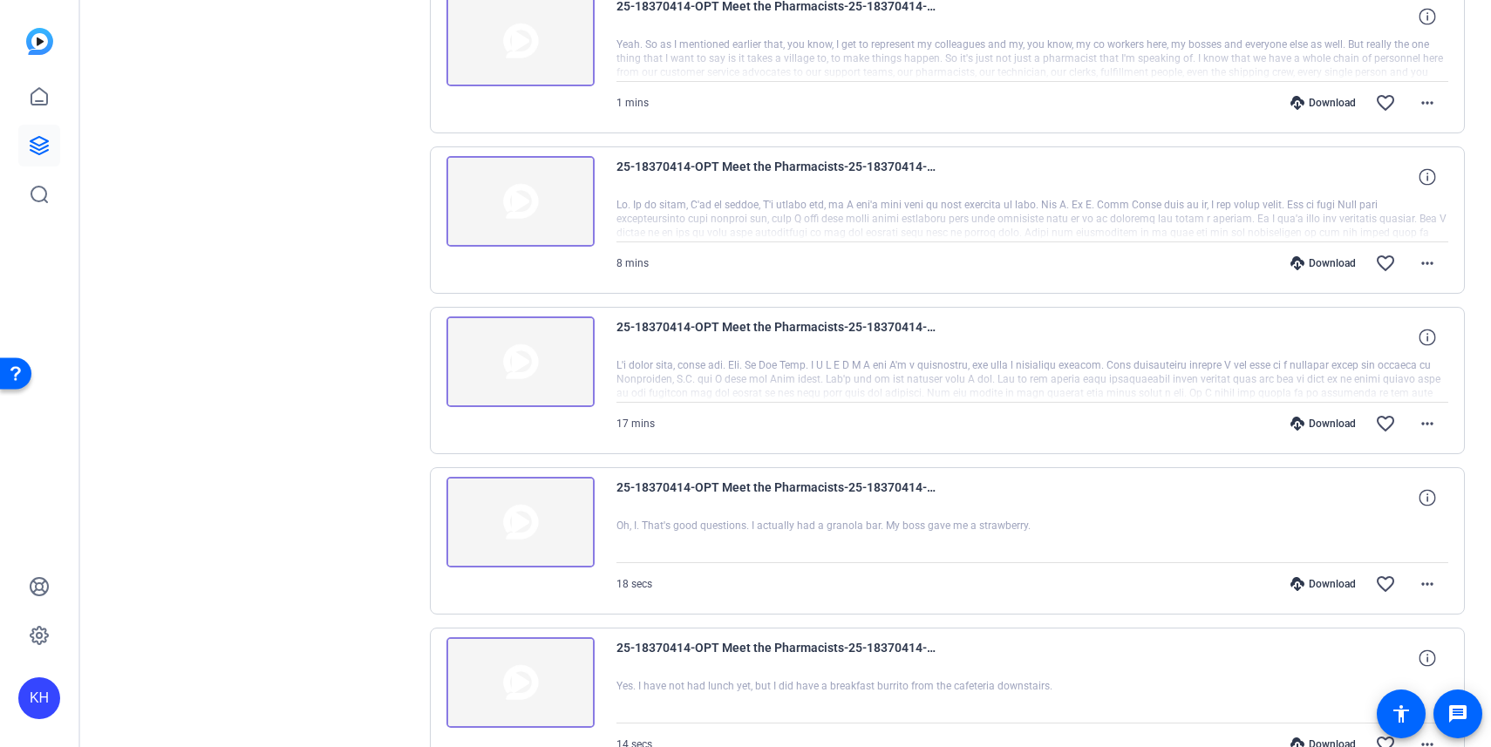
click at [890, 342] on span "25-18370414-OPT Meet the Pharmacists-25-18370414-OPT Meet the Pharmacists - Cap…" at bounding box center [778, 338] width 323 height 42
click at [515, 373] on img at bounding box center [521, 362] width 148 height 91
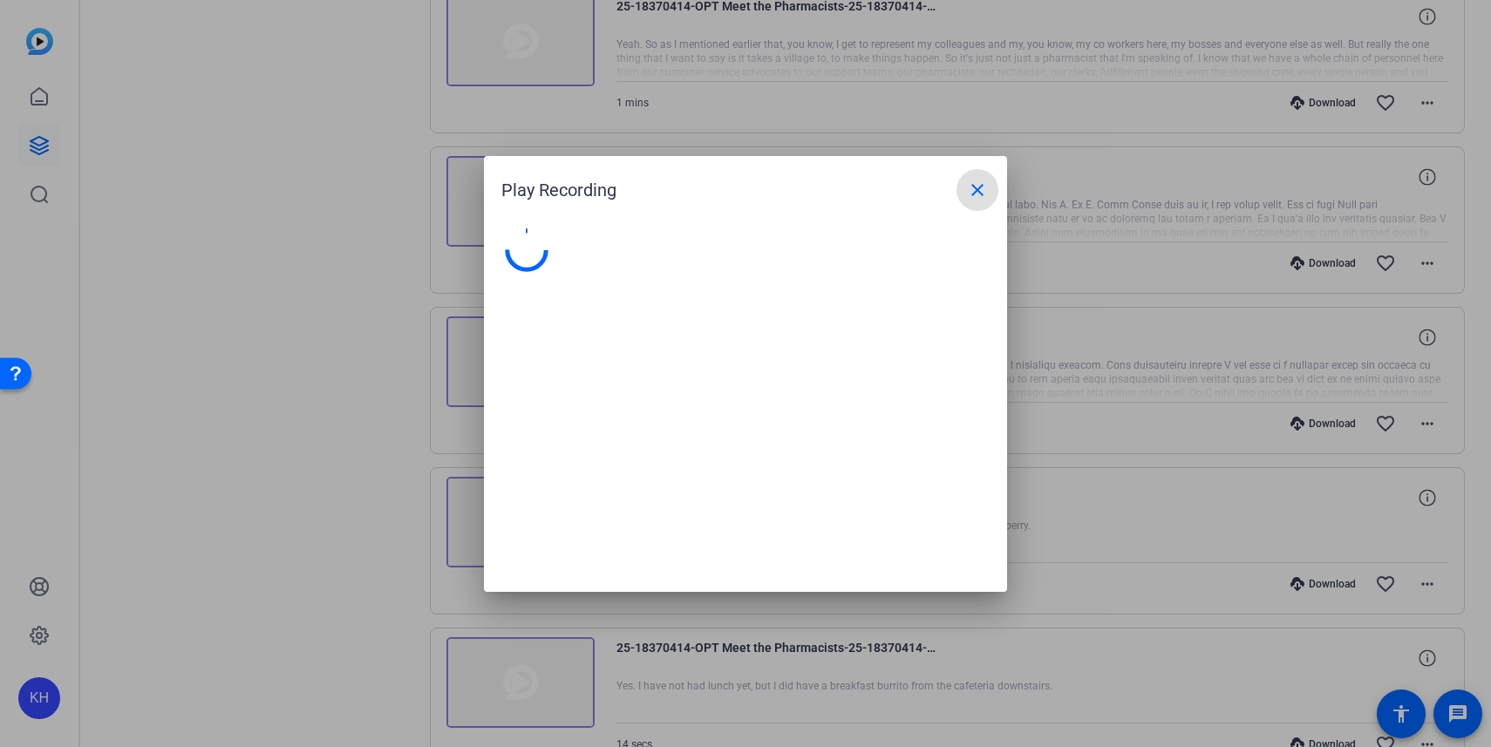
click at [0, 0] on video at bounding box center [0, 0] width 0 height 0
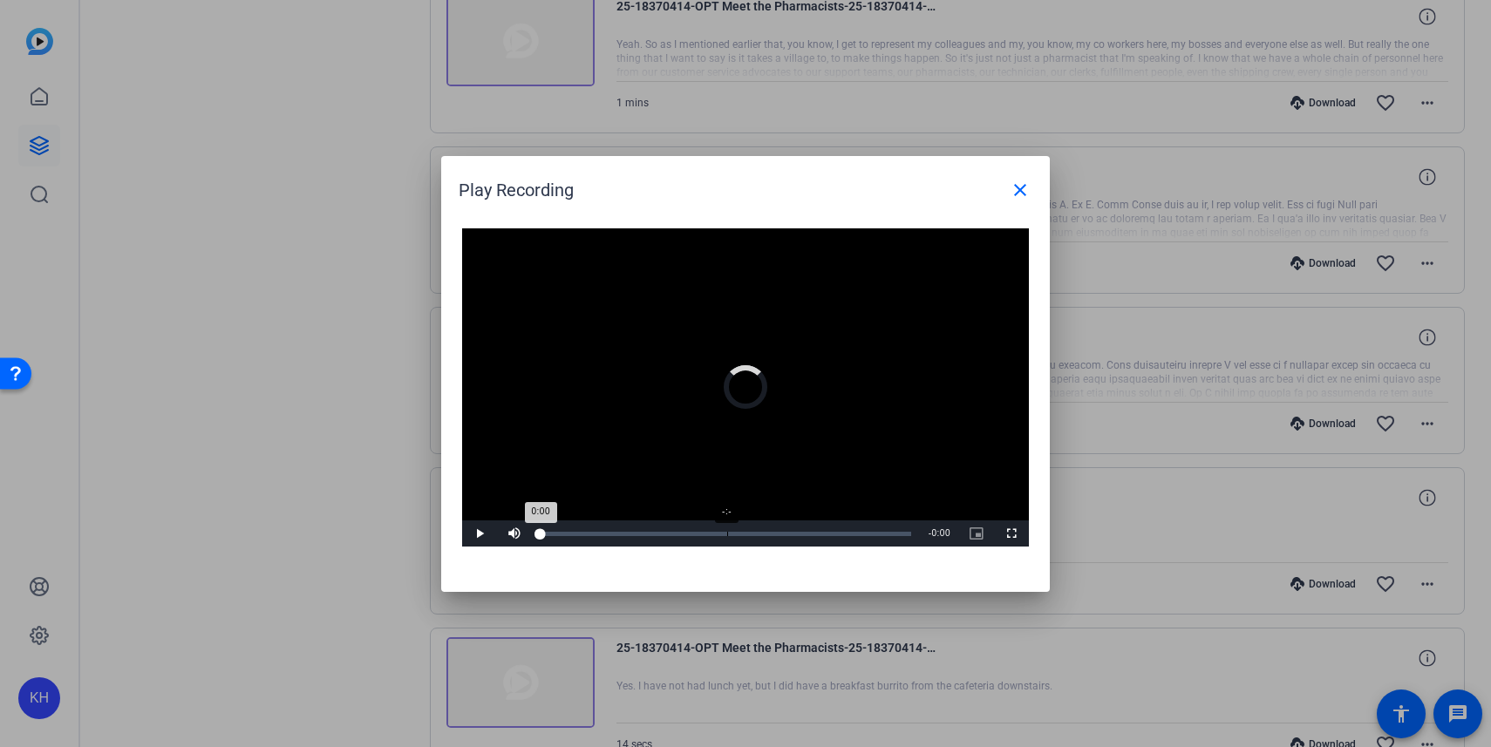
drag, startPoint x: 543, startPoint y: 528, endPoint x: 727, endPoint y: 529, distance: 184.0
click at [727, 529] on div "Loaded : 0% -:- 0:00" at bounding box center [726, 534] width 388 height 26
drag, startPoint x: 910, startPoint y: 531, endPoint x: 777, endPoint y: 529, distance: 132.6
click at [776, 532] on div "10:39" at bounding box center [658, 534] width 235 height 4
click at [478, 534] on span "Video Player" at bounding box center [479, 534] width 35 height 0
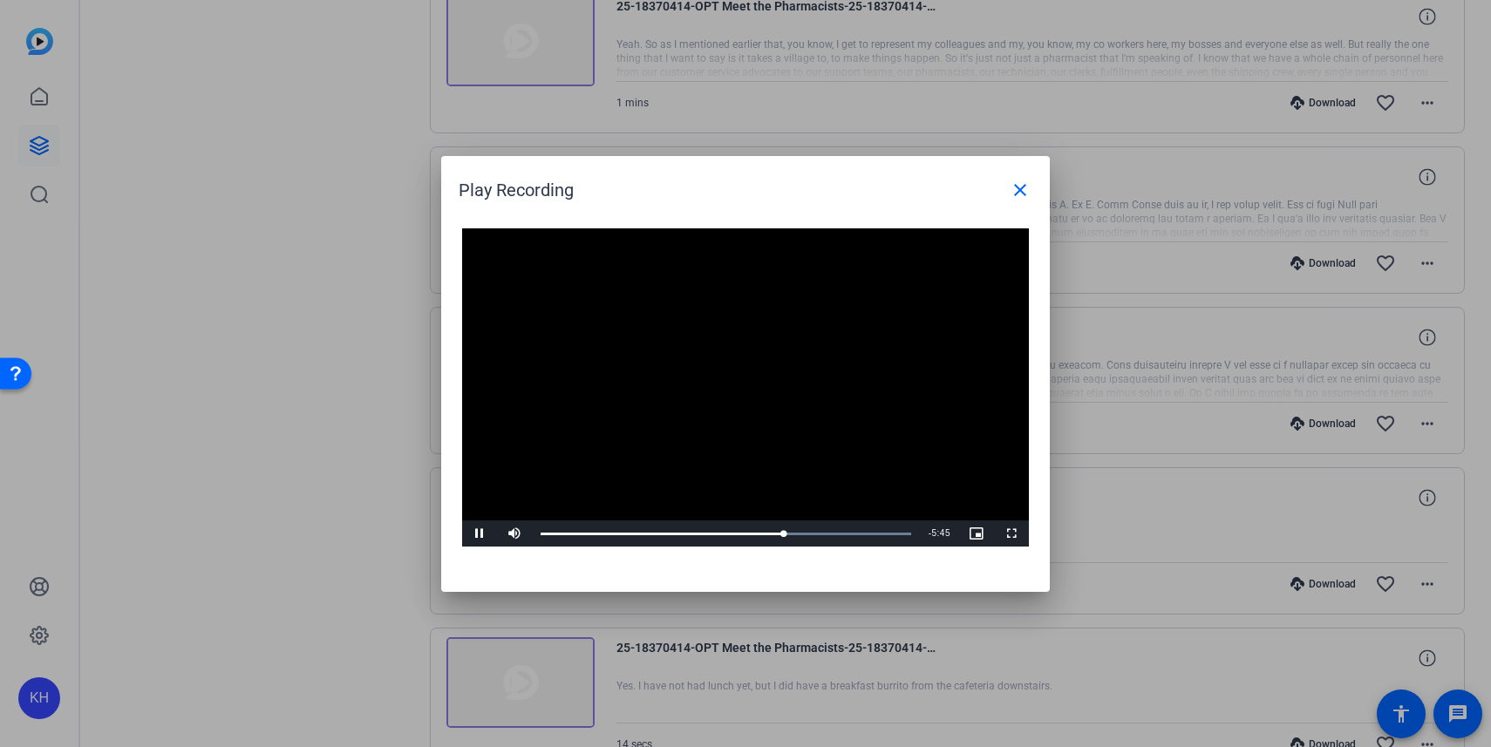
click at [480, 534] on span "Video Player" at bounding box center [479, 534] width 35 height 0
